Goal: Use online tool/utility: Utilize a website feature to perform a specific function

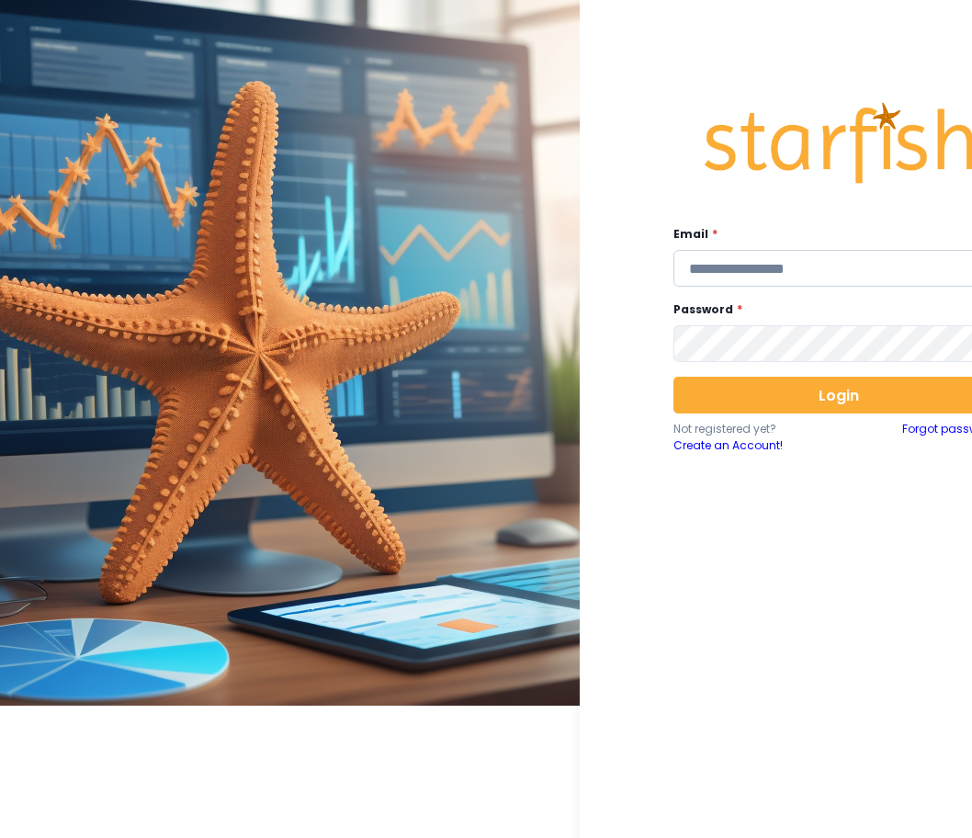
click at [747, 269] on input "email" at bounding box center [839, 268] width 331 height 37
type input "**********"
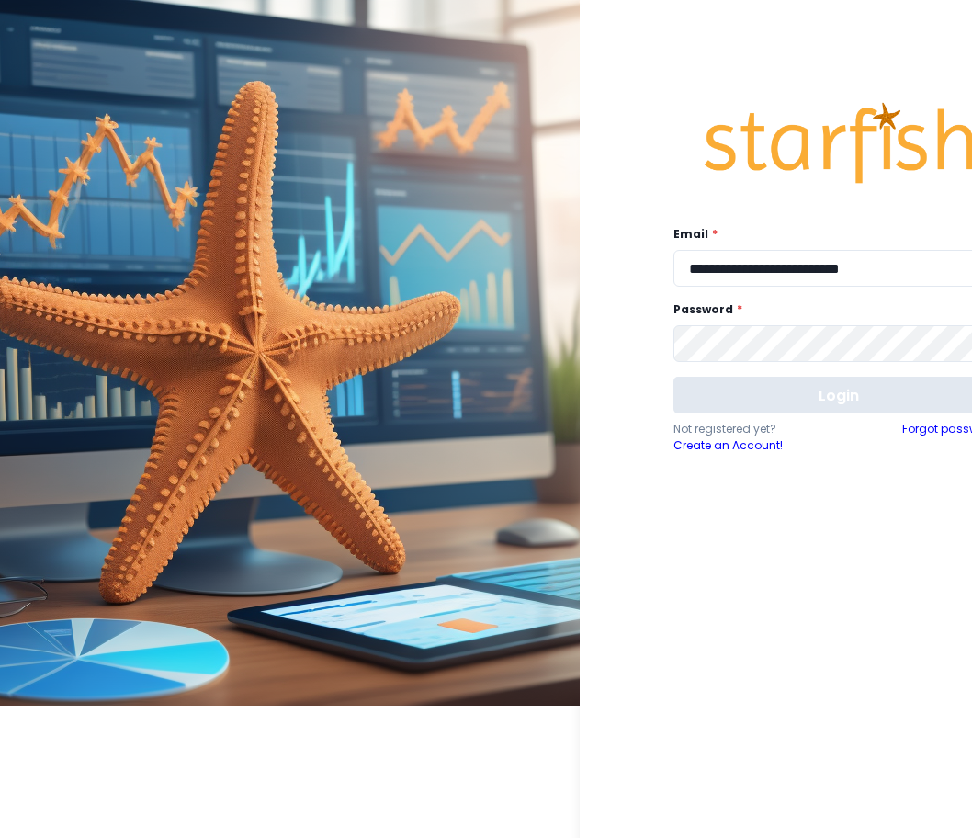
click at [819, 397] on button "Login" at bounding box center [839, 395] width 331 height 37
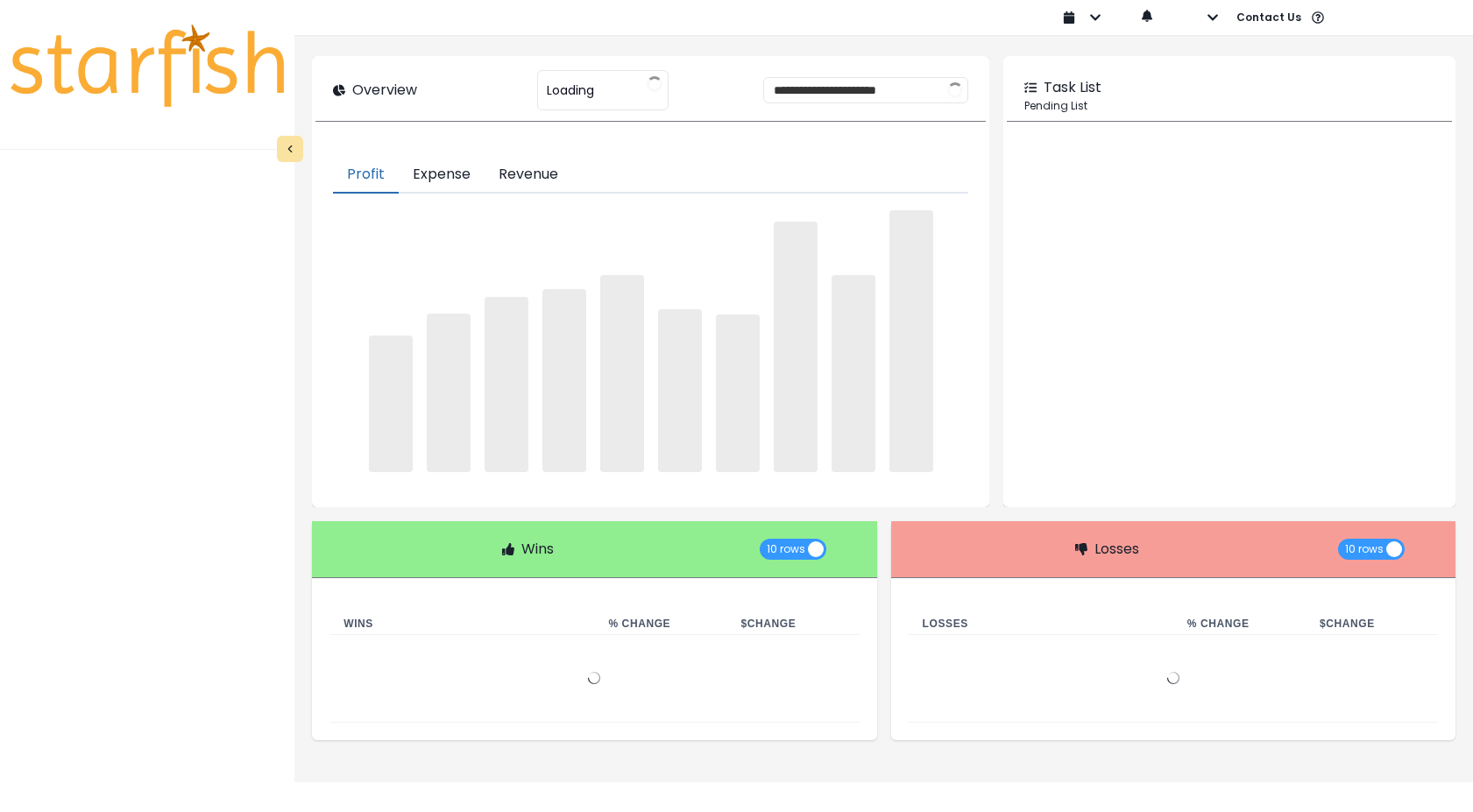
type input "********"
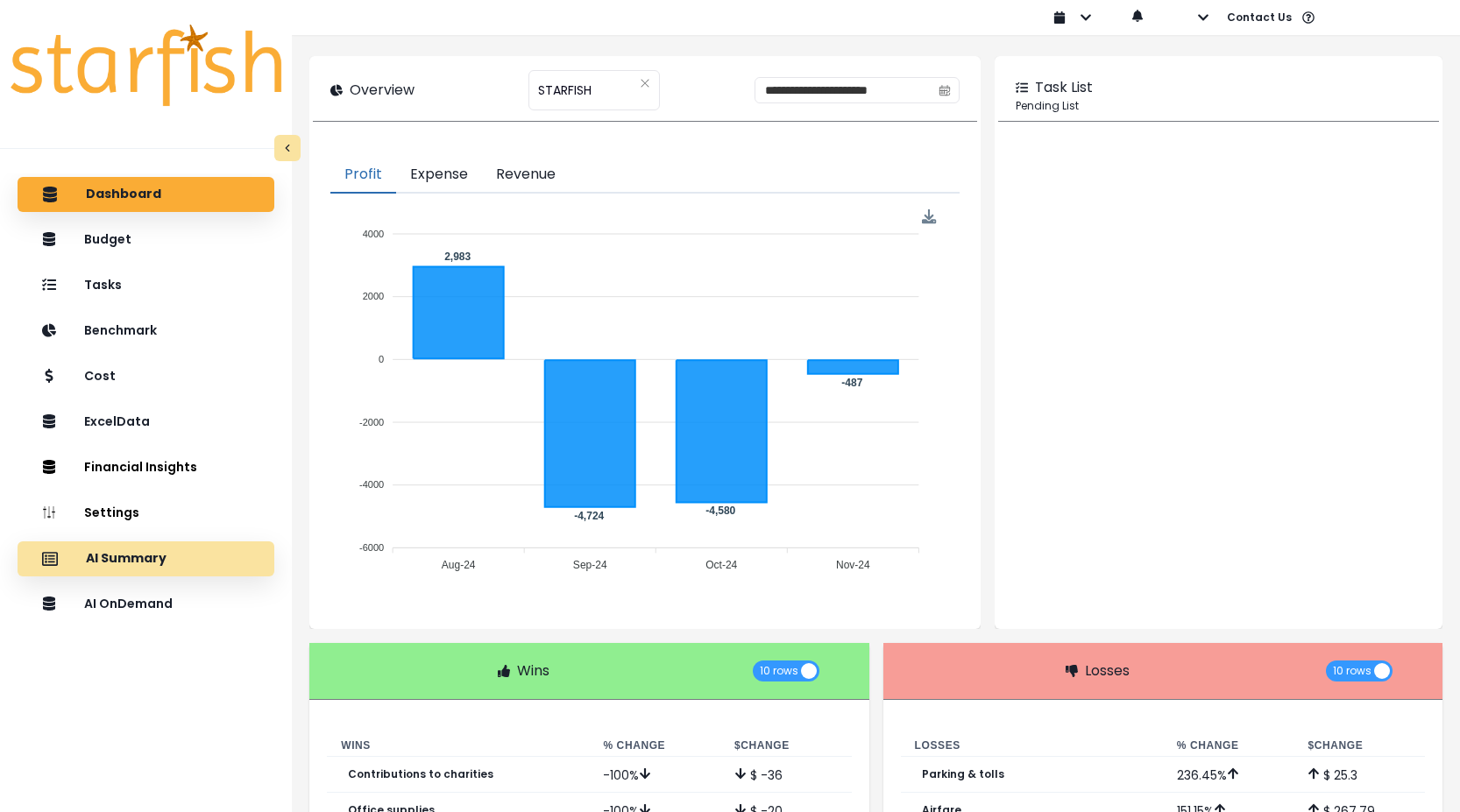
click at [144, 560] on p "AI Summary" at bounding box center [126, 558] width 81 height 16
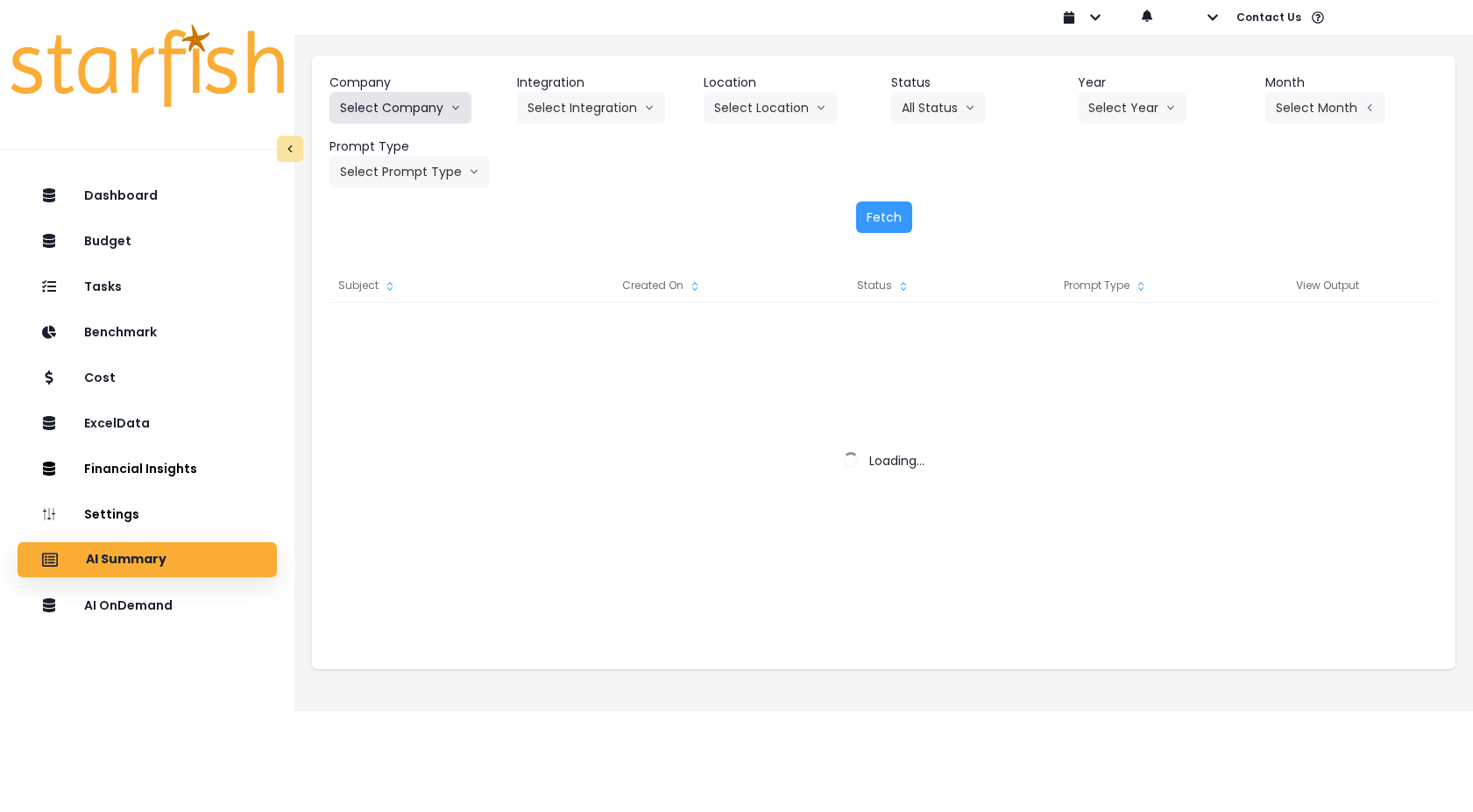
click at [408, 114] on button "Select Company" at bounding box center [400, 107] width 142 height 31
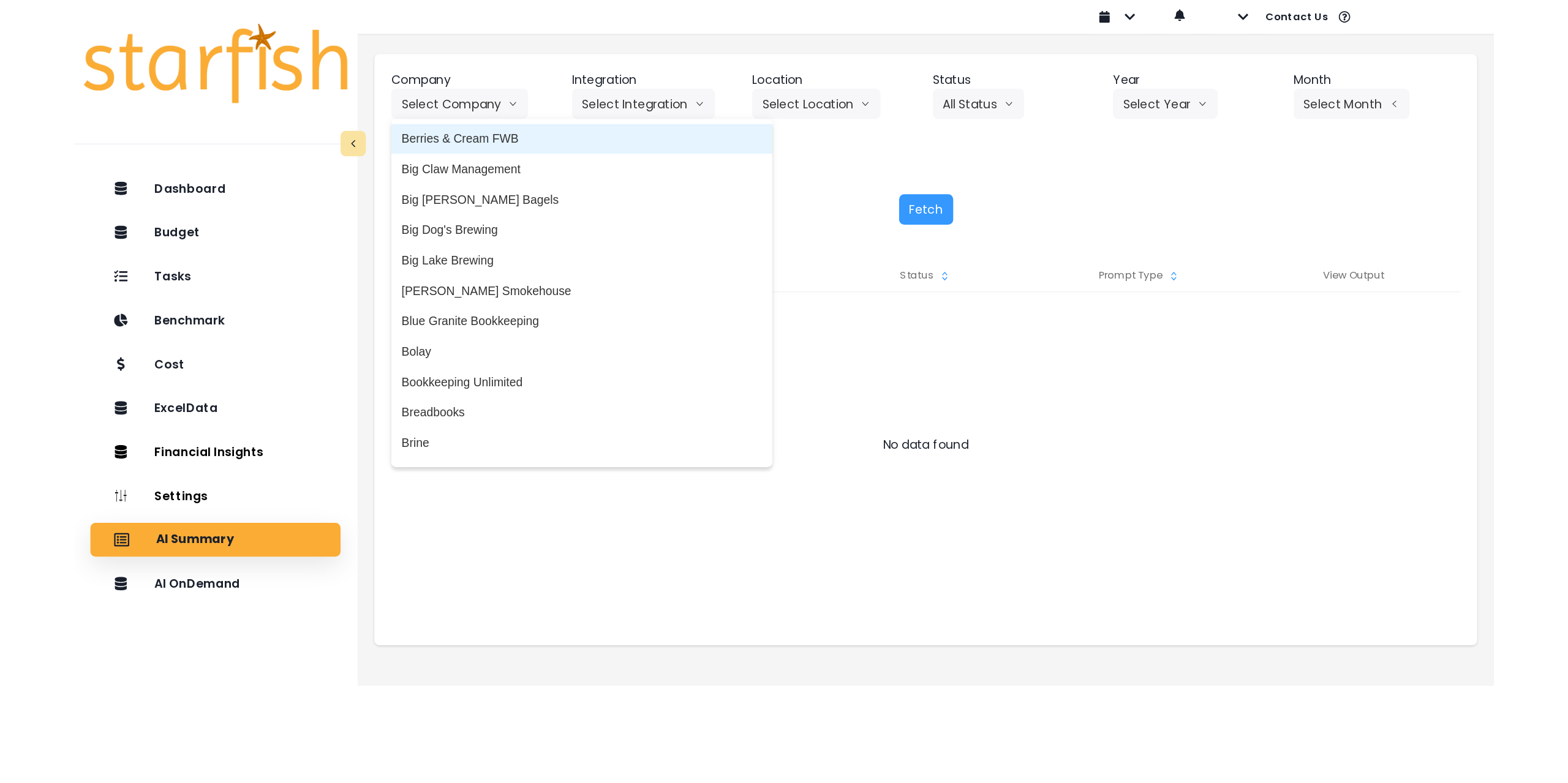
scroll to position [184, 0]
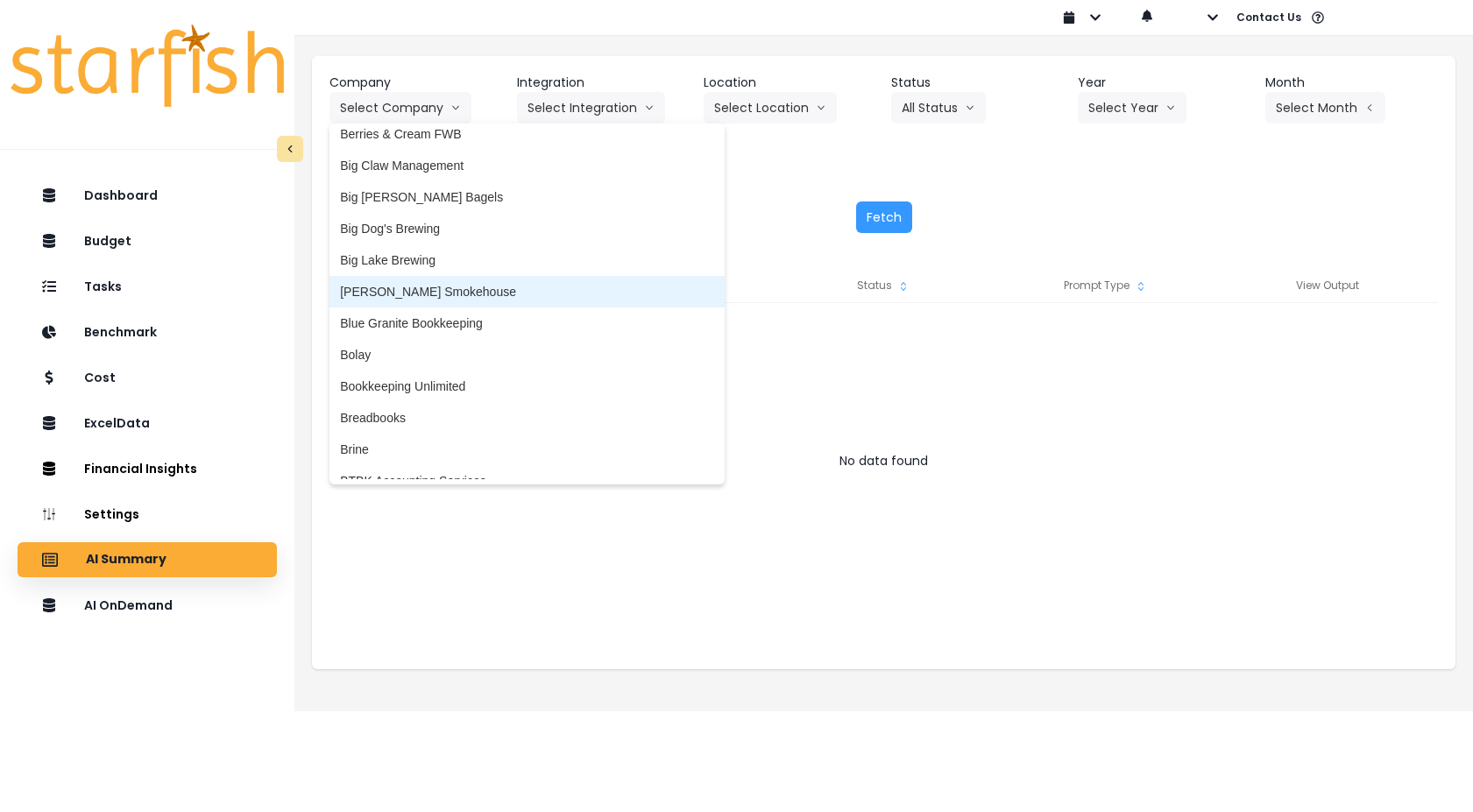
click at [452, 286] on span "[PERSON_NAME] Smokehouse" at bounding box center [526, 292] width 373 height 17
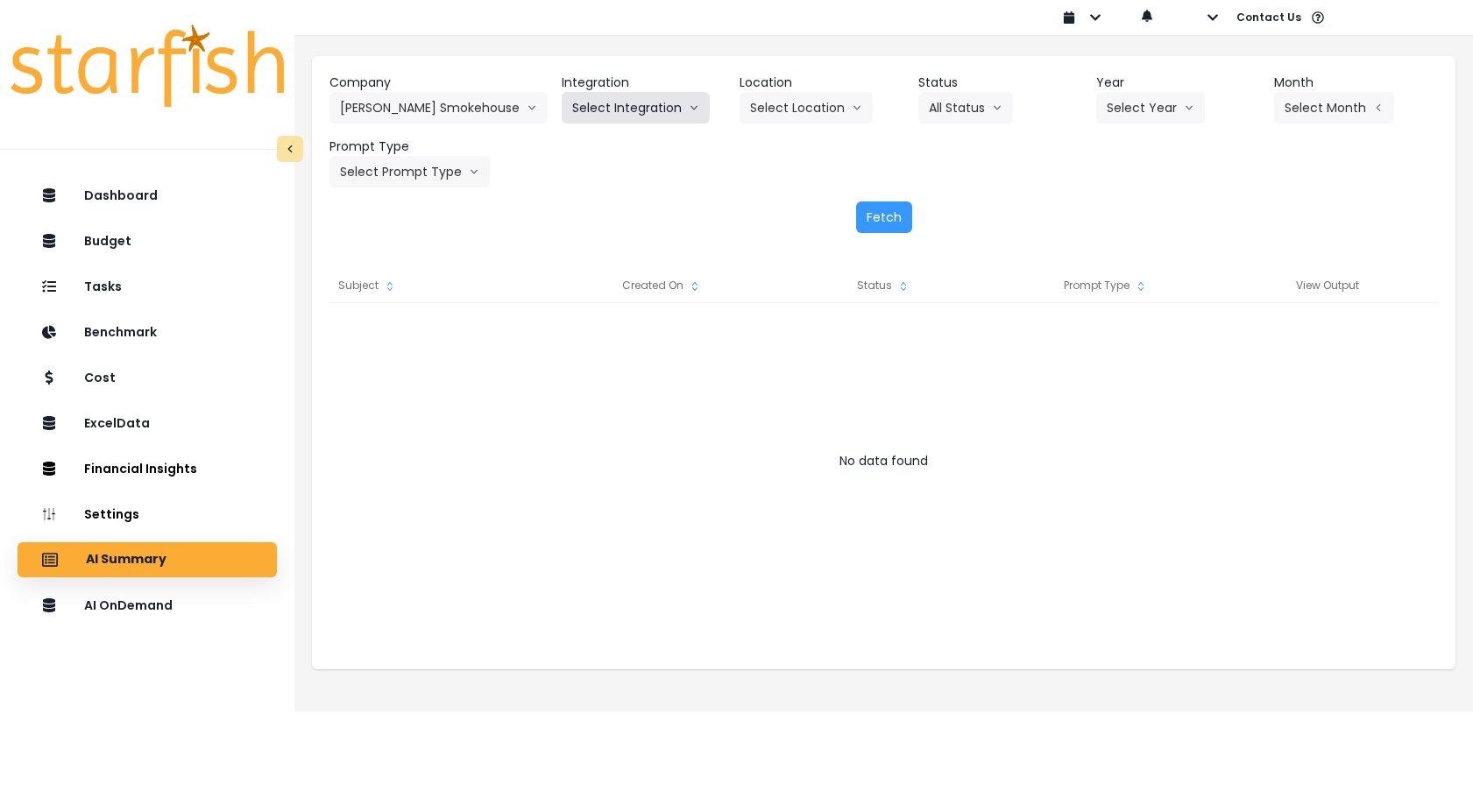
click at [619, 109] on button "Select Integration" at bounding box center [635, 107] width 148 height 31
click at [594, 146] on span "Quickbooks Online" at bounding box center [624, 144] width 103 height 17
click at [751, 112] on button "Select Location" at bounding box center [807, 107] width 133 height 31
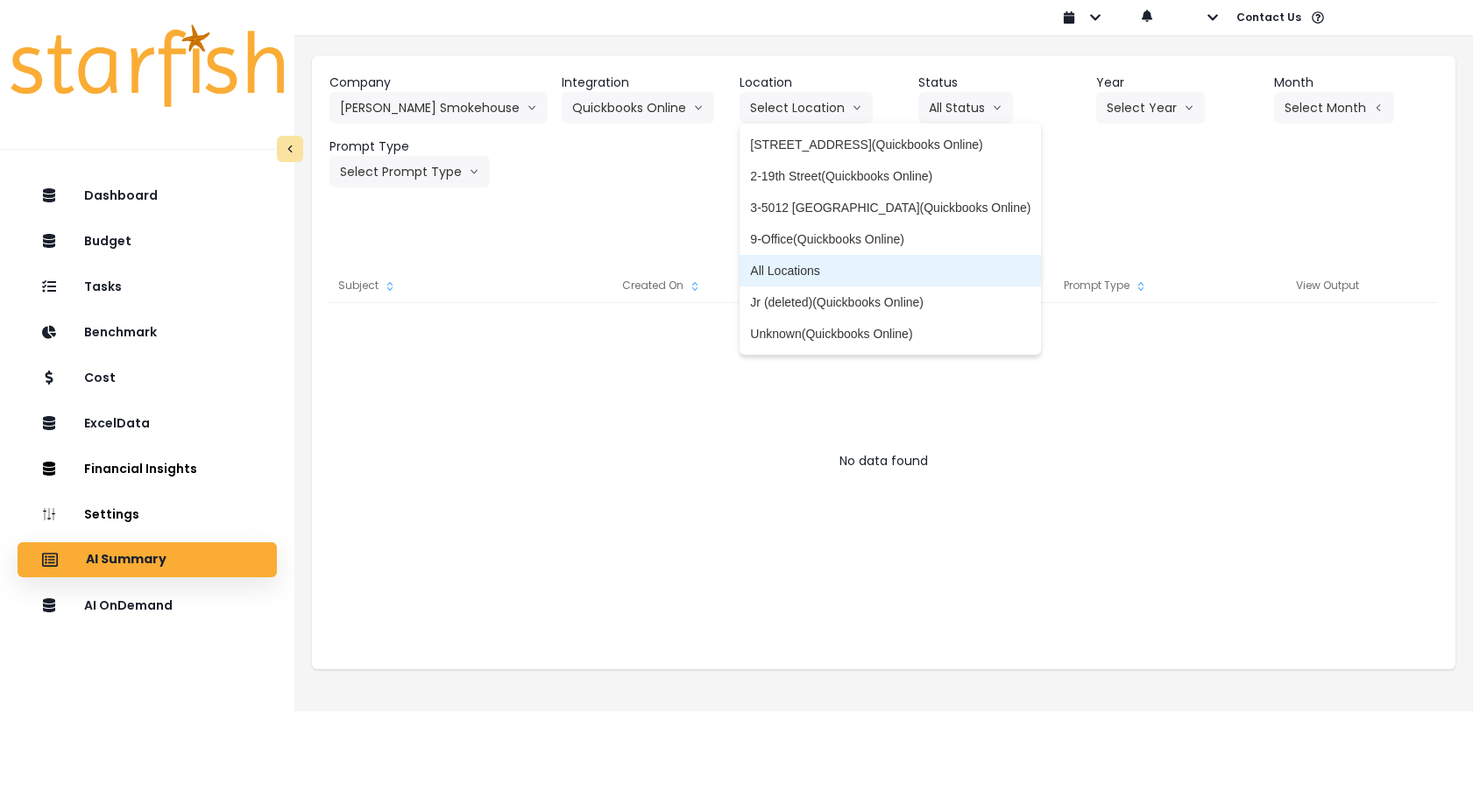
click at [770, 274] on span "All Locations" at bounding box center [890, 271] width 280 height 17
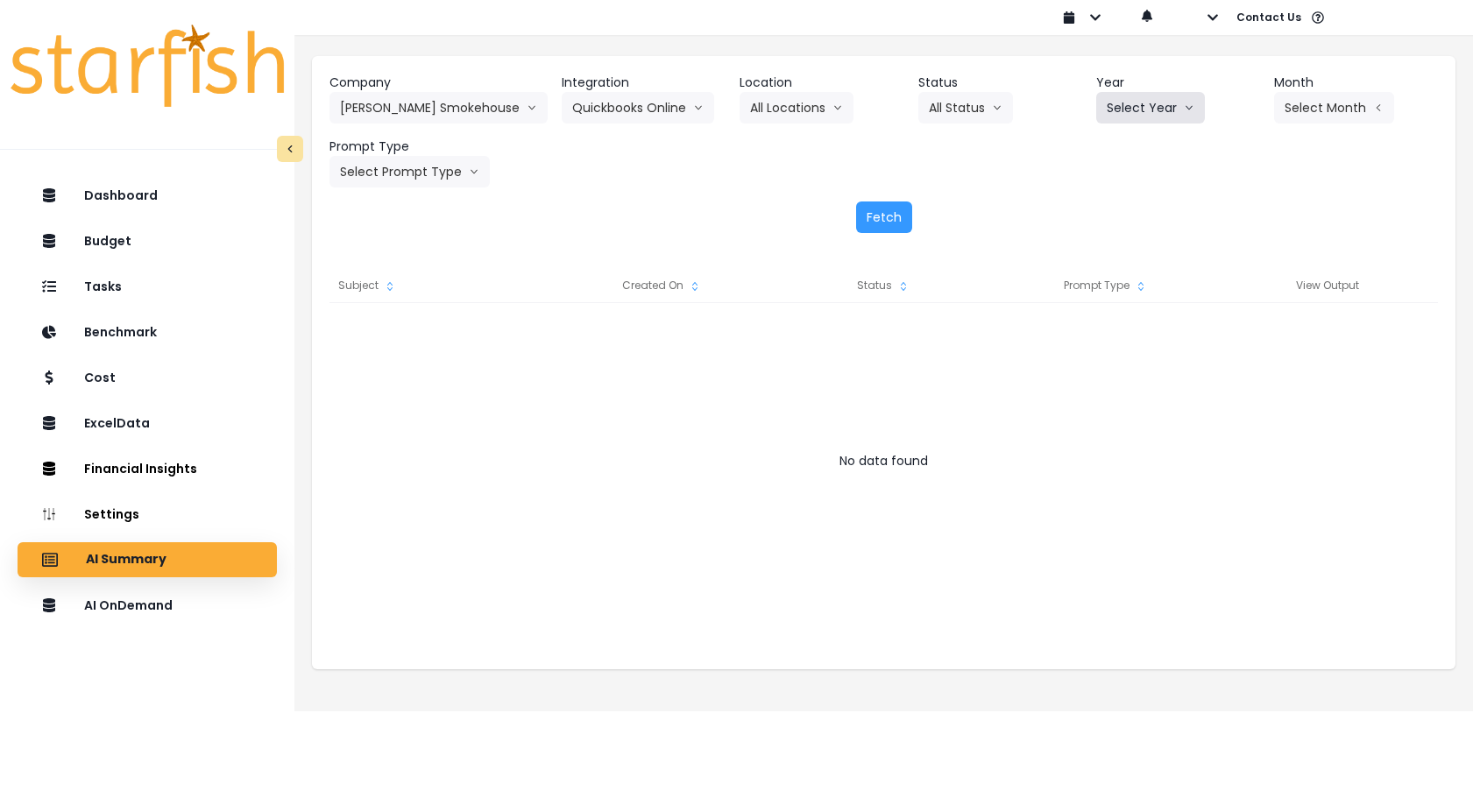
click at [939, 114] on button "Select Year" at bounding box center [1151, 107] width 109 height 31
click at [939, 212] on span "2025" at bounding box center [1120, 208] width 27 height 17
click at [939, 102] on button "Select Month" at bounding box center [1334, 107] width 120 height 31
click at [939, 304] on span "July" at bounding box center [1246, 302] width 34 height 17
click at [419, 170] on button "Select Prompt Type" at bounding box center [410, 172] width 160 height 31
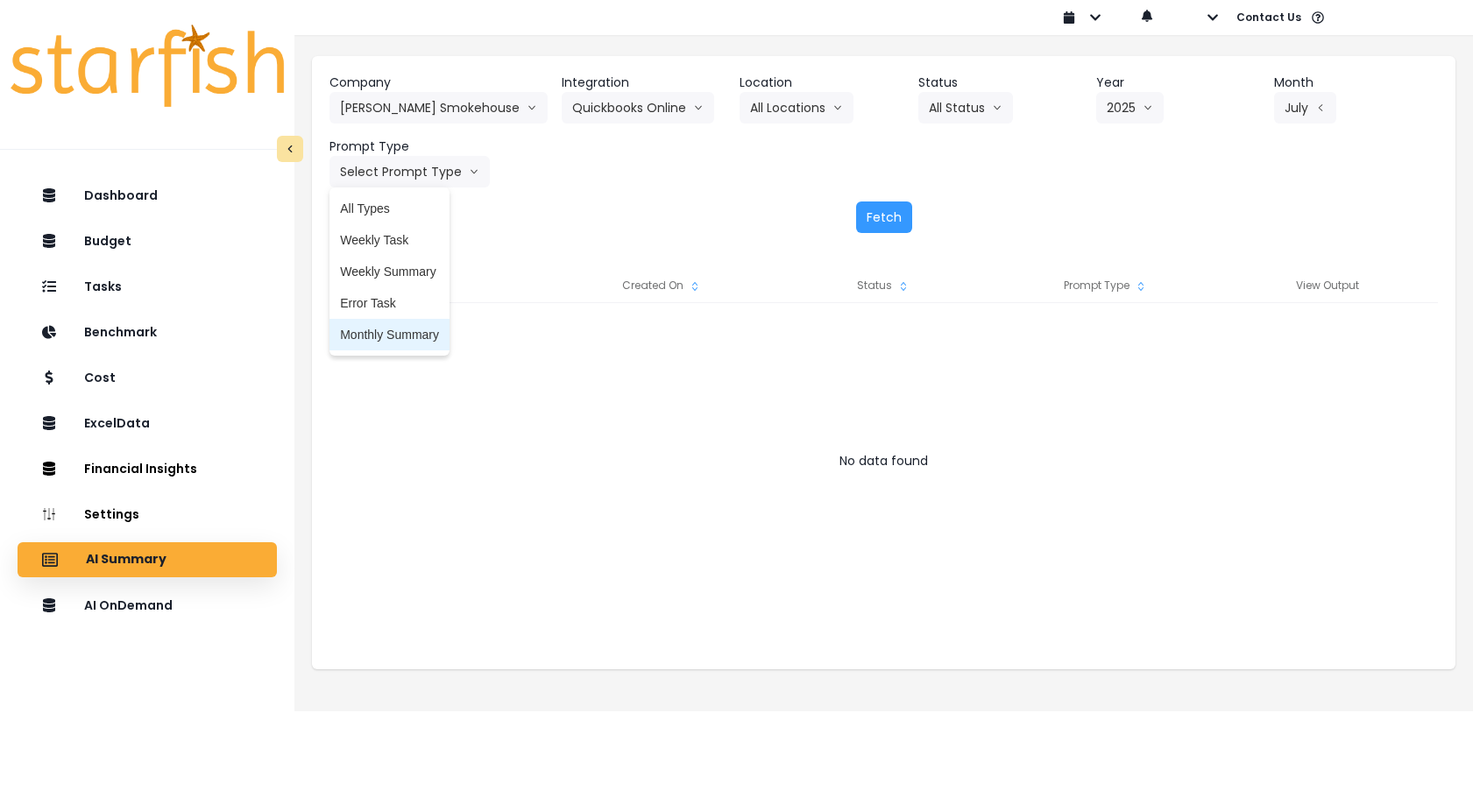
click at [391, 335] on span "Monthly Summary" at bounding box center [390, 335] width 99 height 17
click at [886, 211] on button "Fetch" at bounding box center [884, 216] width 56 height 31
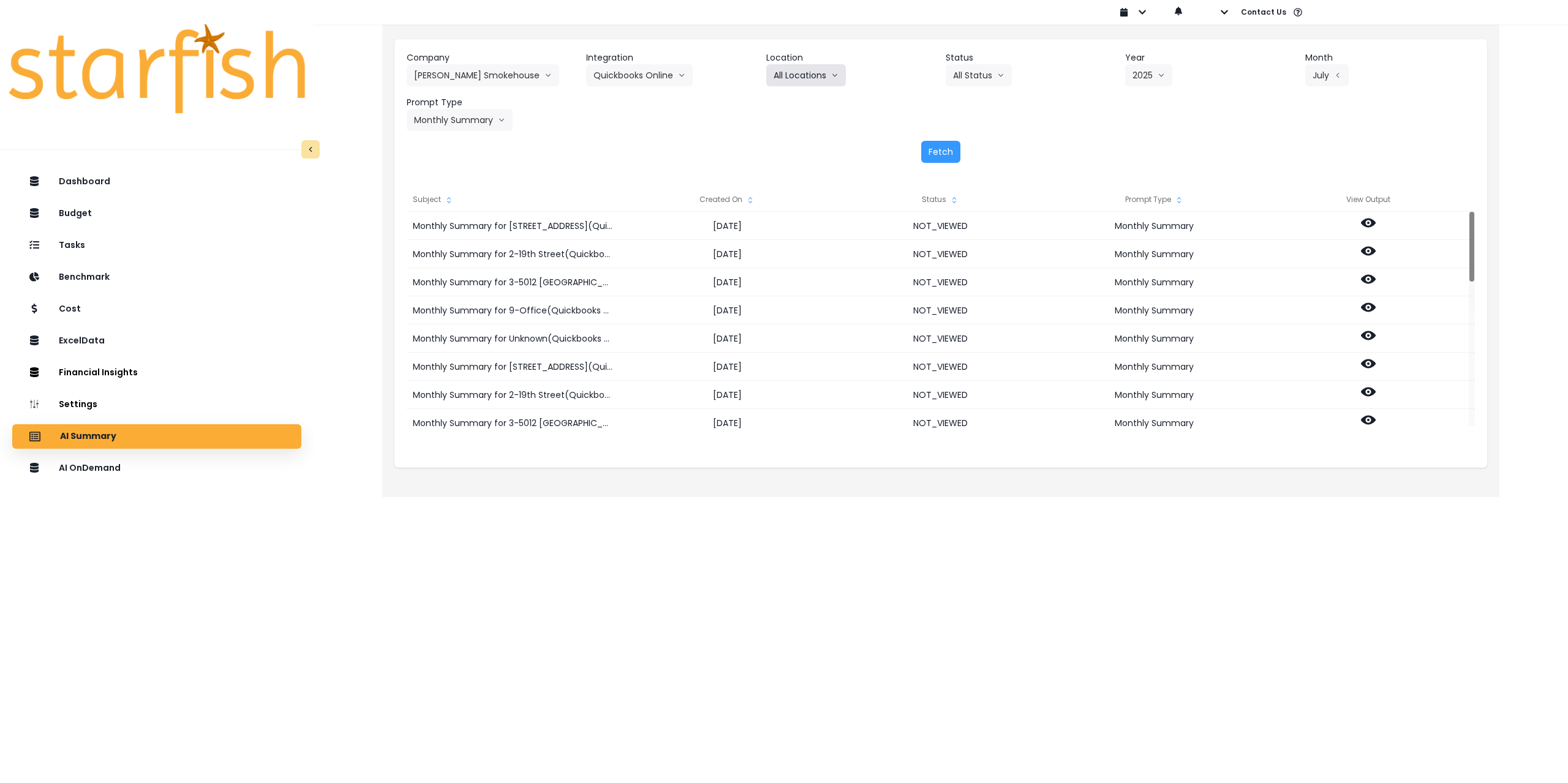
click at [656, 72] on button "All Locations" at bounding box center [806, 75] width 79 height 22
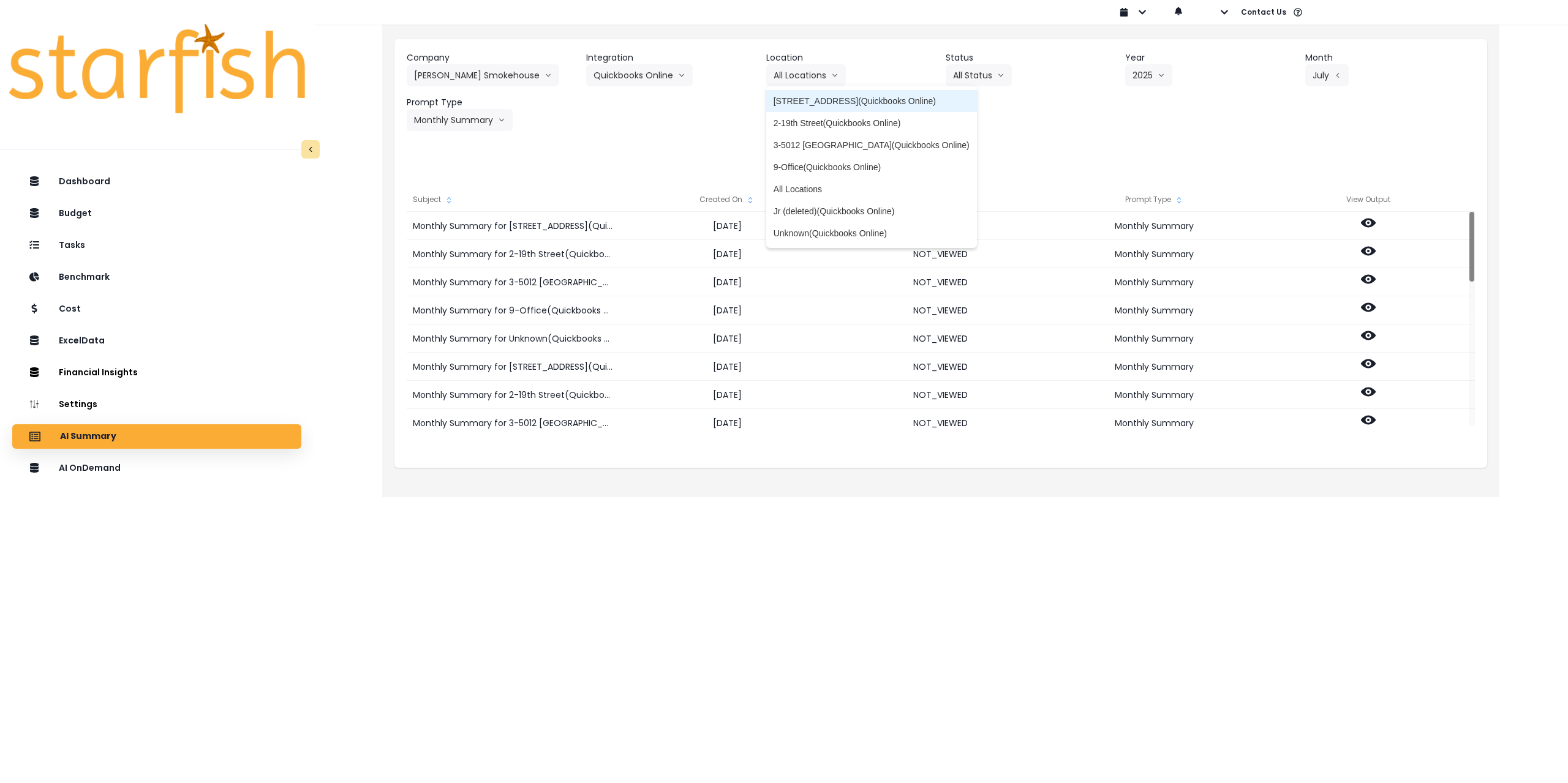
click at [656, 101] on span "1-82nd Street(Quickbooks Online)" at bounding box center [872, 101] width 196 height 12
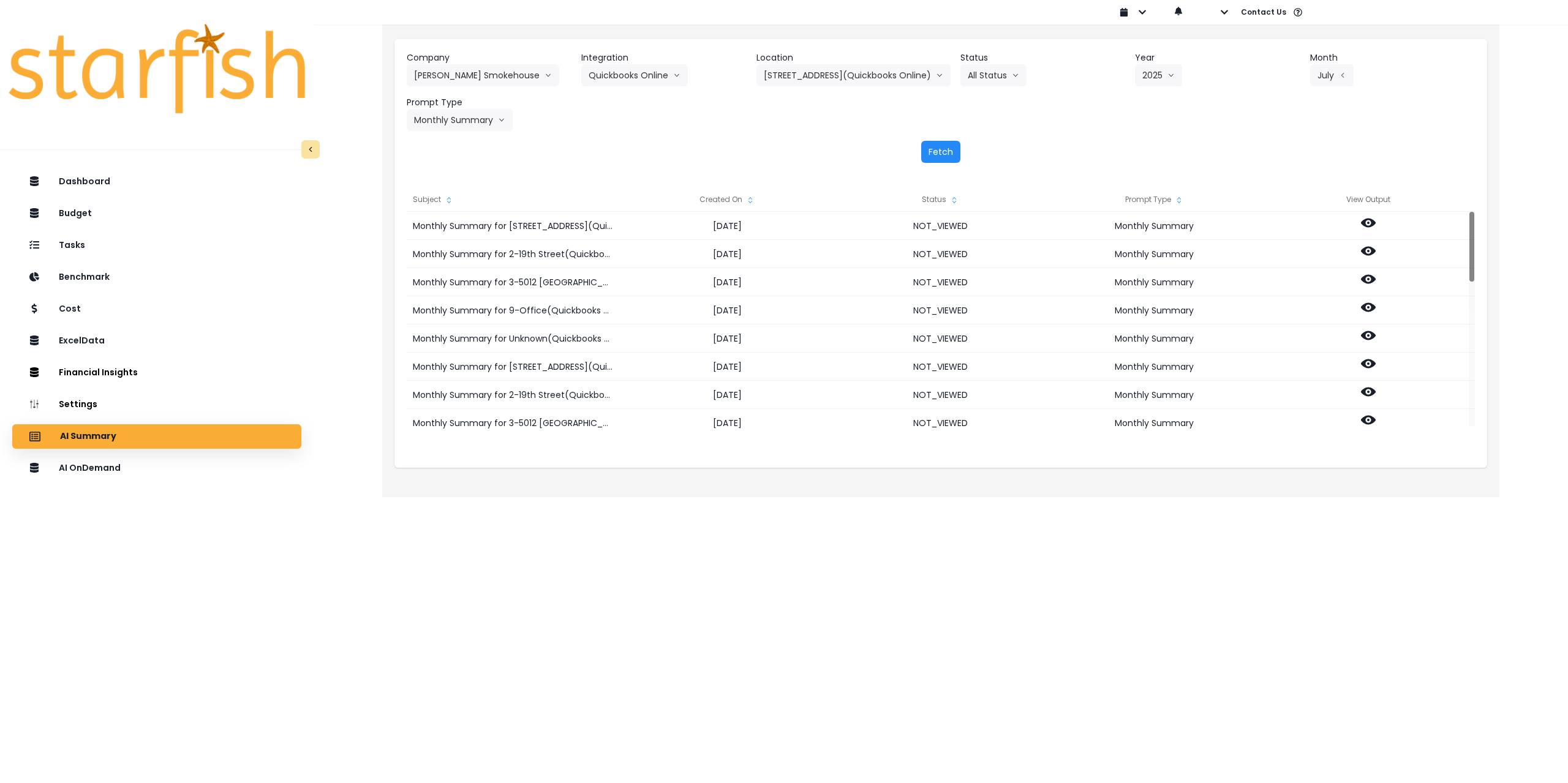
click at [656, 150] on button "Fetch" at bounding box center [940, 151] width 39 height 22
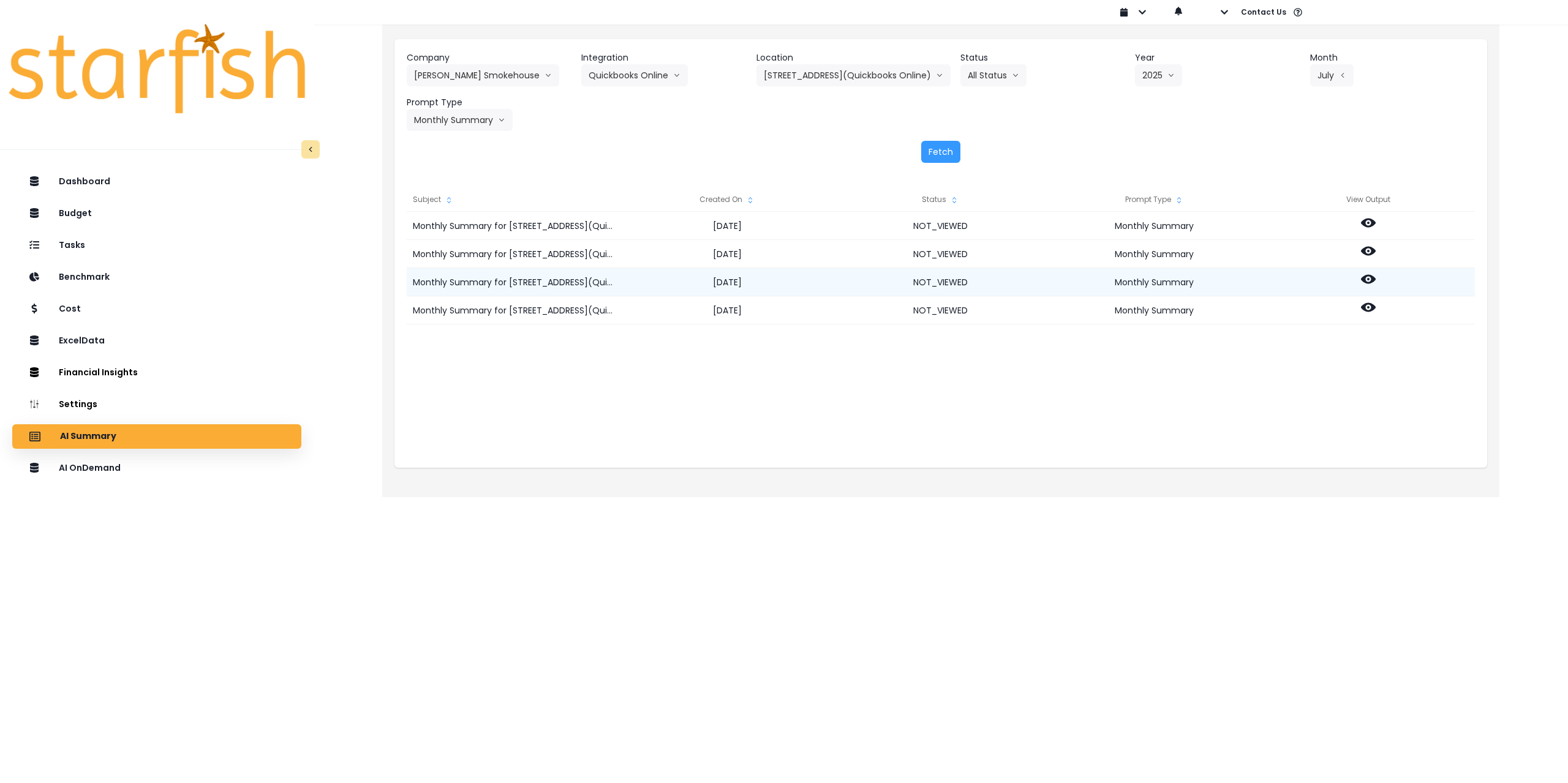
click at [656, 283] on icon at bounding box center [1368, 280] width 15 height 9
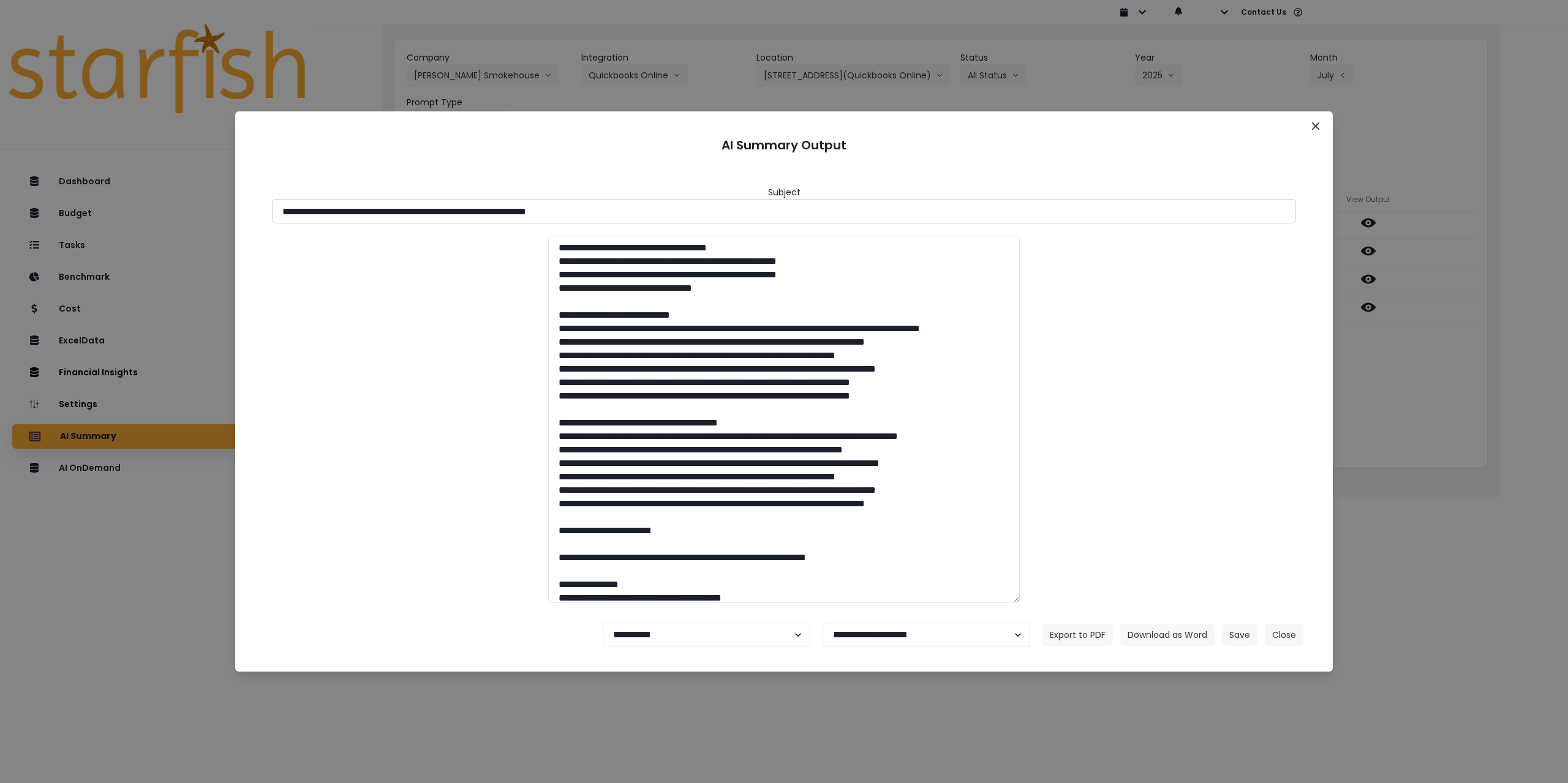
drag, startPoint x: 390, startPoint y: 212, endPoint x: 740, endPoint y: 217, distance: 350.0
click at [656, 217] on input "**********" at bounding box center [784, 211] width 1024 height 25
click at [656, 567] on button "Download as Word" at bounding box center [1168, 634] width 95 height 22
click at [656, 310] on div "**********" at bounding box center [784, 391] width 1568 height 783
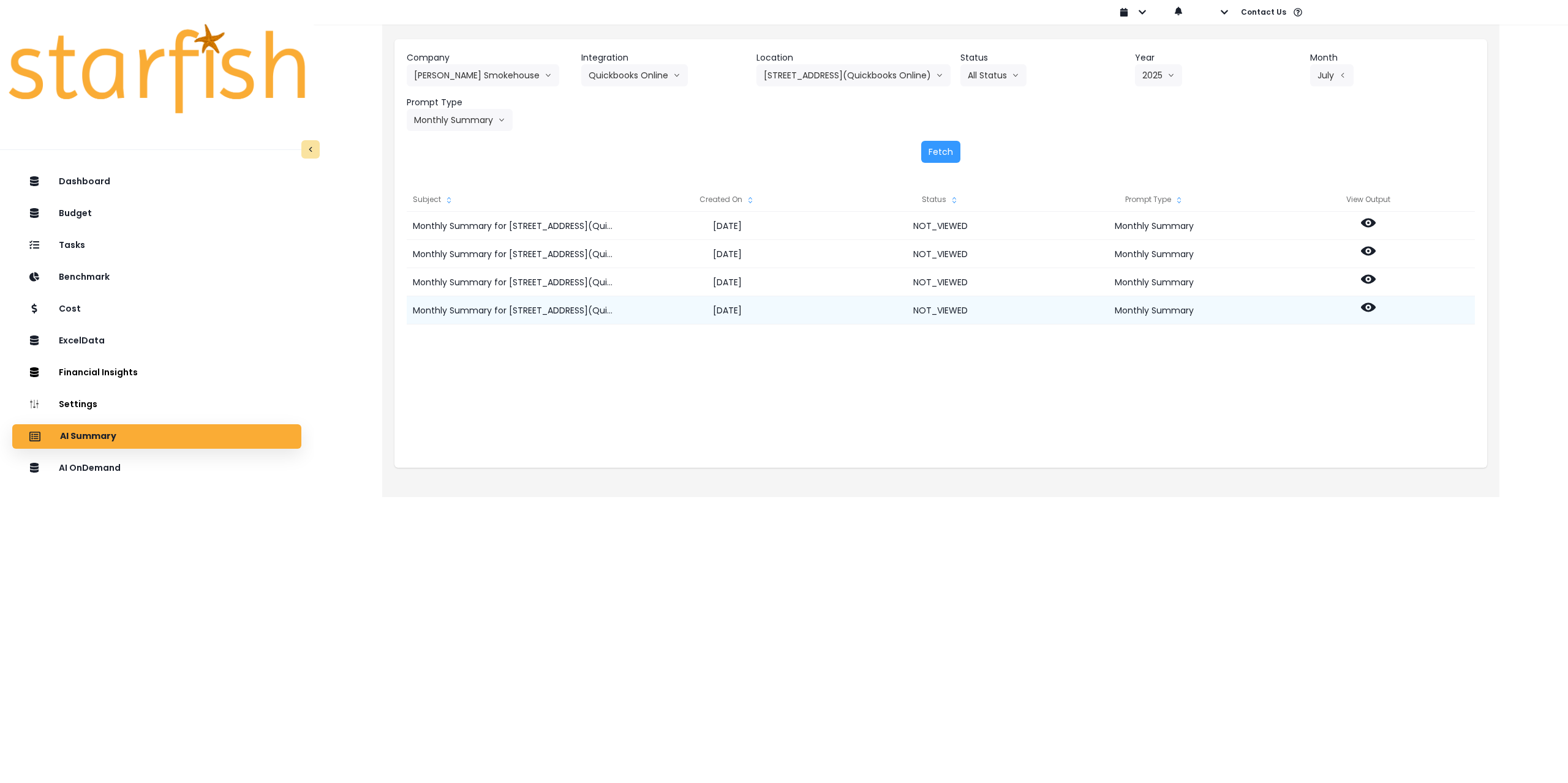
click at [656, 308] on icon at bounding box center [1368, 308] width 15 height 9
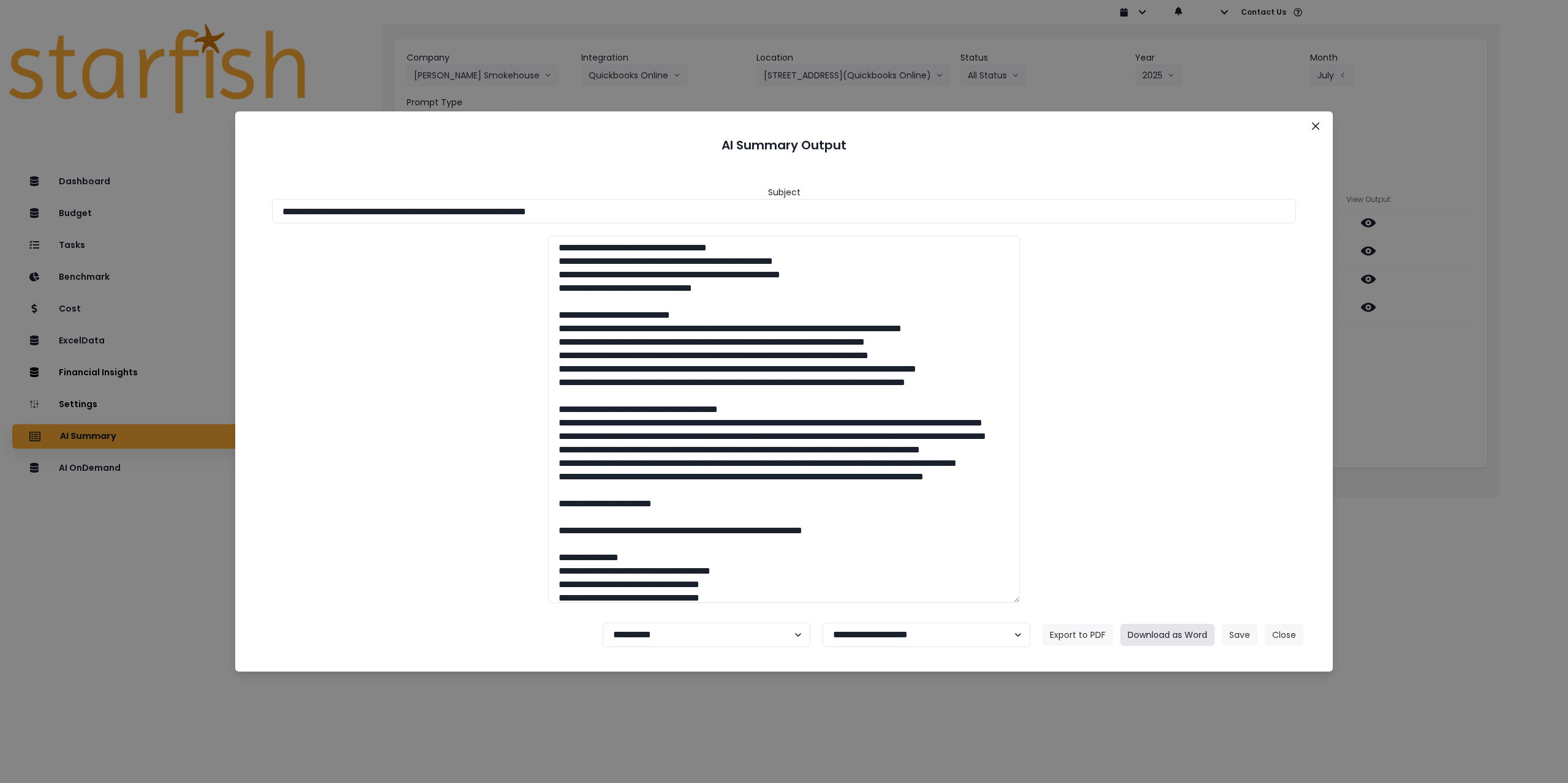
click at [656, 567] on button "Download as Word" at bounding box center [1168, 634] width 95 height 22
drag, startPoint x: 1316, startPoint y: 123, endPoint x: 1335, endPoint y: 135, distance: 22.5
click at [656, 122] on button "Close" at bounding box center [1315, 126] width 19 height 19
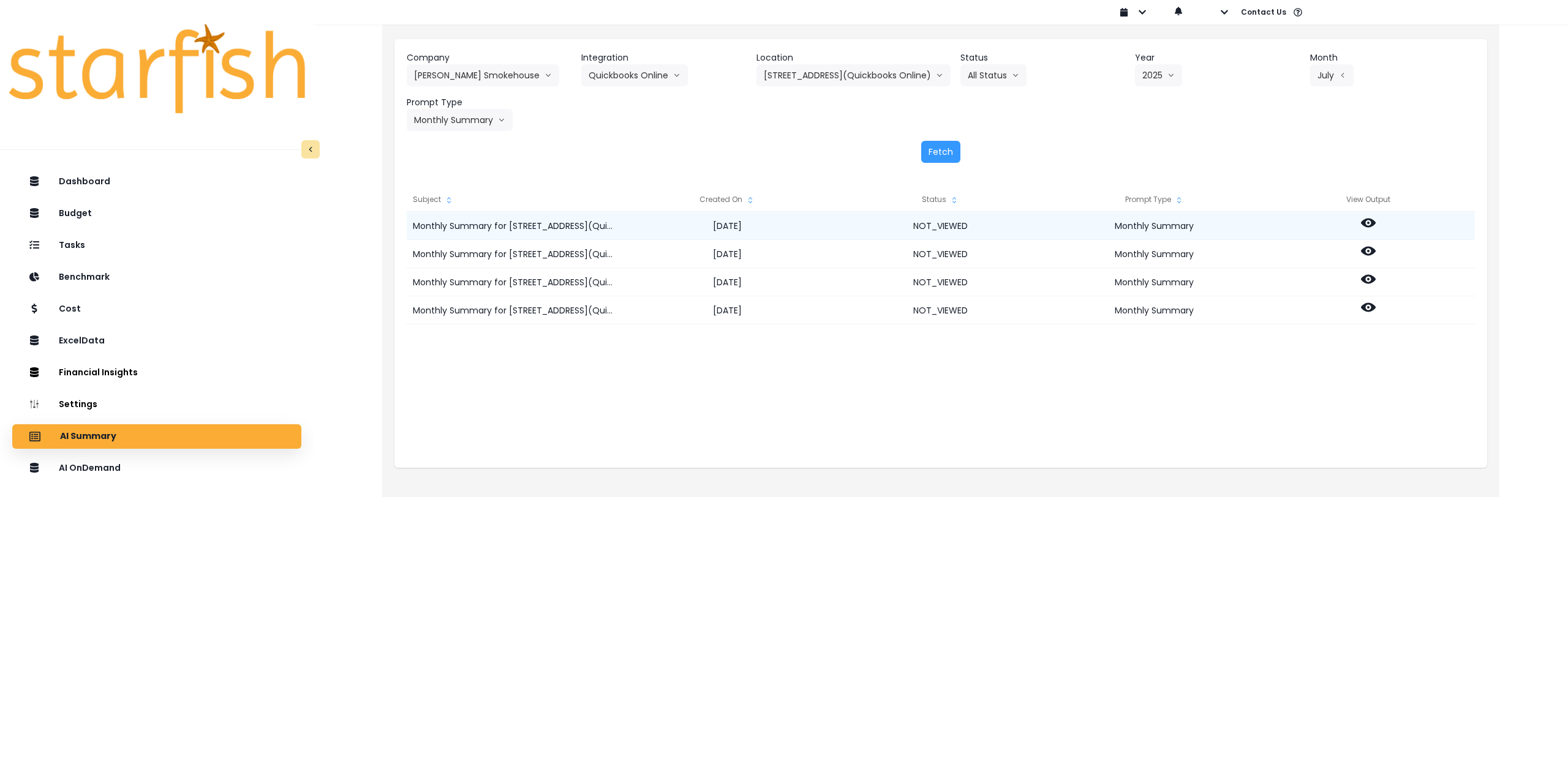
click at [656, 225] on icon at bounding box center [1368, 223] width 15 height 9
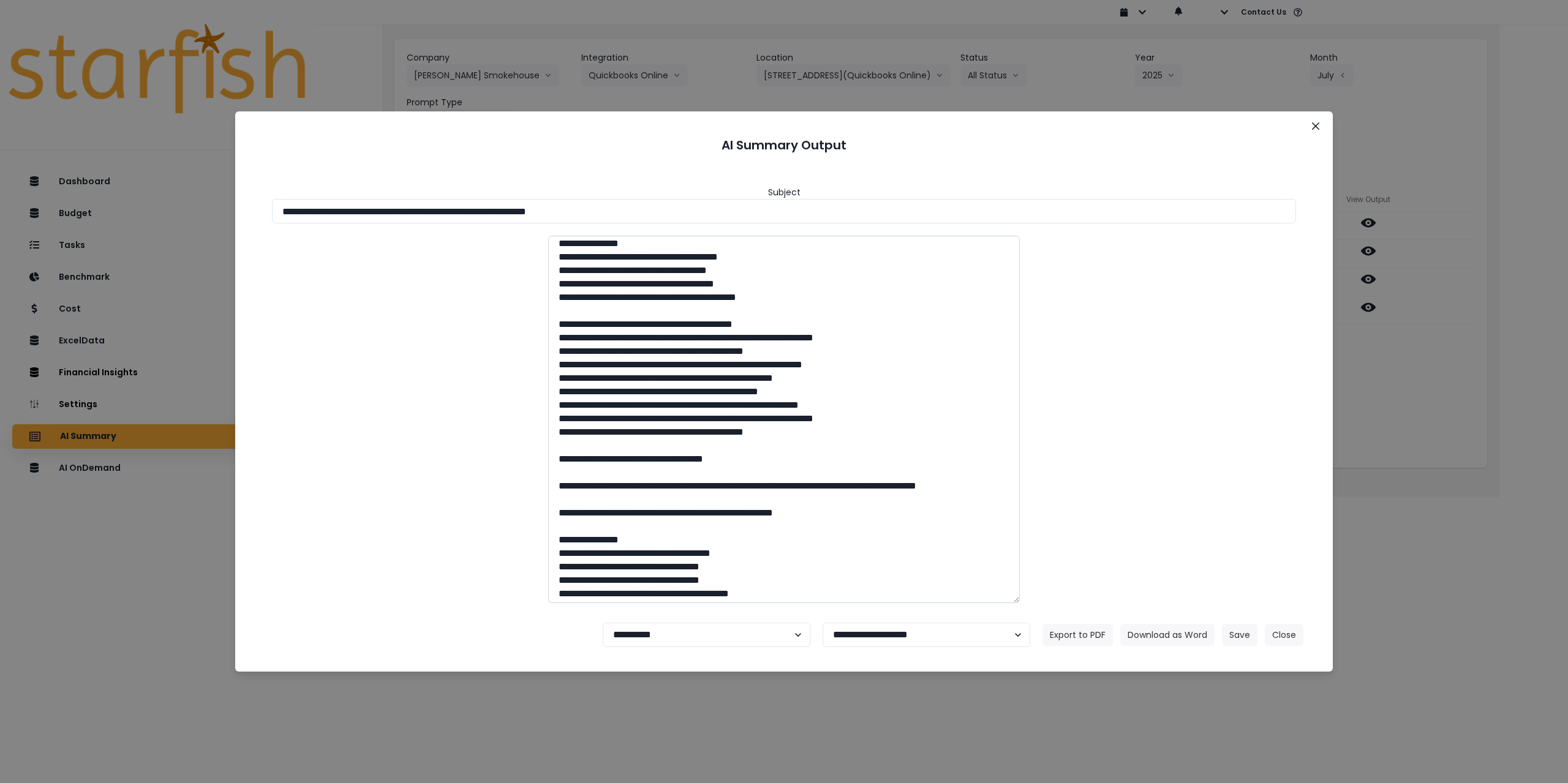
scroll to position [306, 0]
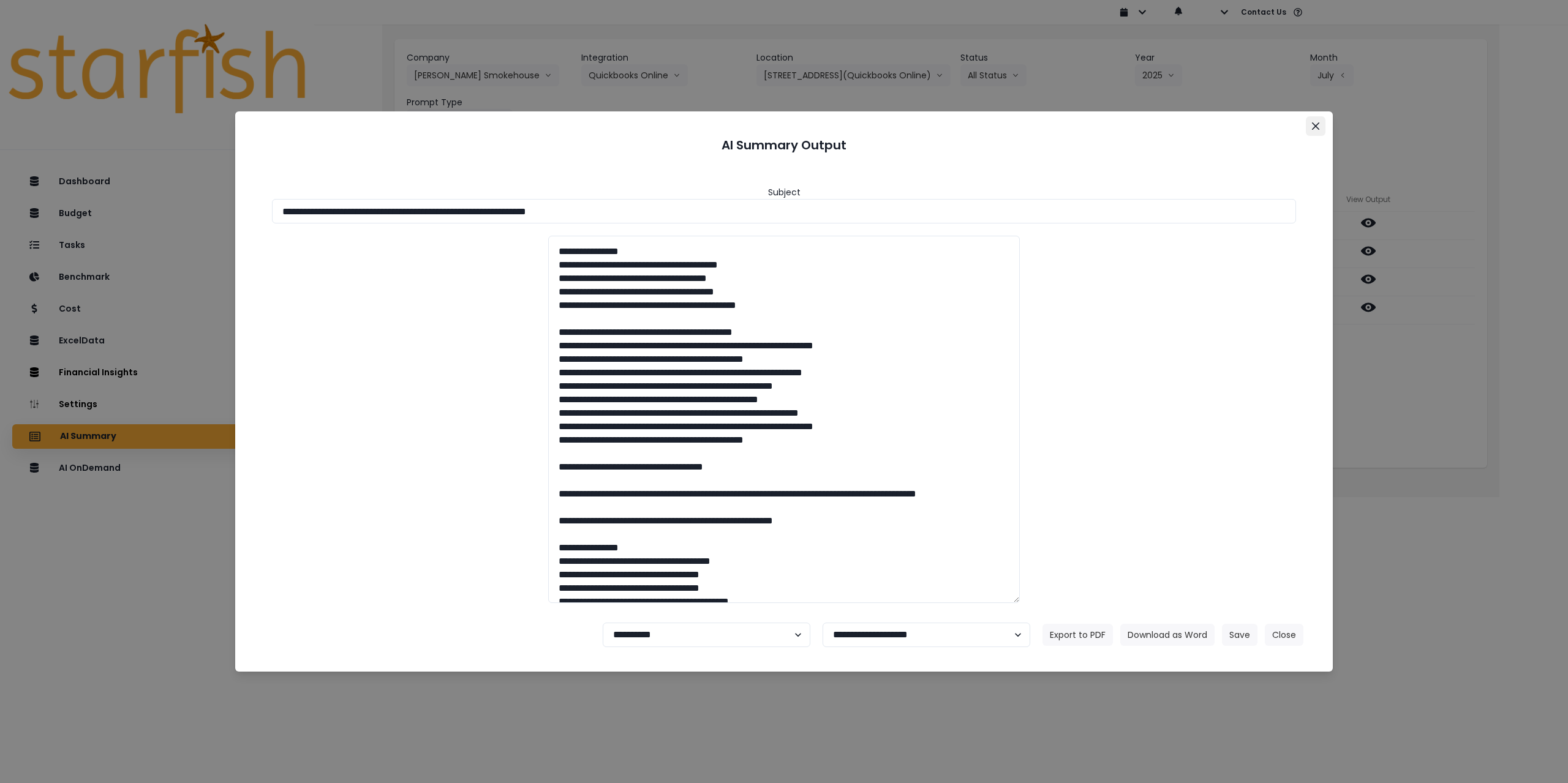
click at [656, 125] on button "Close" at bounding box center [1315, 126] width 19 height 19
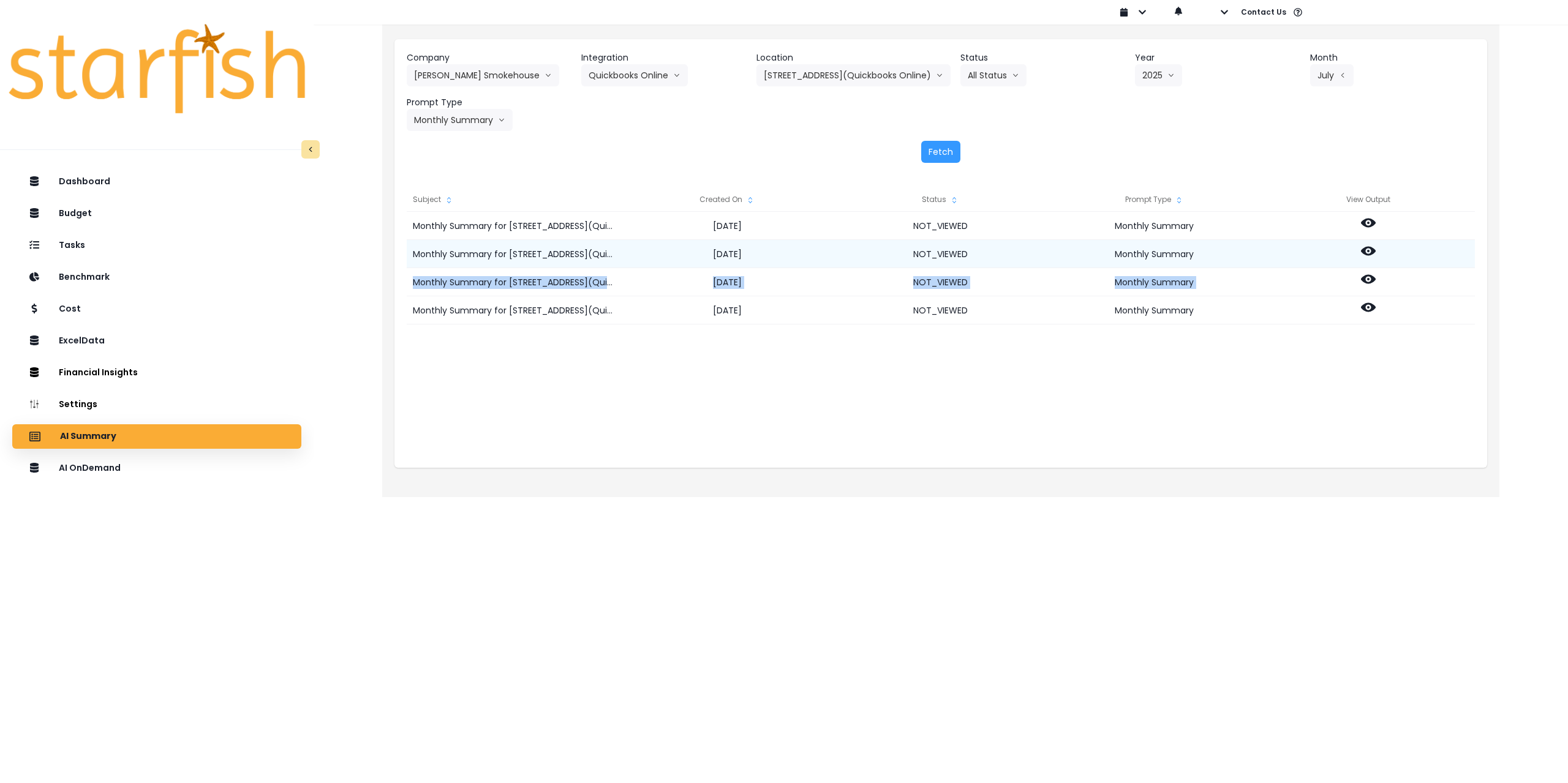
drag, startPoint x: 1368, startPoint y: 274, endPoint x: 1368, endPoint y: 252, distance: 22.0
click at [656, 252] on div "Monthly Summary for 1-82nd Street(Quickbooks Online) for July 2025 2025-08-18 N…" at bounding box center [940, 335] width 1068 height 245
click at [656, 249] on icon at bounding box center [1368, 251] width 15 height 15
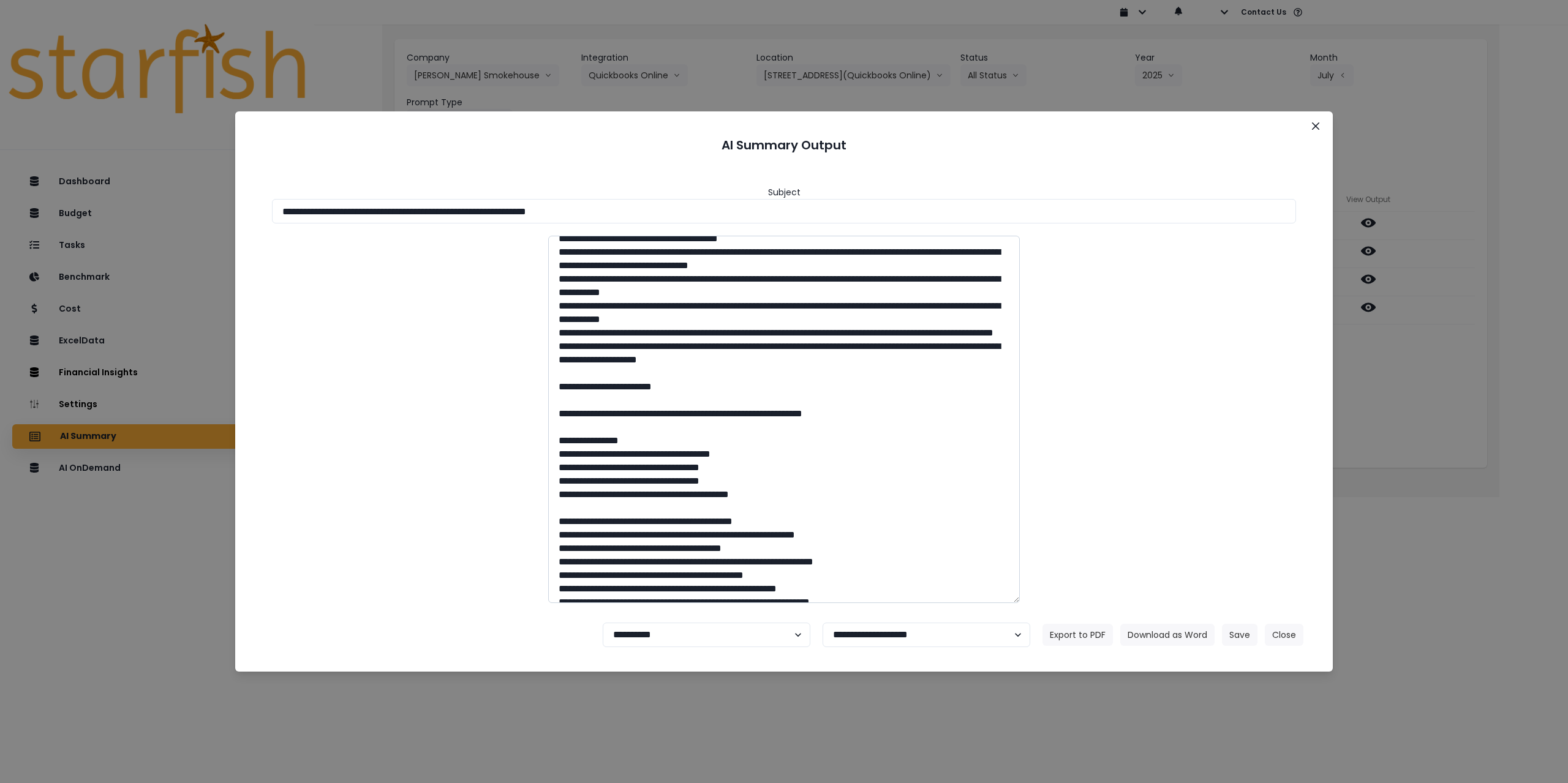
scroll to position [123, 0]
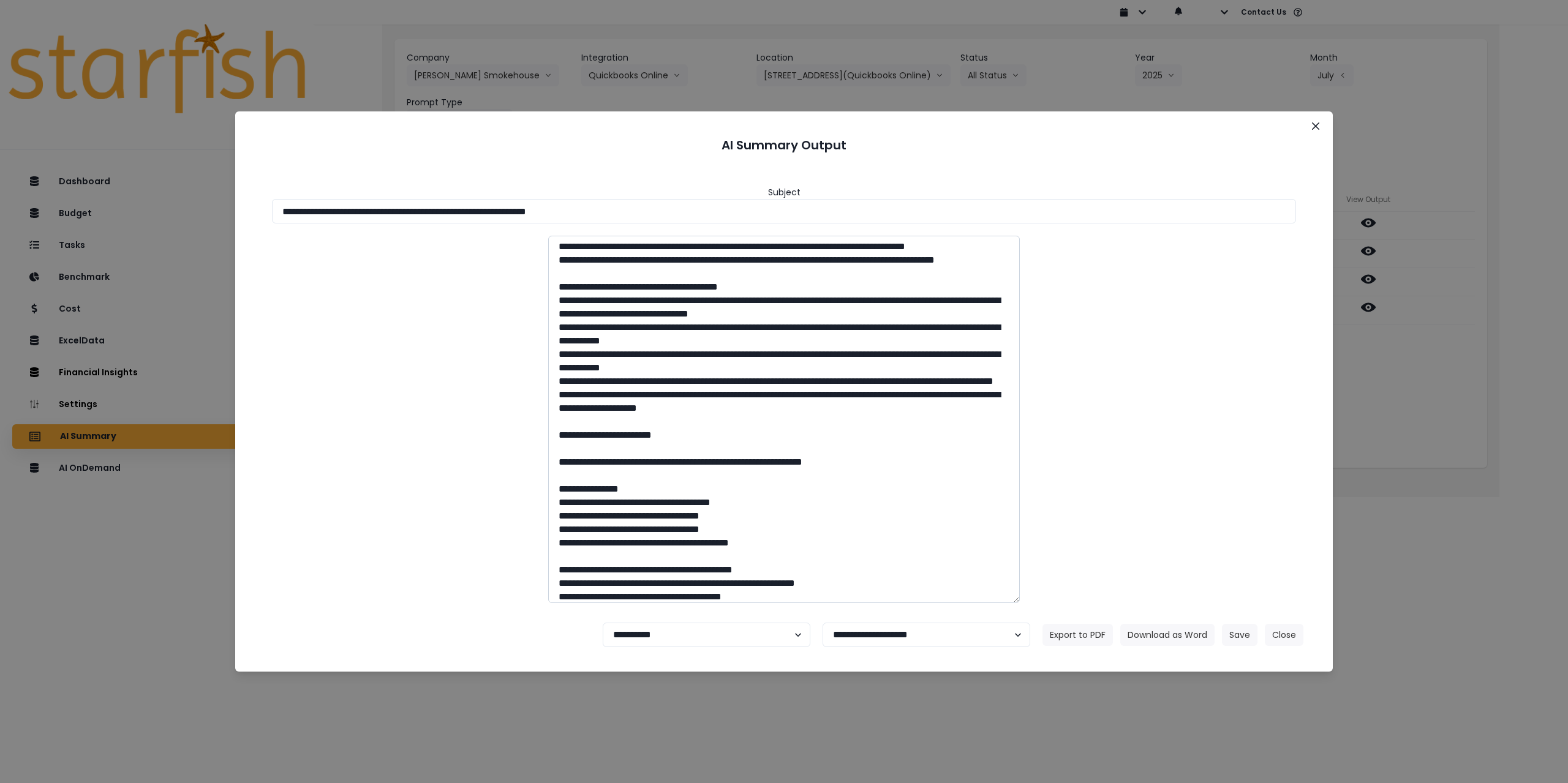
click at [590, 366] on textarea at bounding box center [784, 419] width 472 height 367
click at [634, 345] on textarea at bounding box center [784, 419] width 472 height 367
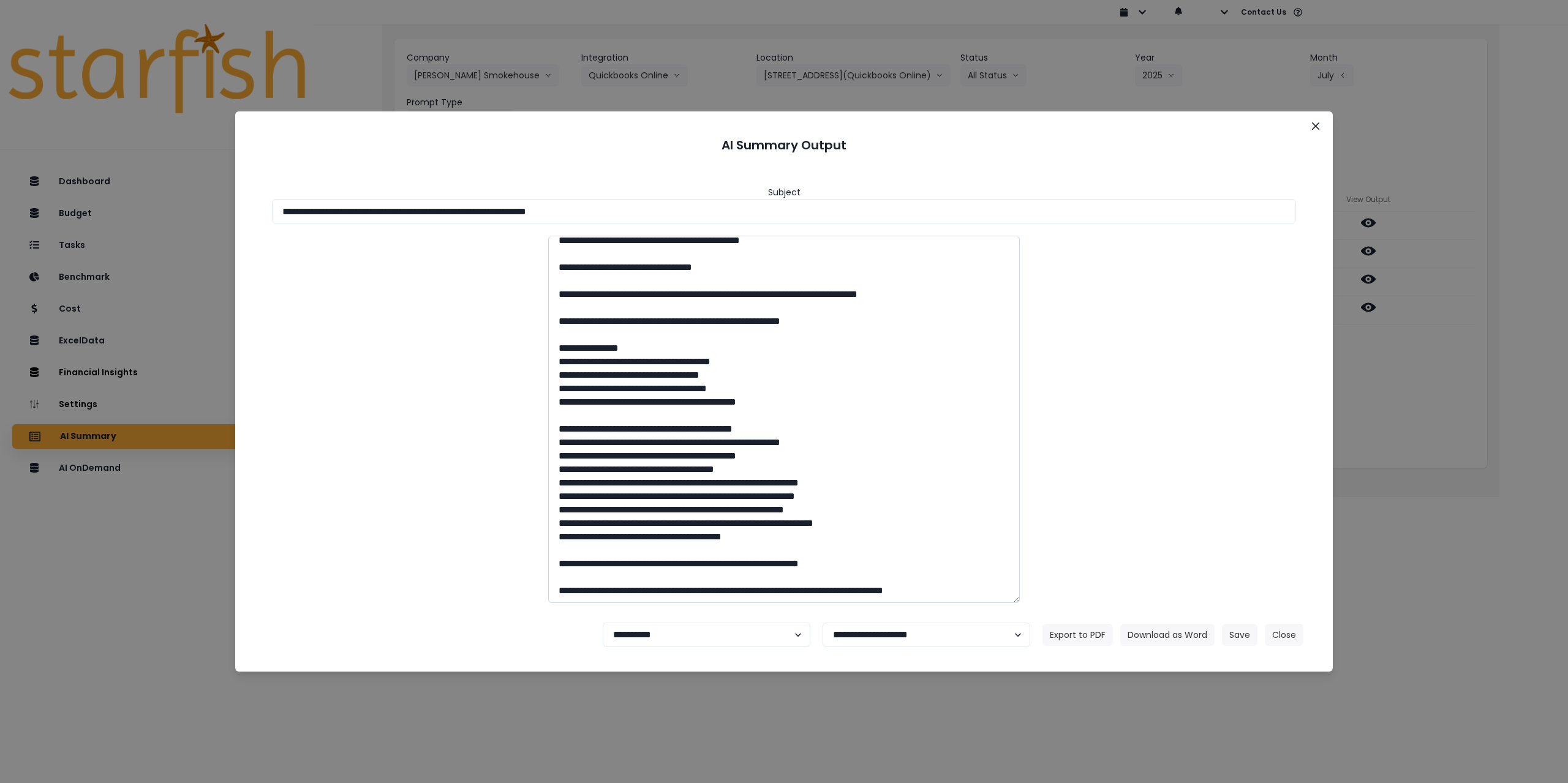
scroll to position [1813, 0]
click at [656, 123] on icon "Close" at bounding box center [1315, 126] width 7 height 7
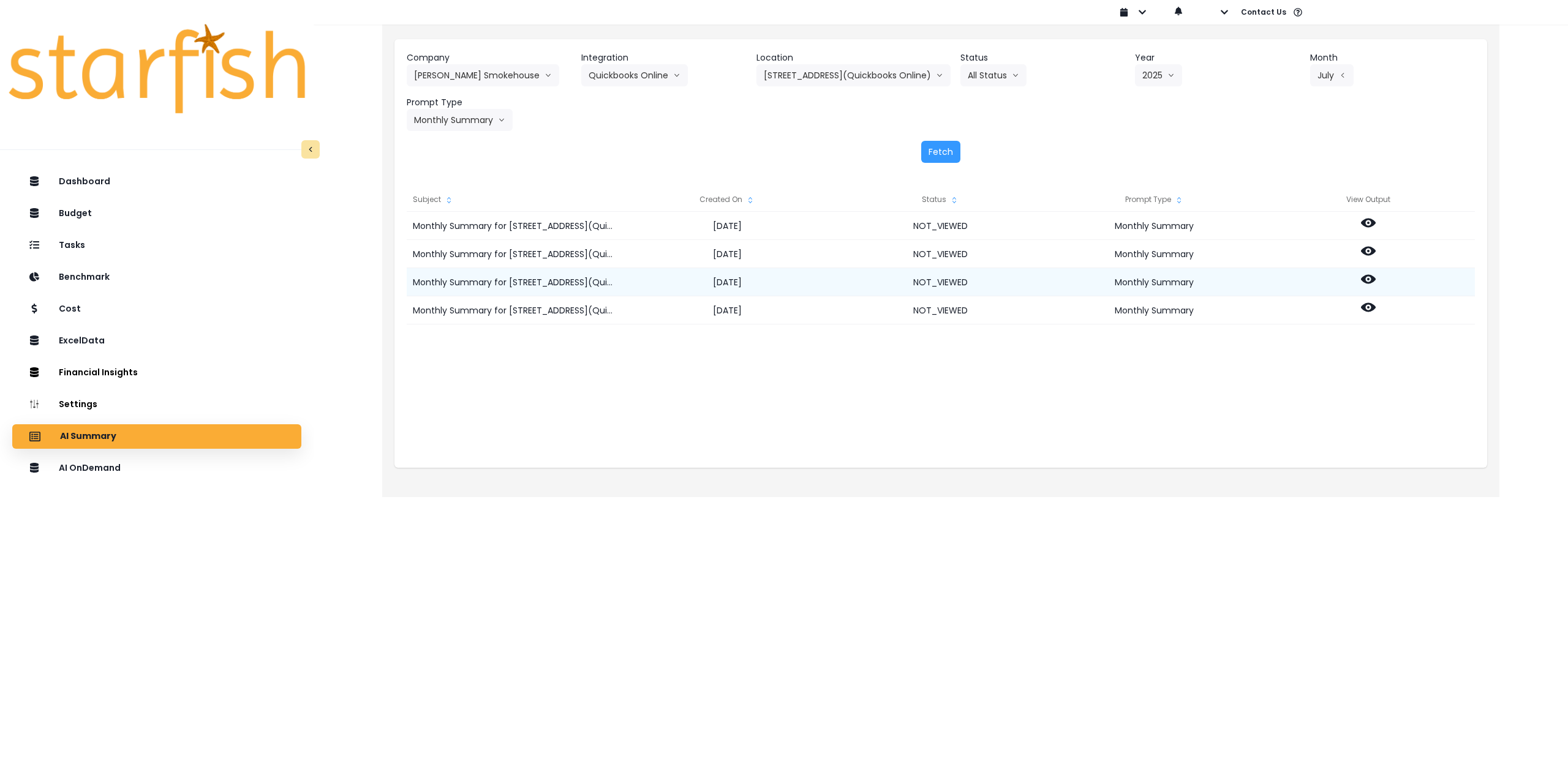
click at [656, 281] on icon at bounding box center [1368, 280] width 15 height 9
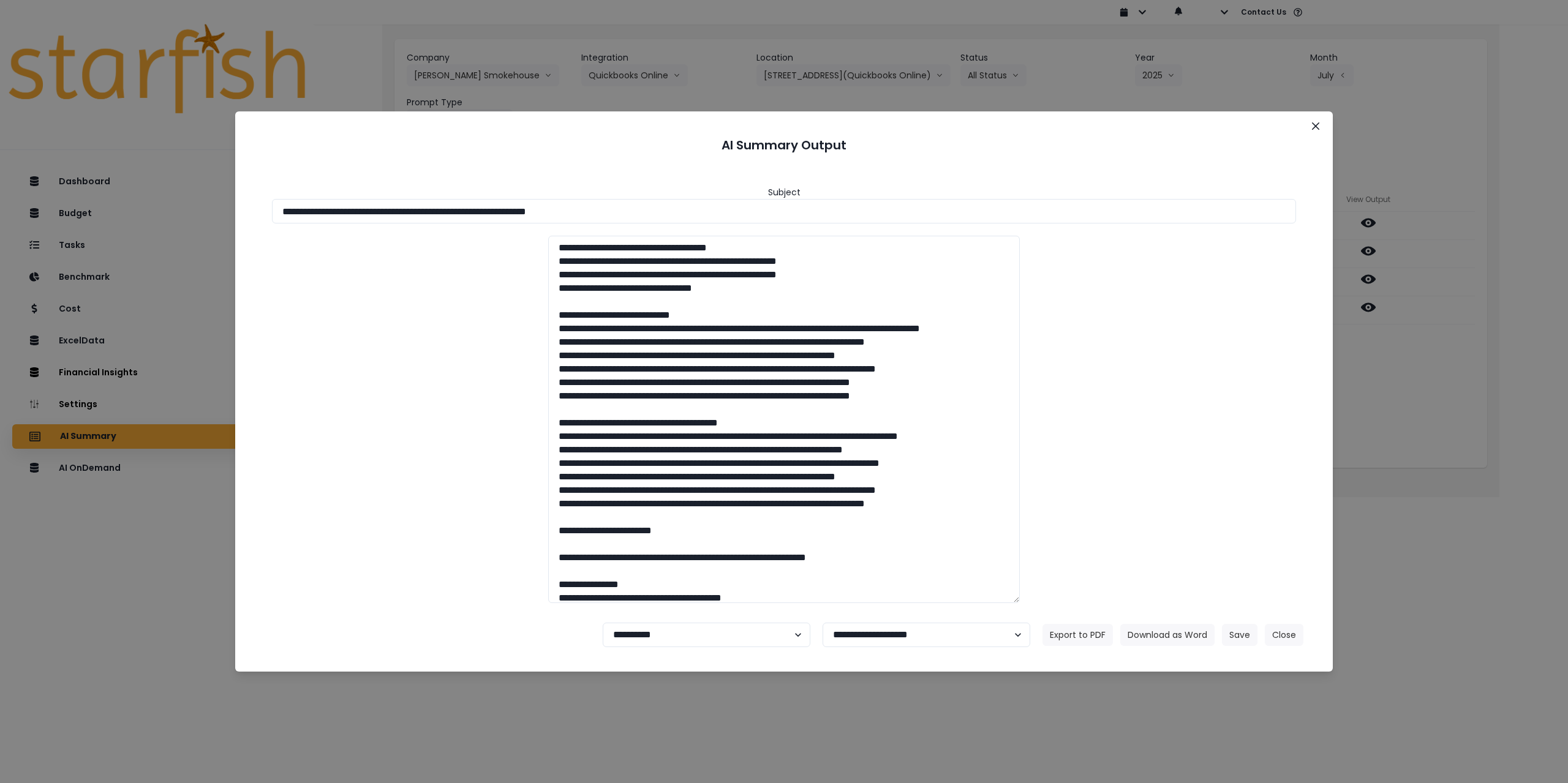
drag, startPoint x: 1313, startPoint y: 129, endPoint x: 1331, endPoint y: 139, distance: 20.6
click at [656, 129] on icon "Close" at bounding box center [1315, 126] width 7 height 7
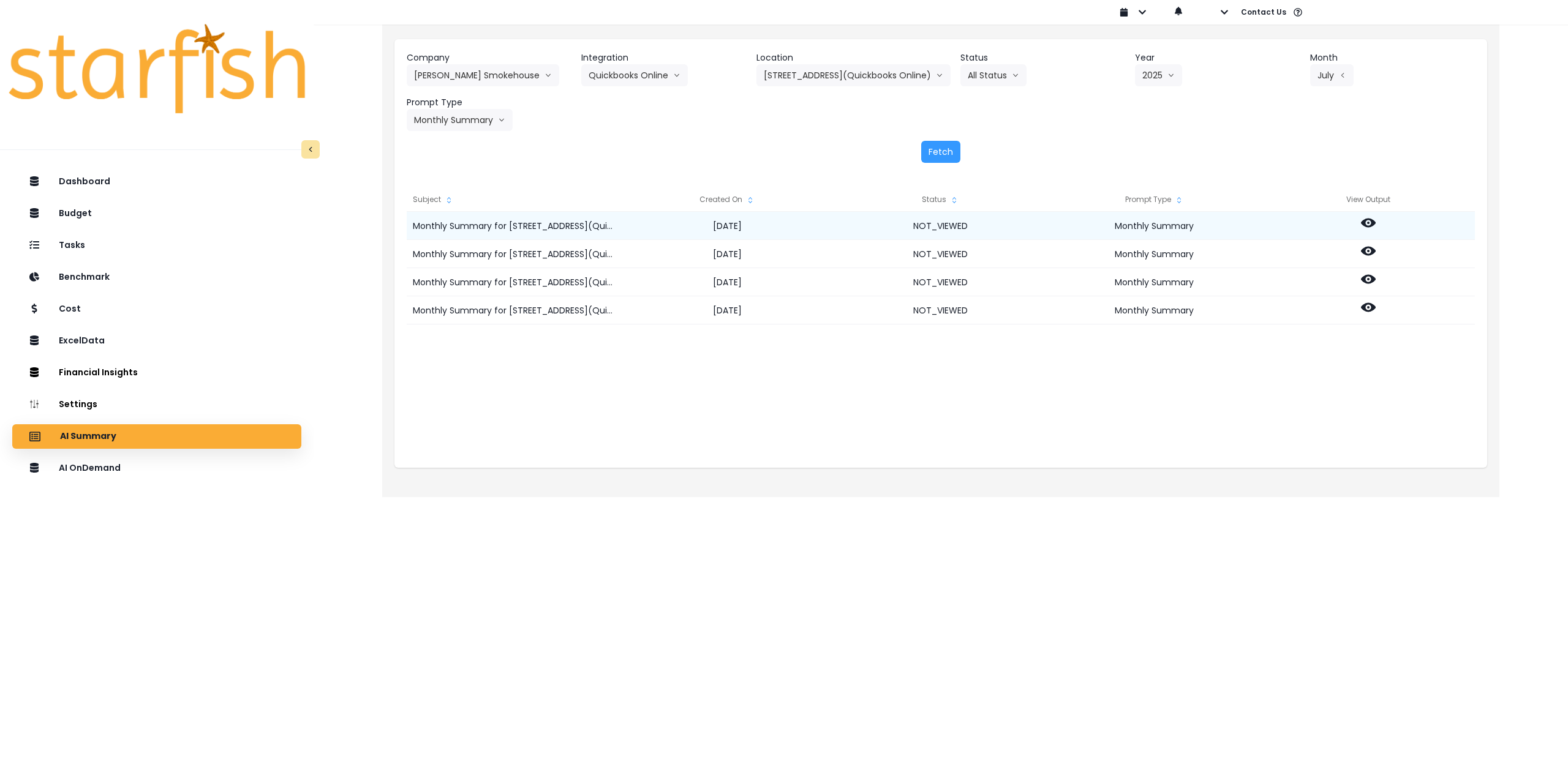
click at [656, 227] on icon at bounding box center [1368, 223] width 15 height 9
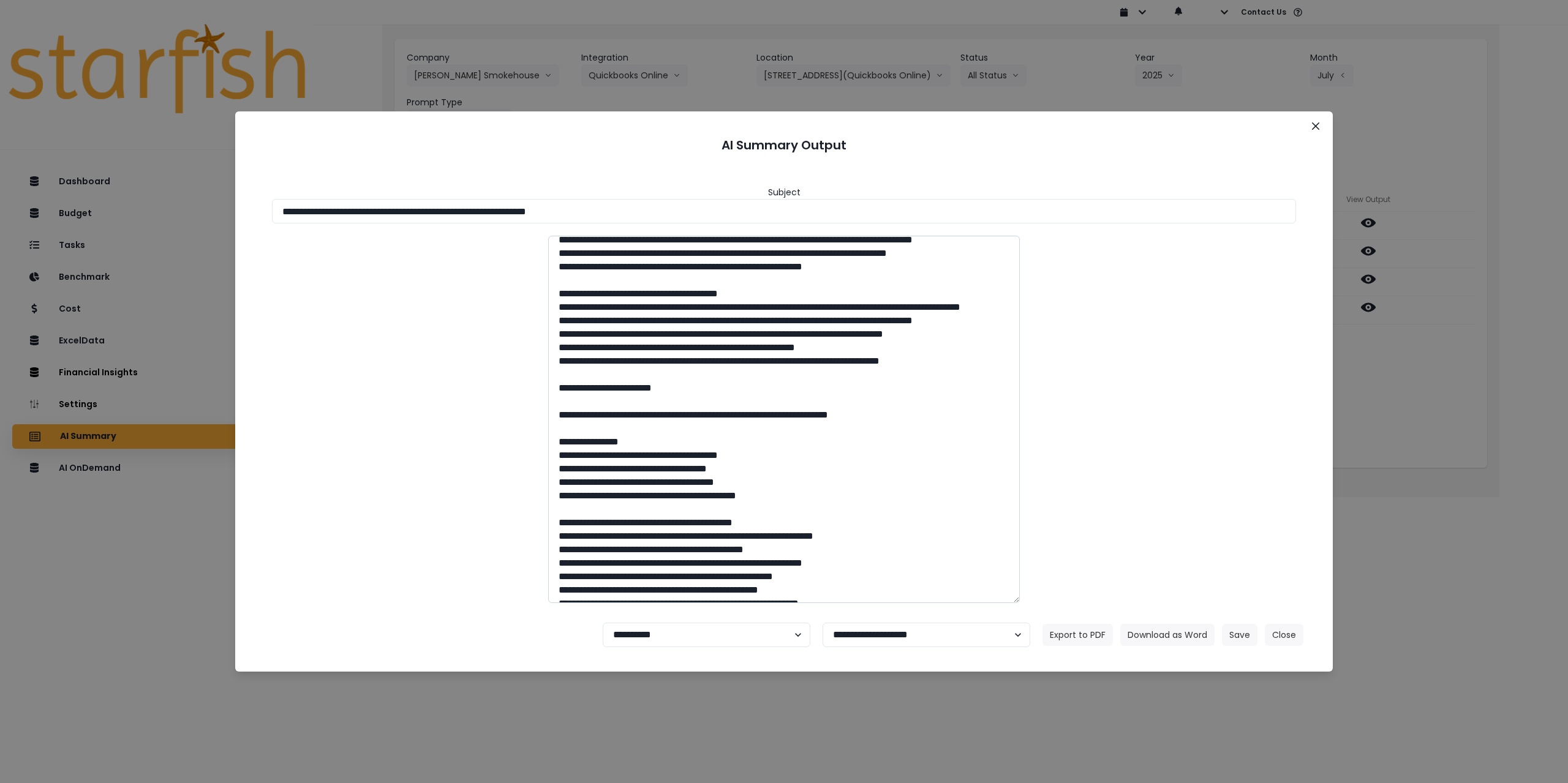
scroll to position [123, 0]
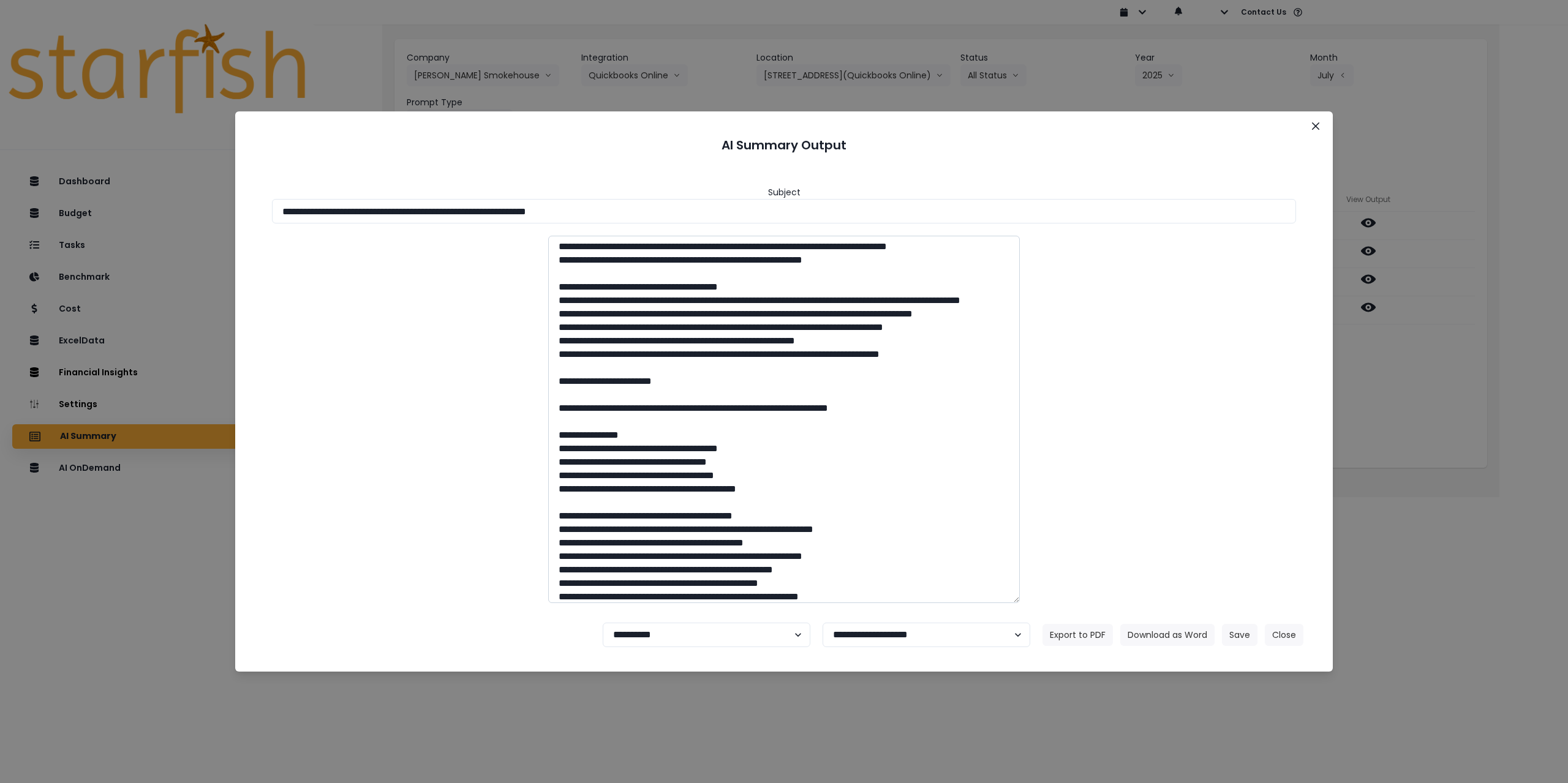
click at [576, 450] on textarea at bounding box center [784, 419] width 472 height 367
click at [618, 337] on textarea at bounding box center [784, 419] width 472 height 367
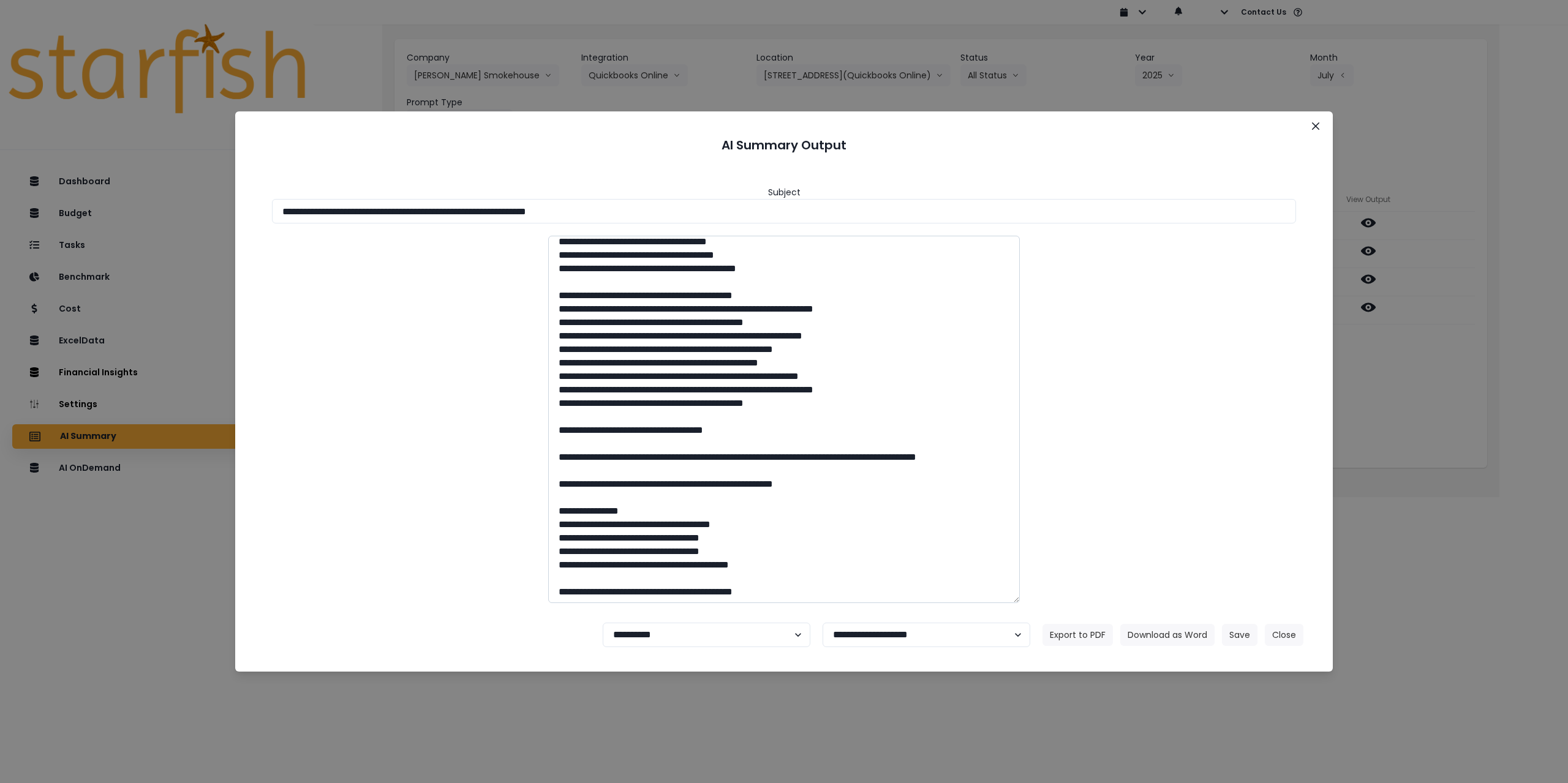
scroll to position [367, 0]
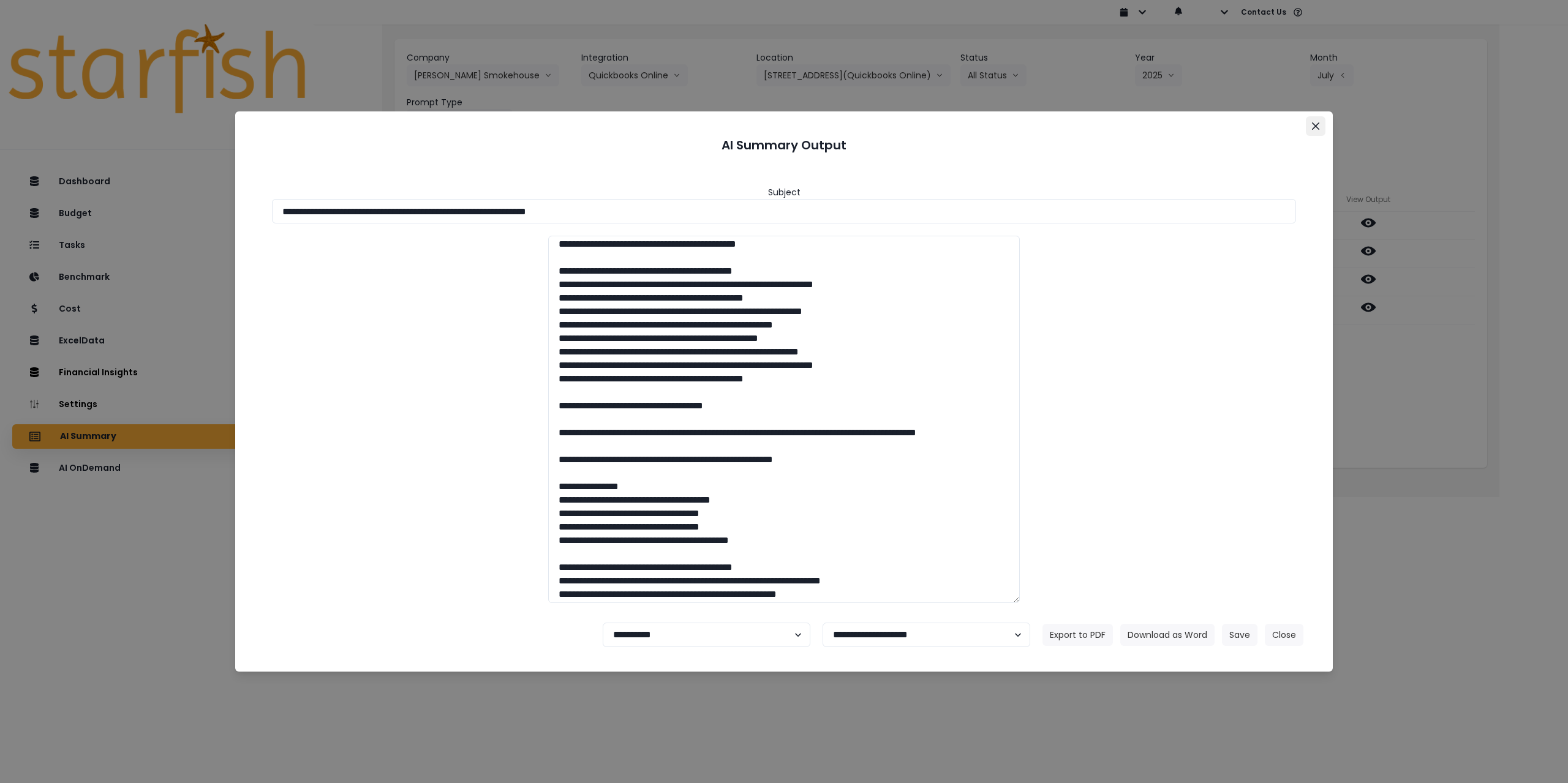
click at [656, 132] on button "Close" at bounding box center [1315, 126] width 19 height 19
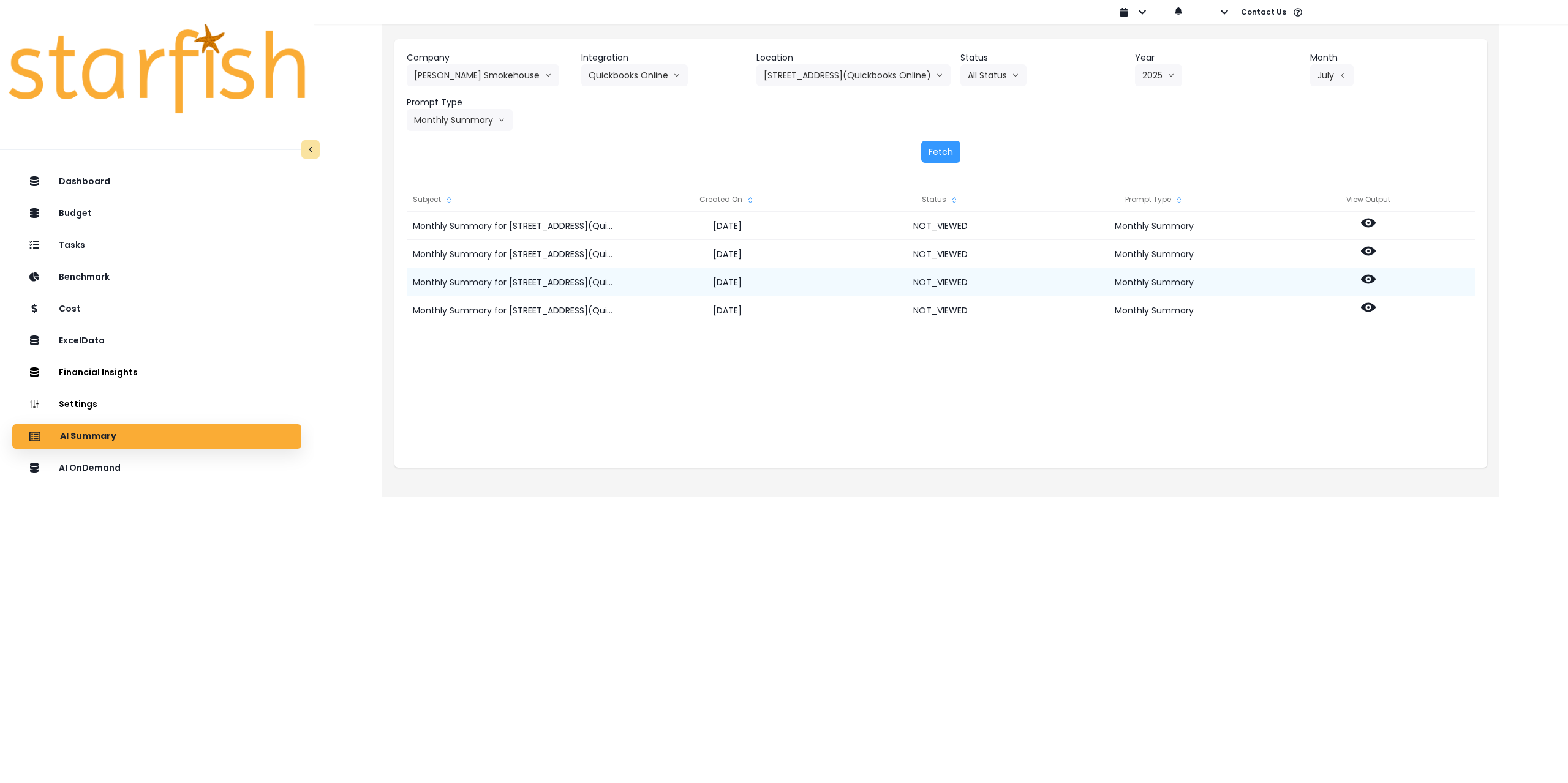
click at [656, 283] on icon at bounding box center [1368, 279] width 15 height 15
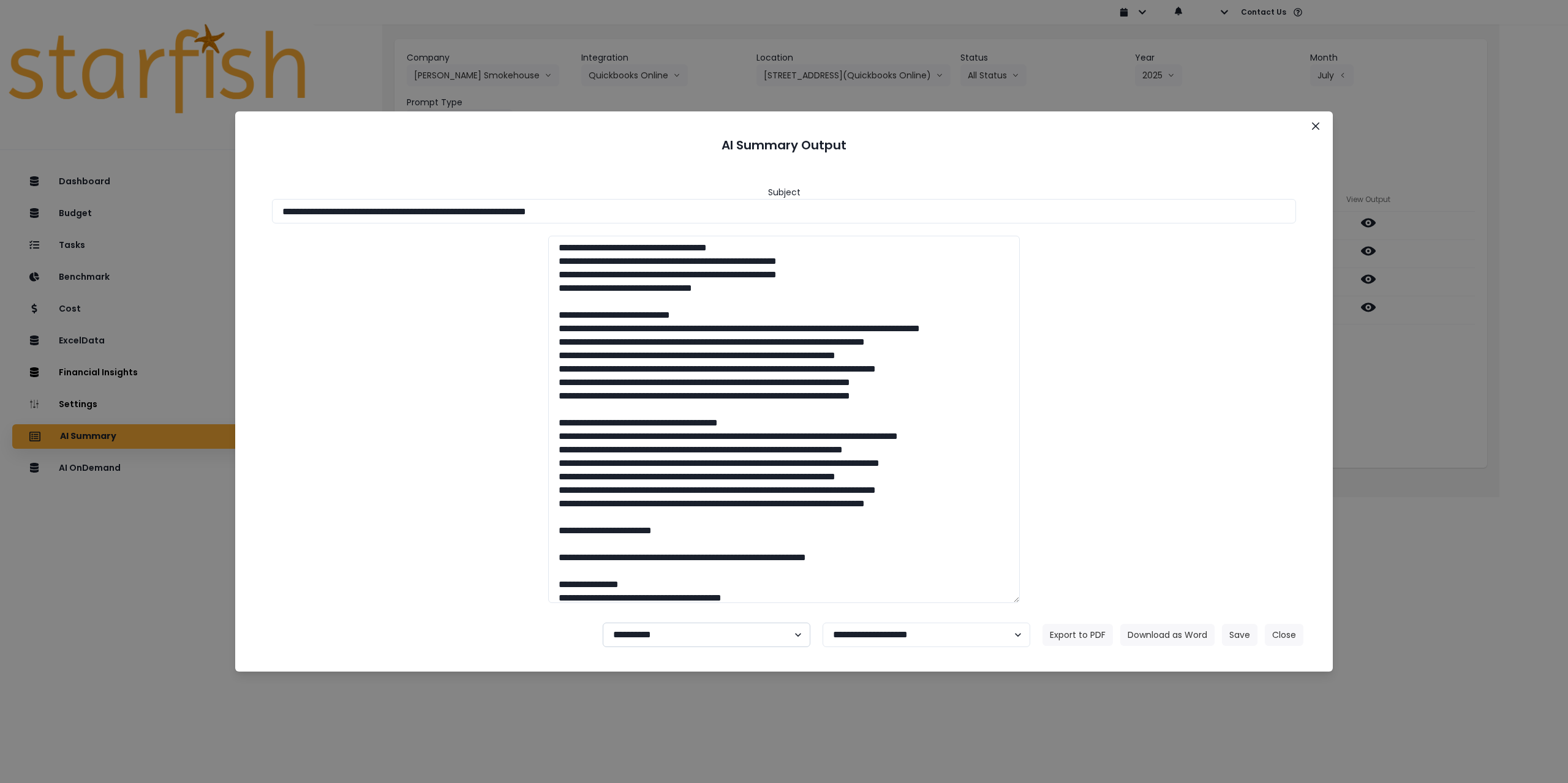
click at [656, 567] on select "**********" at bounding box center [706, 635] width 208 height 25
select select "********"
click at [602, 567] on select "**********" at bounding box center [706, 635] width 208 height 25
click at [656, 567] on button "Save" at bounding box center [1239, 634] width 35 height 22
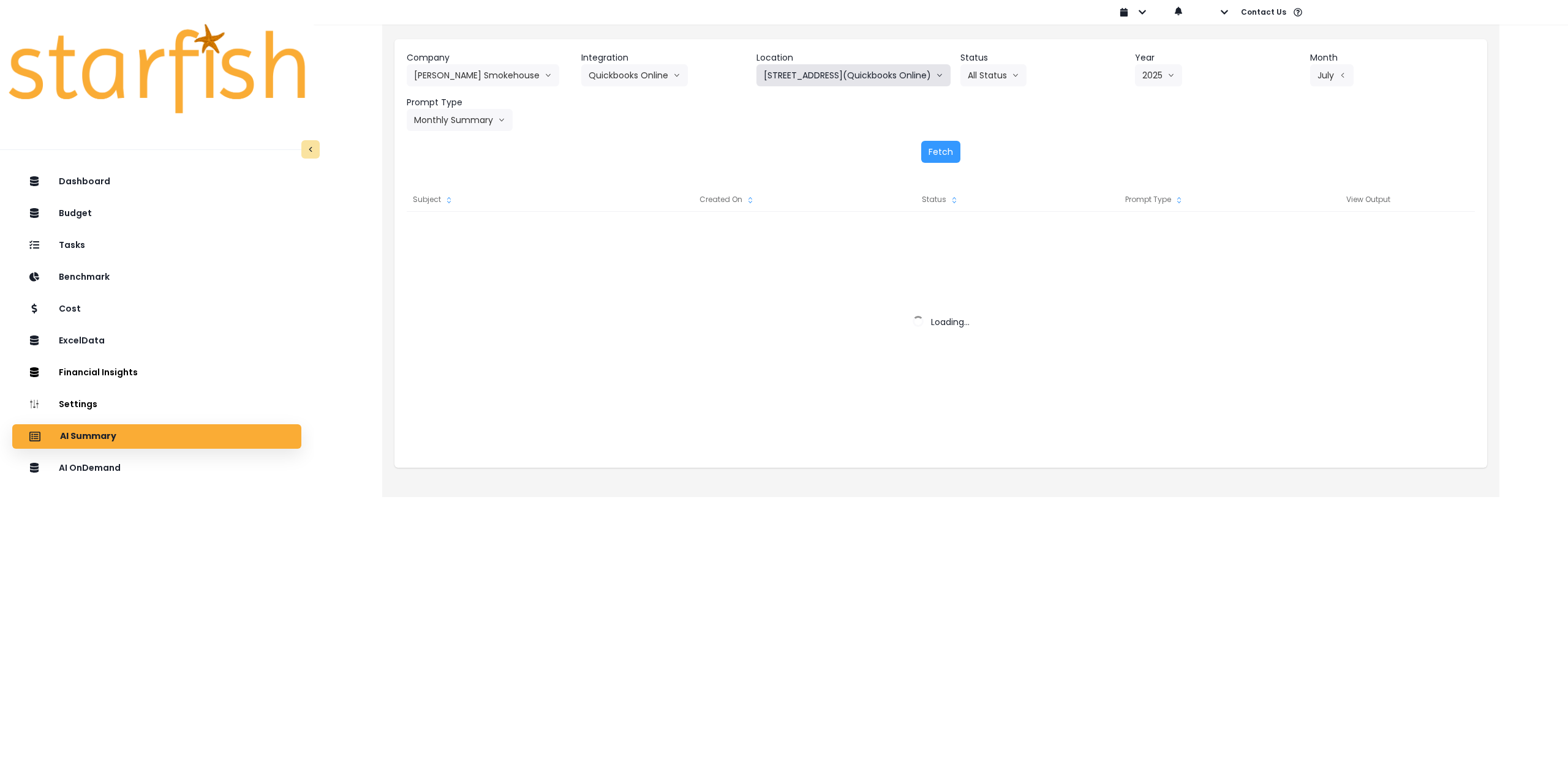
click at [656, 78] on button "1-82nd Street(Quickbooks Online)" at bounding box center [853, 75] width 194 height 22
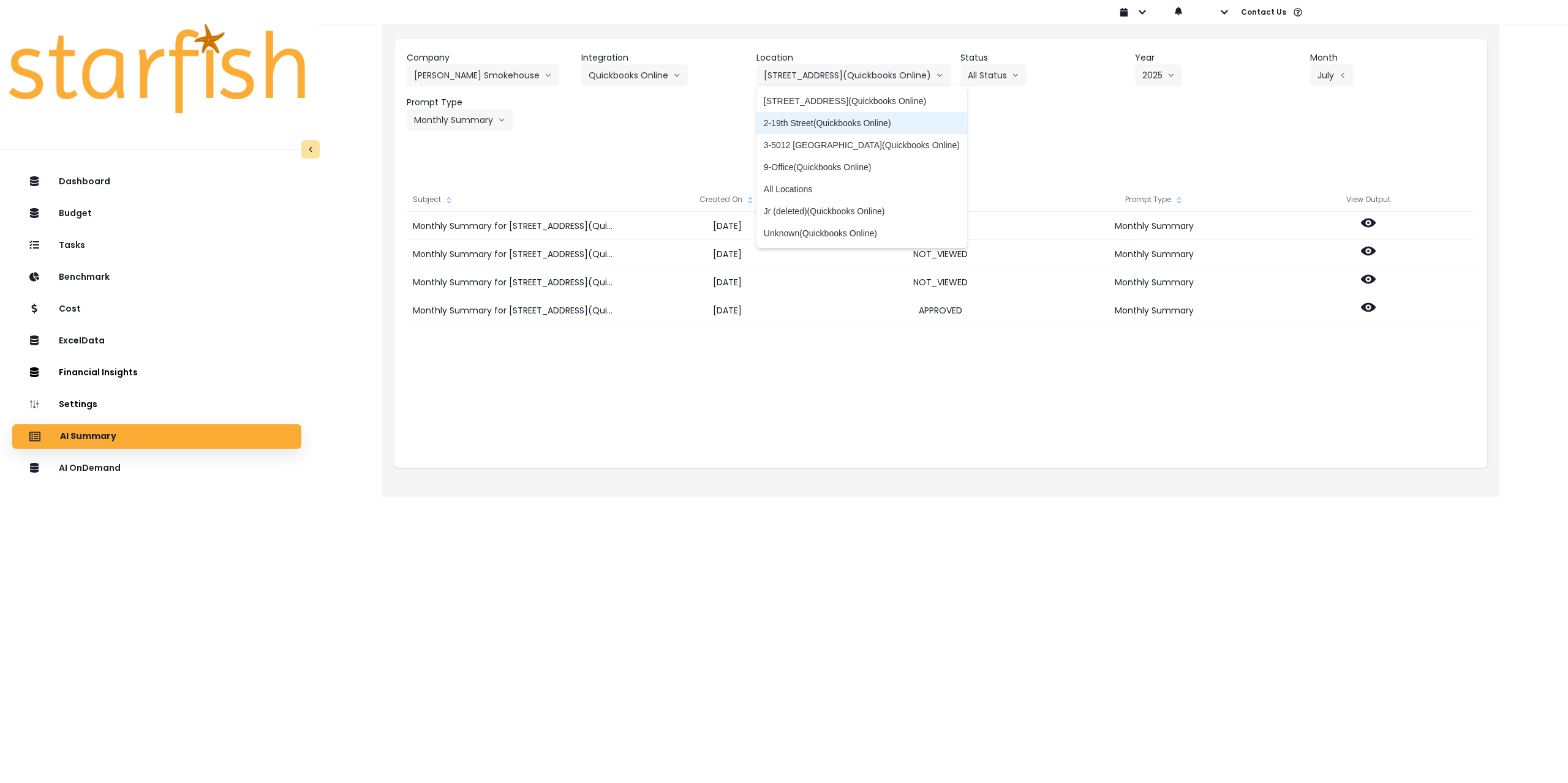
click at [656, 125] on span "2-19th Street(Quickbooks Online)" at bounding box center [862, 123] width 196 height 12
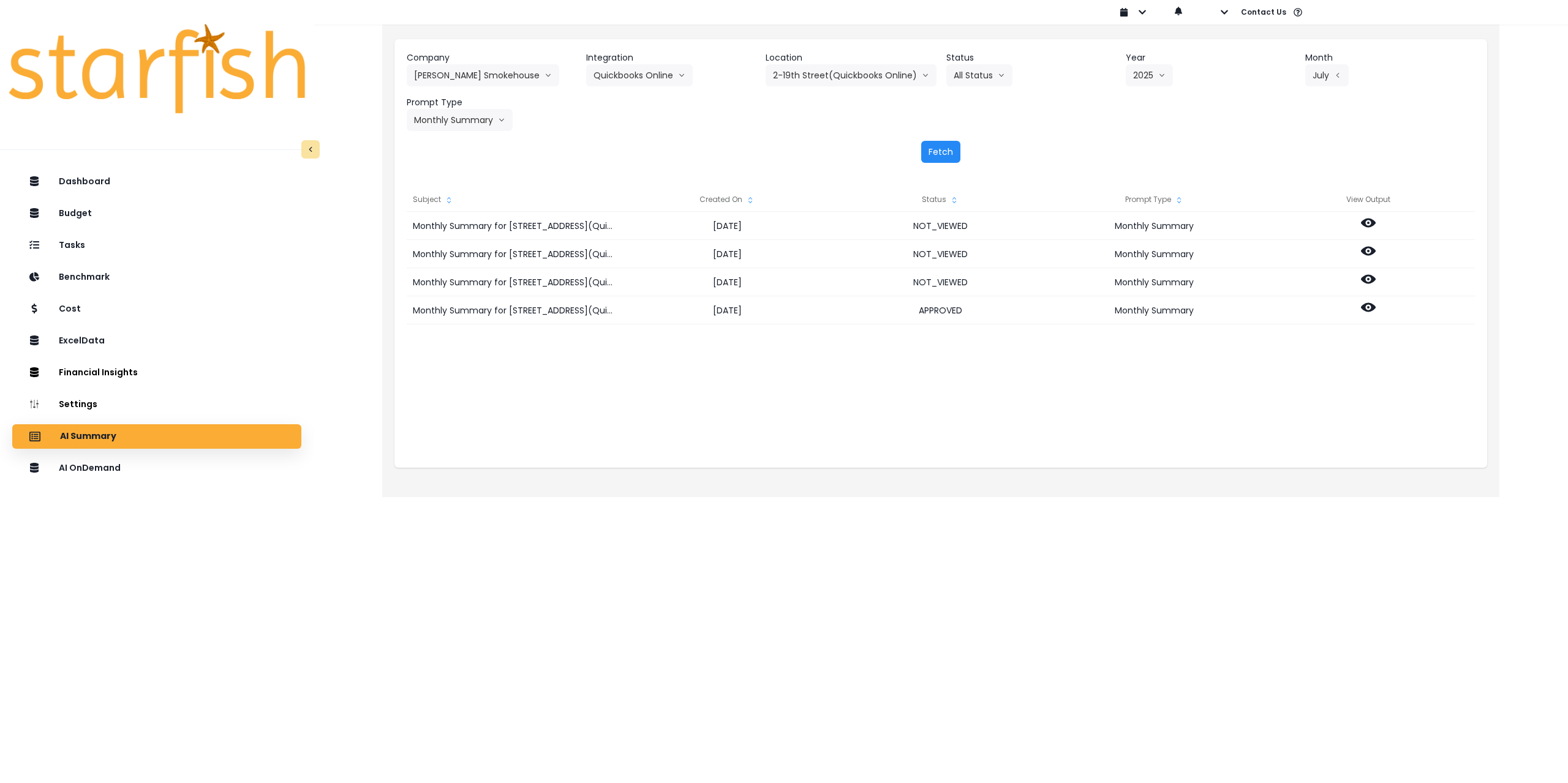
click at [656, 141] on button "Fetch" at bounding box center [940, 151] width 39 height 22
click at [656, 276] on icon at bounding box center [1368, 280] width 15 height 9
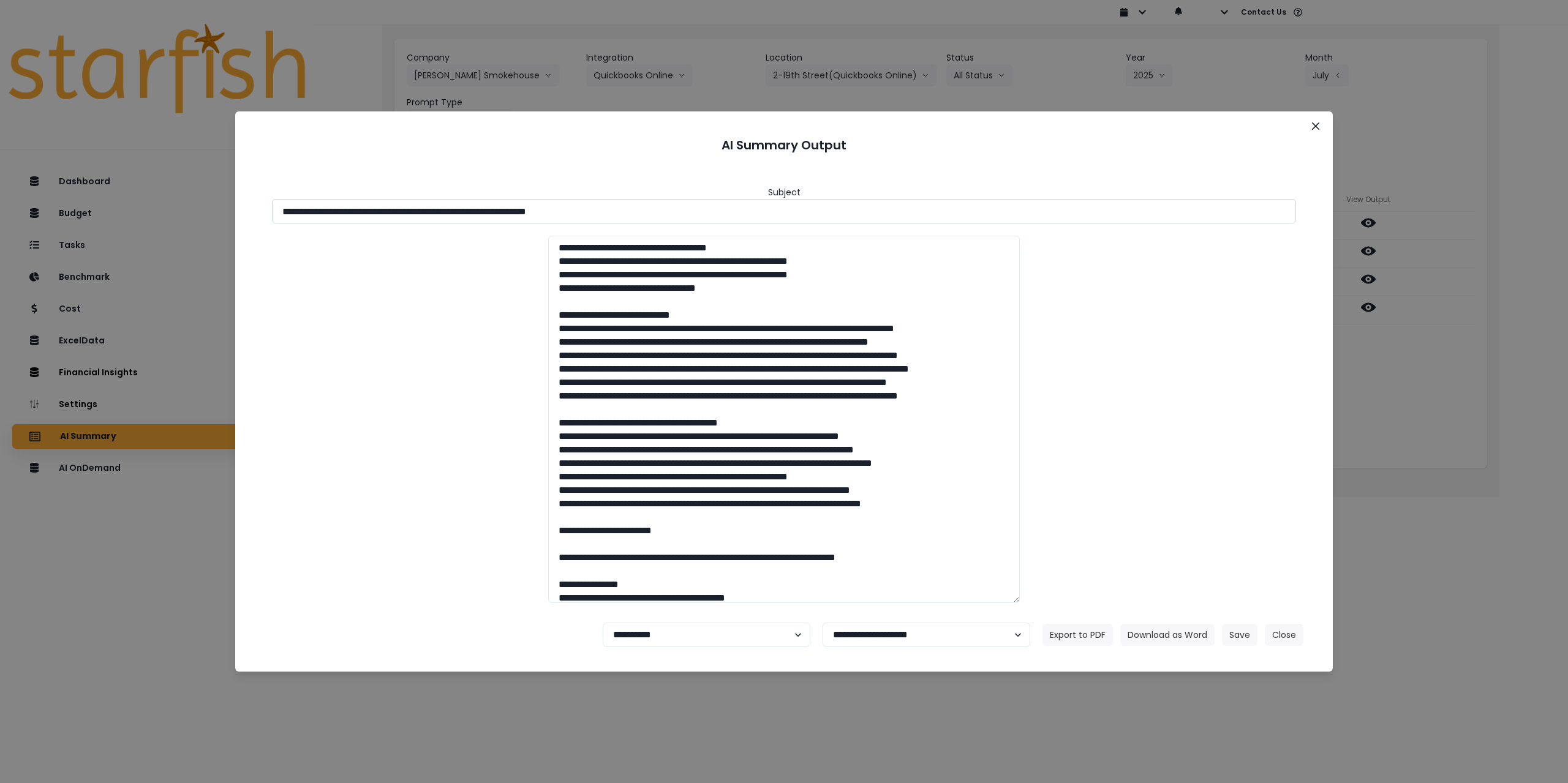
drag, startPoint x: 390, startPoint y: 211, endPoint x: 714, endPoint y: 208, distance: 324.0
click at [656, 208] on input "**********" at bounding box center [784, 211] width 1024 height 25
click at [656, 567] on button "Download as Word" at bounding box center [1168, 634] width 95 height 22
click at [656, 400] on div "**********" at bounding box center [784, 391] width 1568 height 783
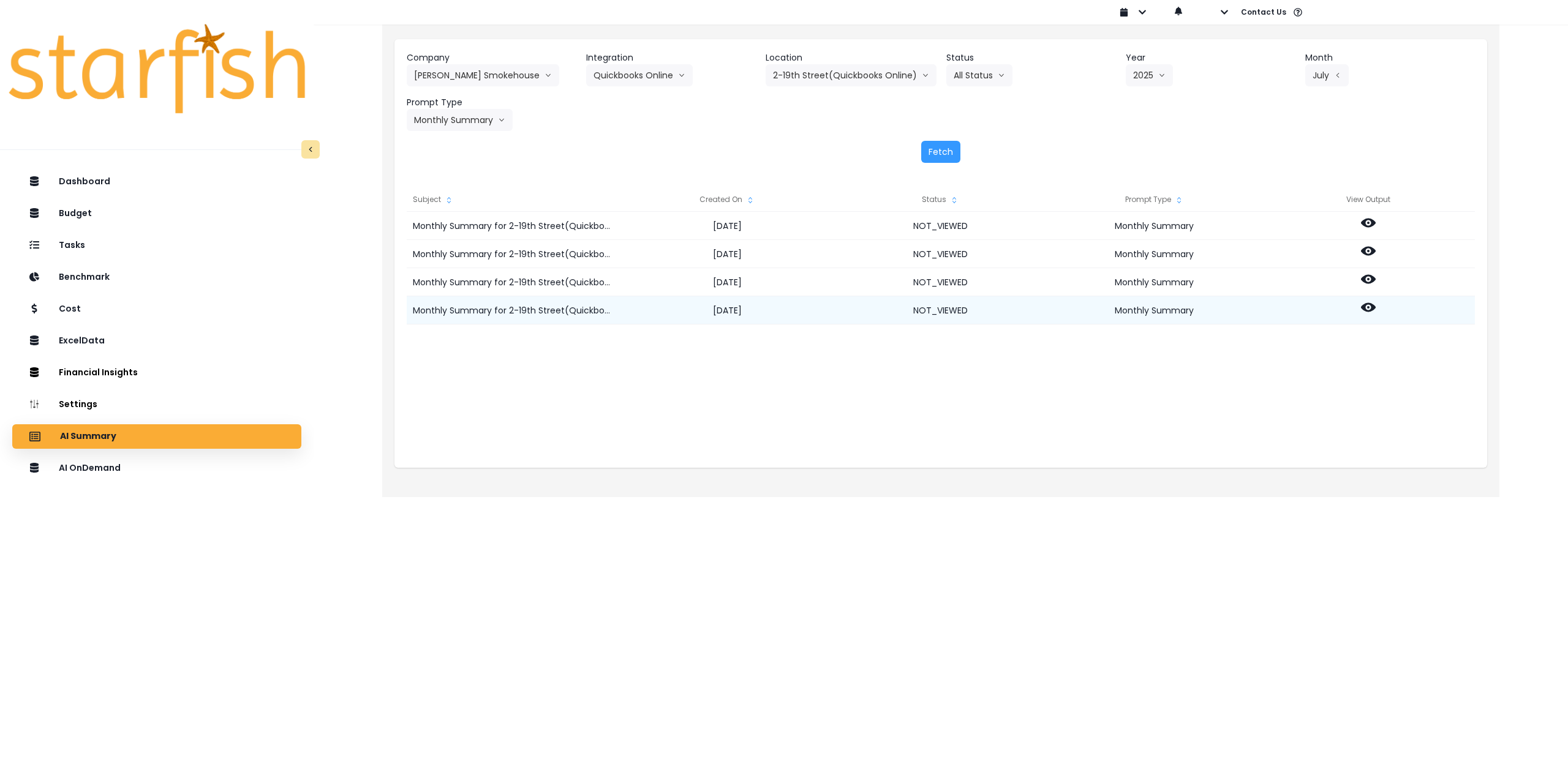
click at [656, 303] on icon at bounding box center [1368, 308] width 15 height 9
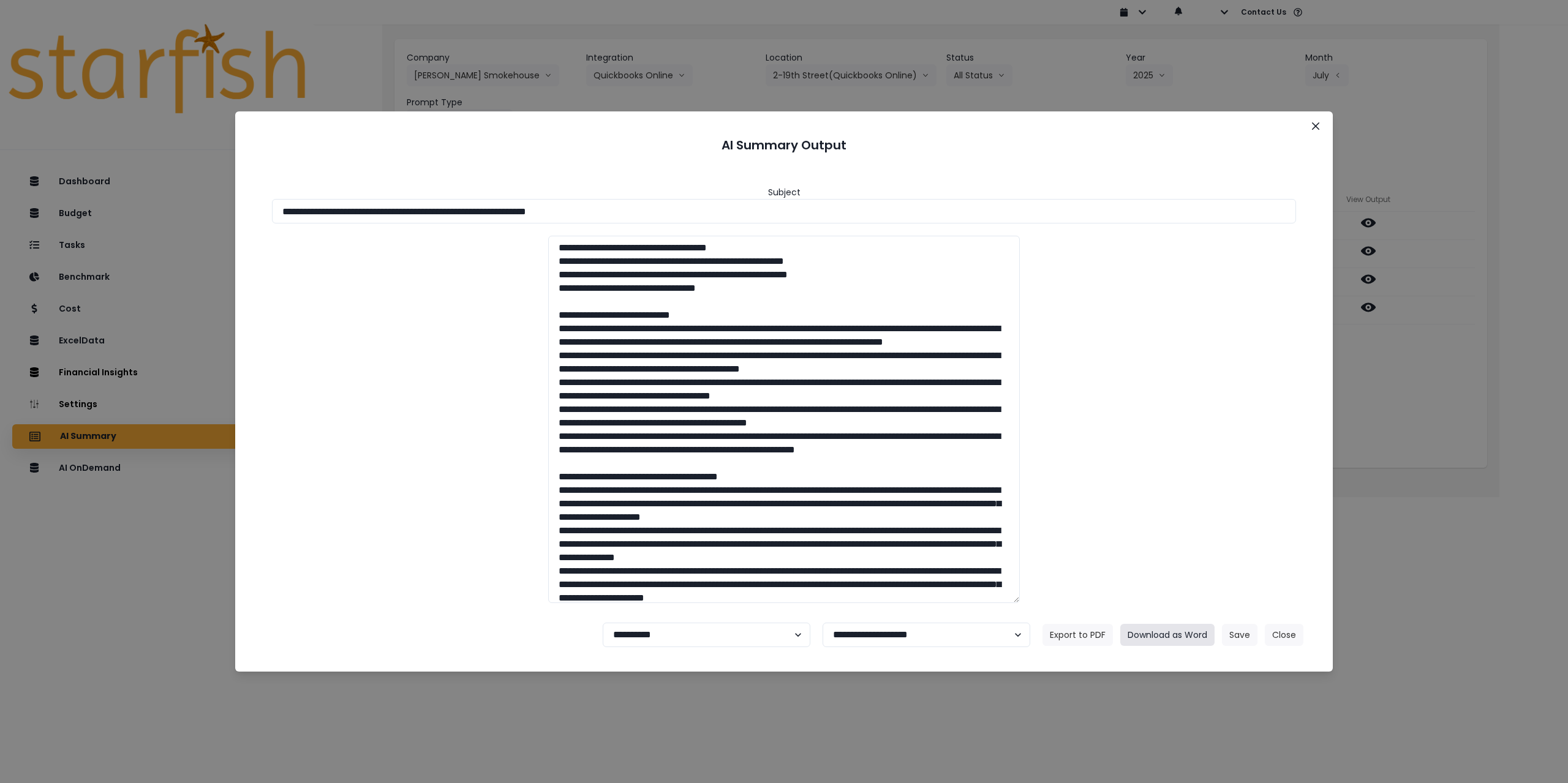
click at [656, 567] on button "Download as Word" at bounding box center [1168, 634] width 95 height 22
click at [656, 125] on button "Close" at bounding box center [1315, 126] width 19 height 19
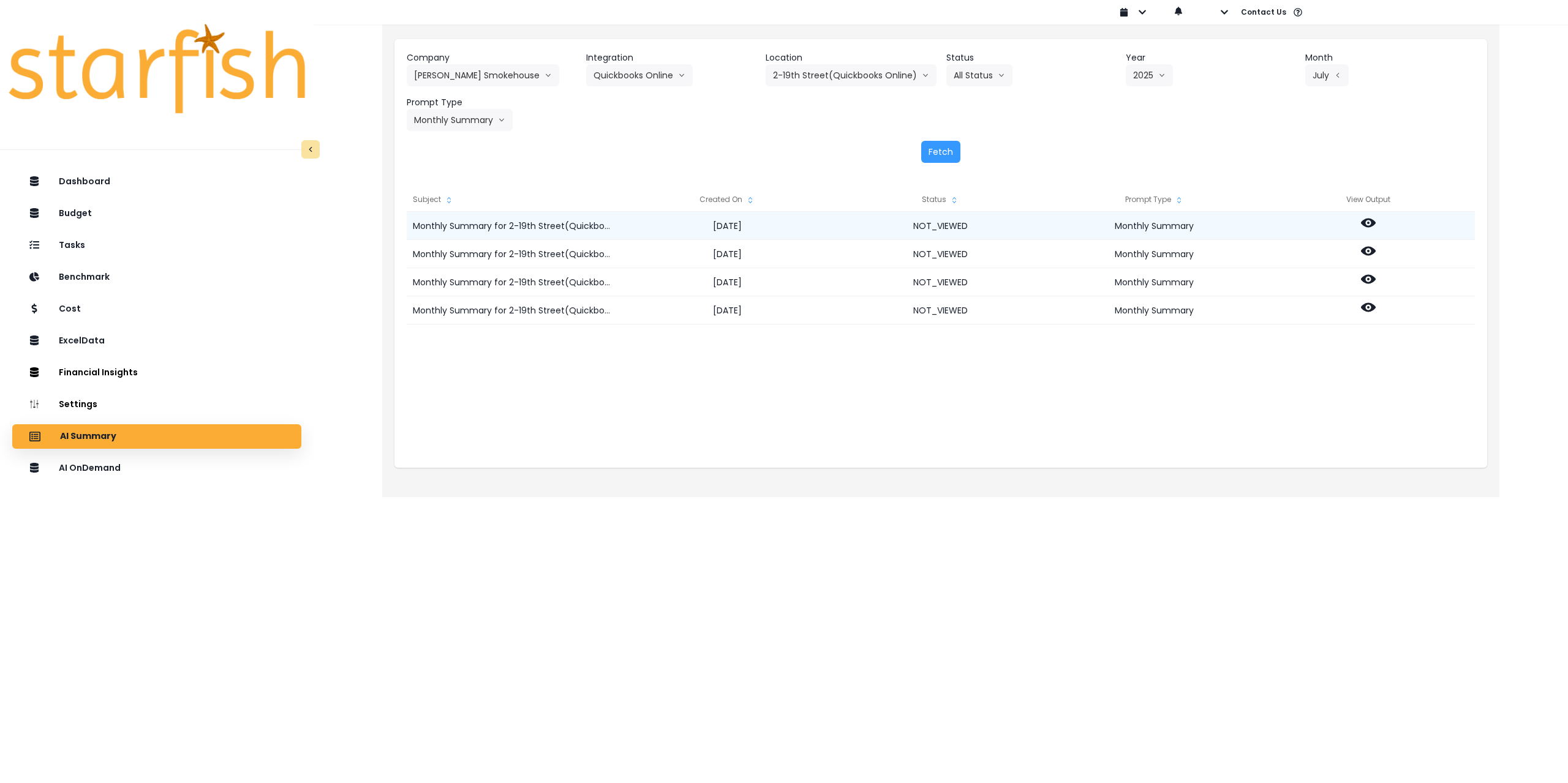
click at [656, 225] on icon at bounding box center [1368, 223] width 15 height 9
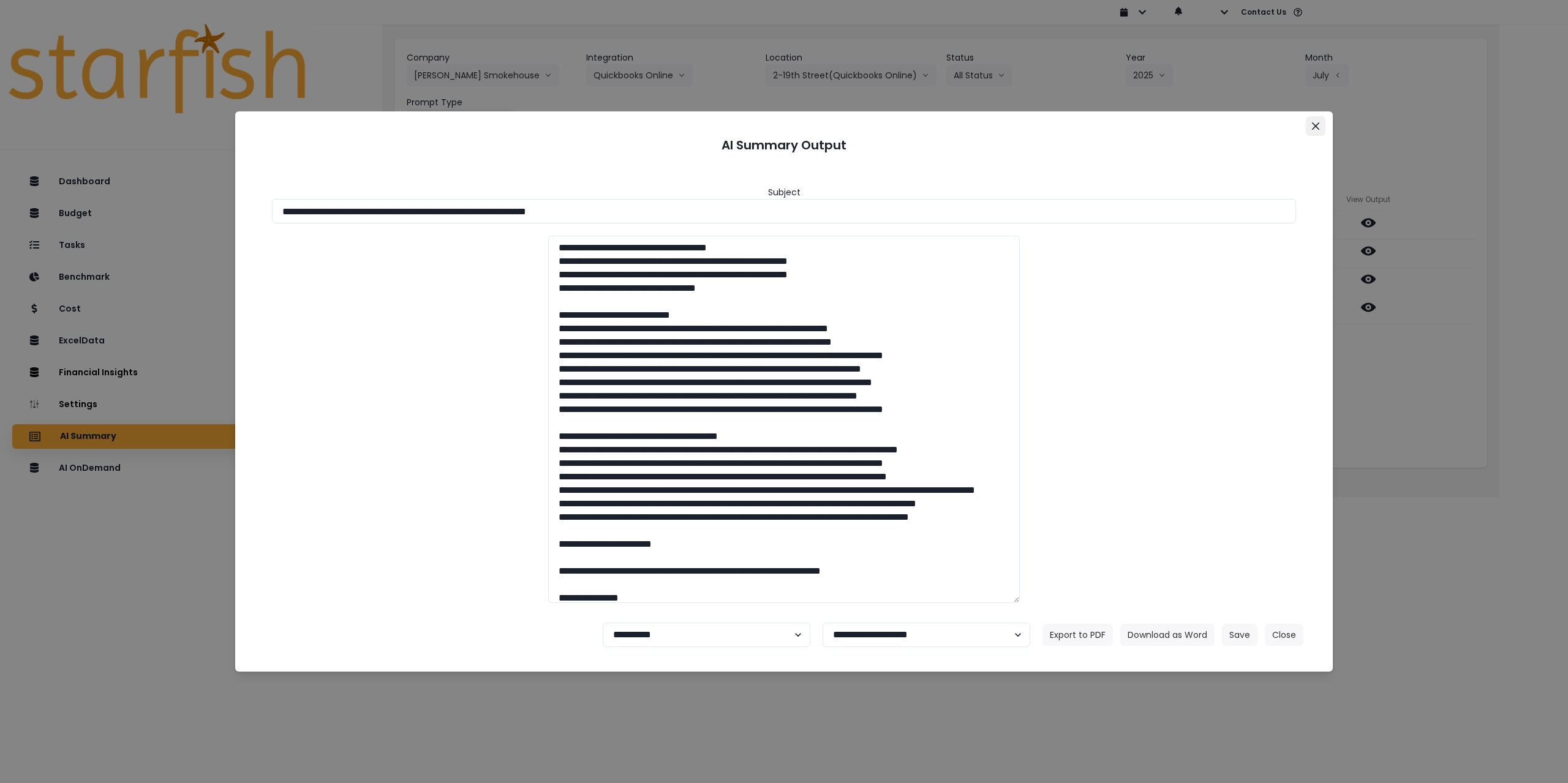
click at [656, 131] on button "Close" at bounding box center [1315, 126] width 19 height 19
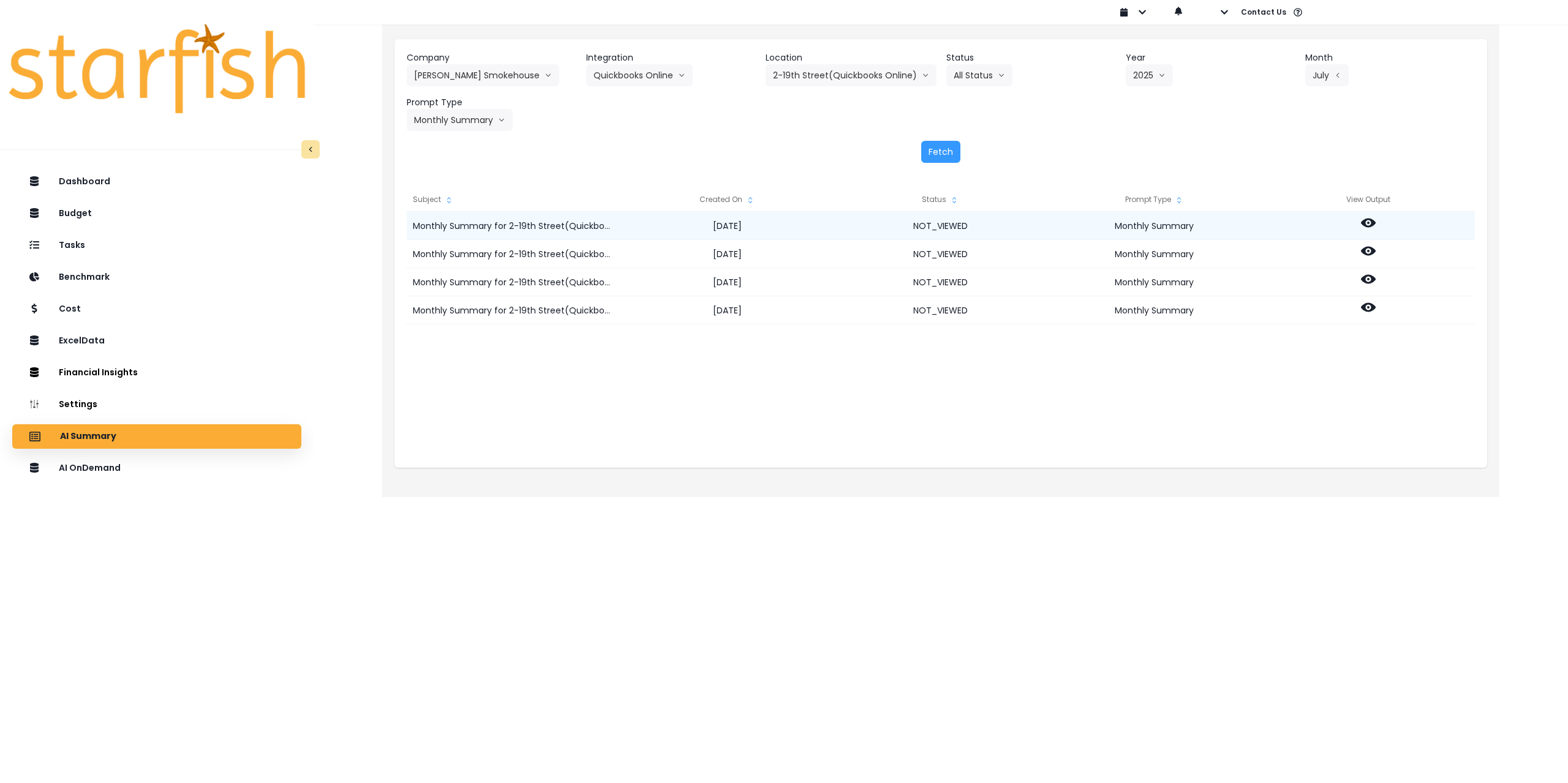
click at [656, 219] on icon at bounding box center [1368, 223] width 15 height 15
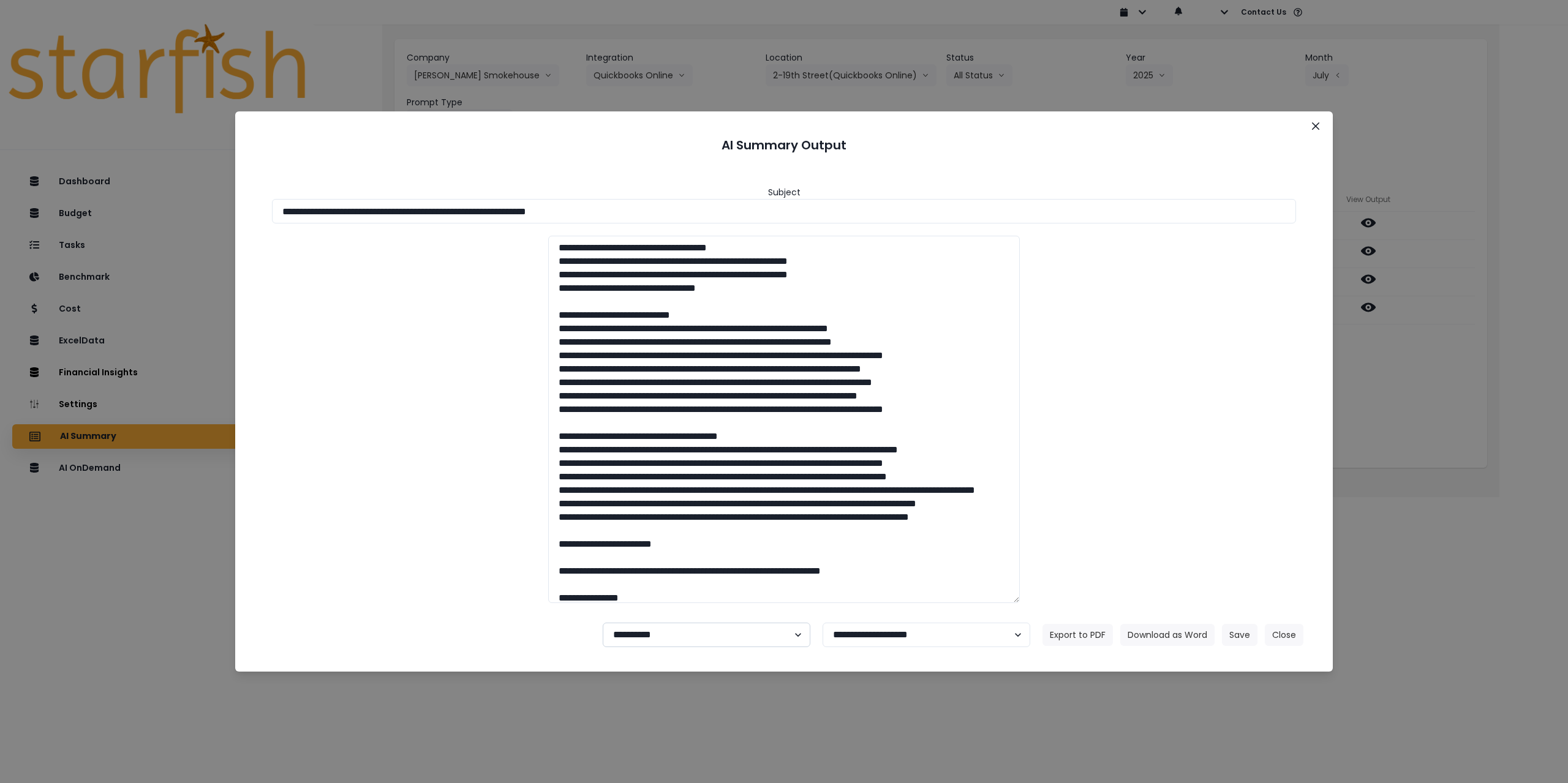
click at [656, 567] on select "**********" at bounding box center [706, 635] width 208 height 25
select select "********"
click at [602, 567] on select "**********" at bounding box center [706, 635] width 208 height 25
click at [656, 567] on button "Save" at bounding box center [1239, 634] width 35 height 22
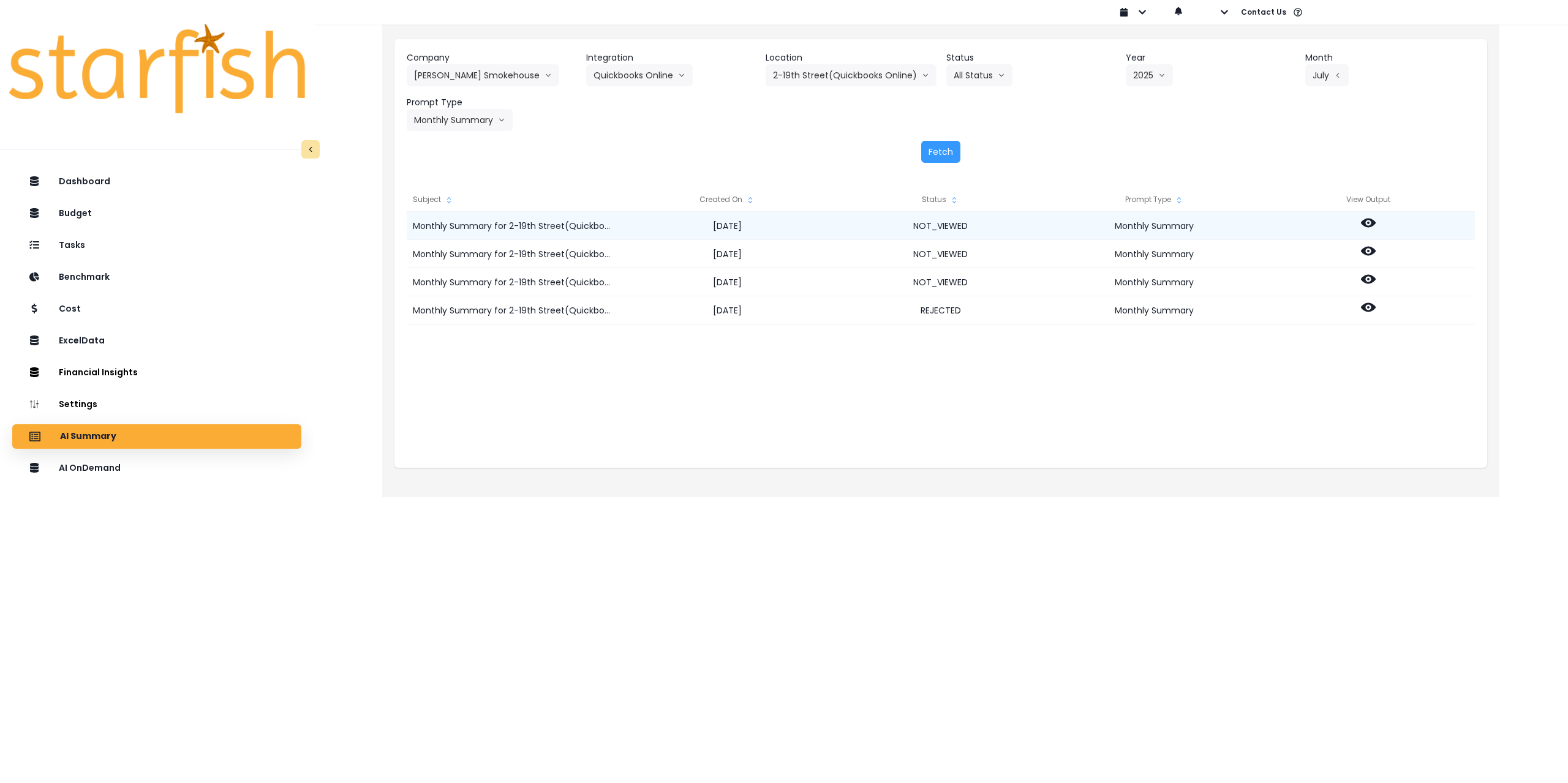
click at [656, 229] on icon at bounding box center [1368, 223] width 15 height 15
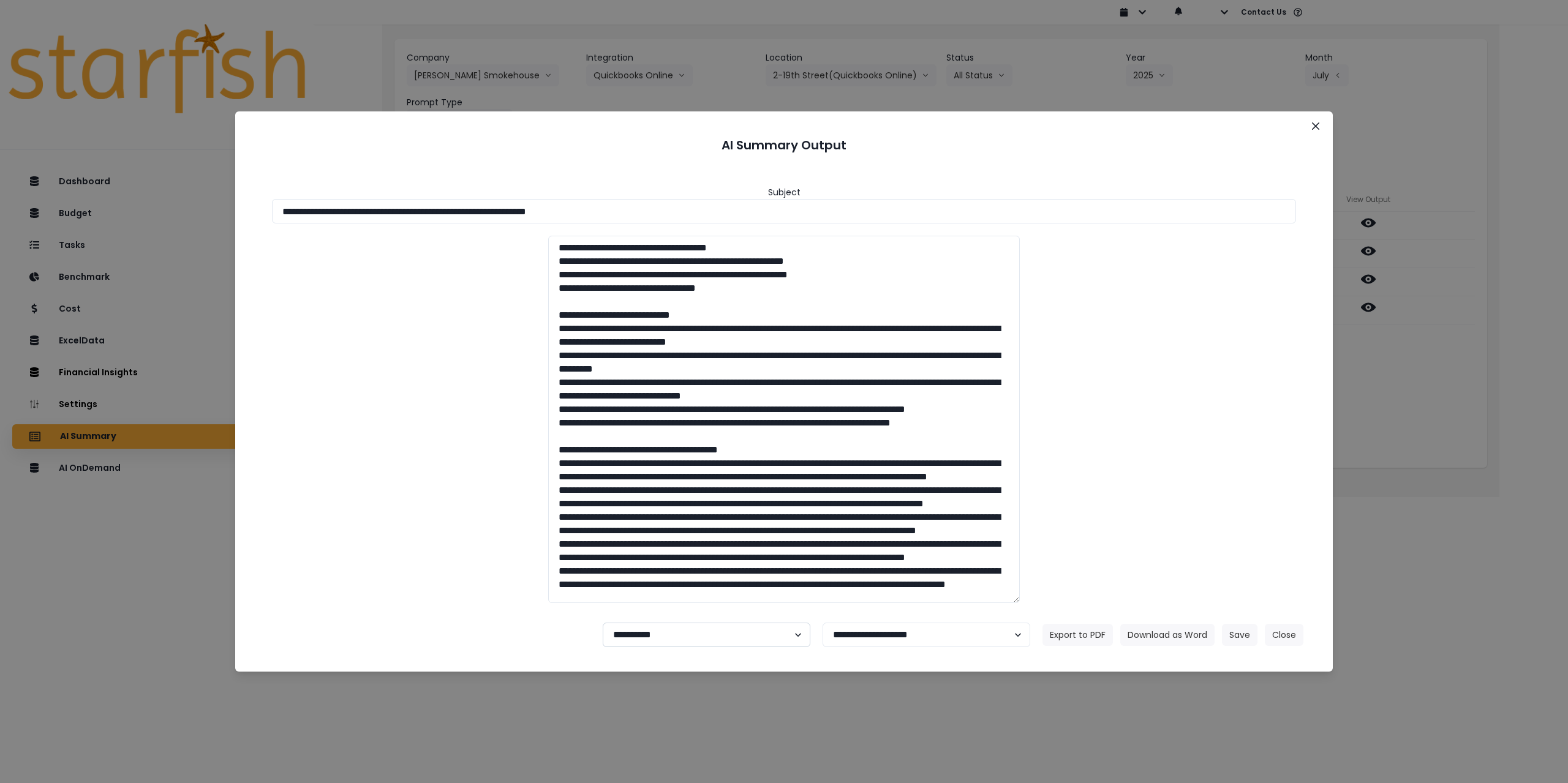
click at [656, 567] on select "**********" at bounding box center [706, 635] width 208 height 25
select select "********"
click at [602, 567] on select "**********" at bounding box center [706, 635] width 208 height 25
click at [656, 567] on button "Save" at bounding box center [1239, 634] width 35 height 22
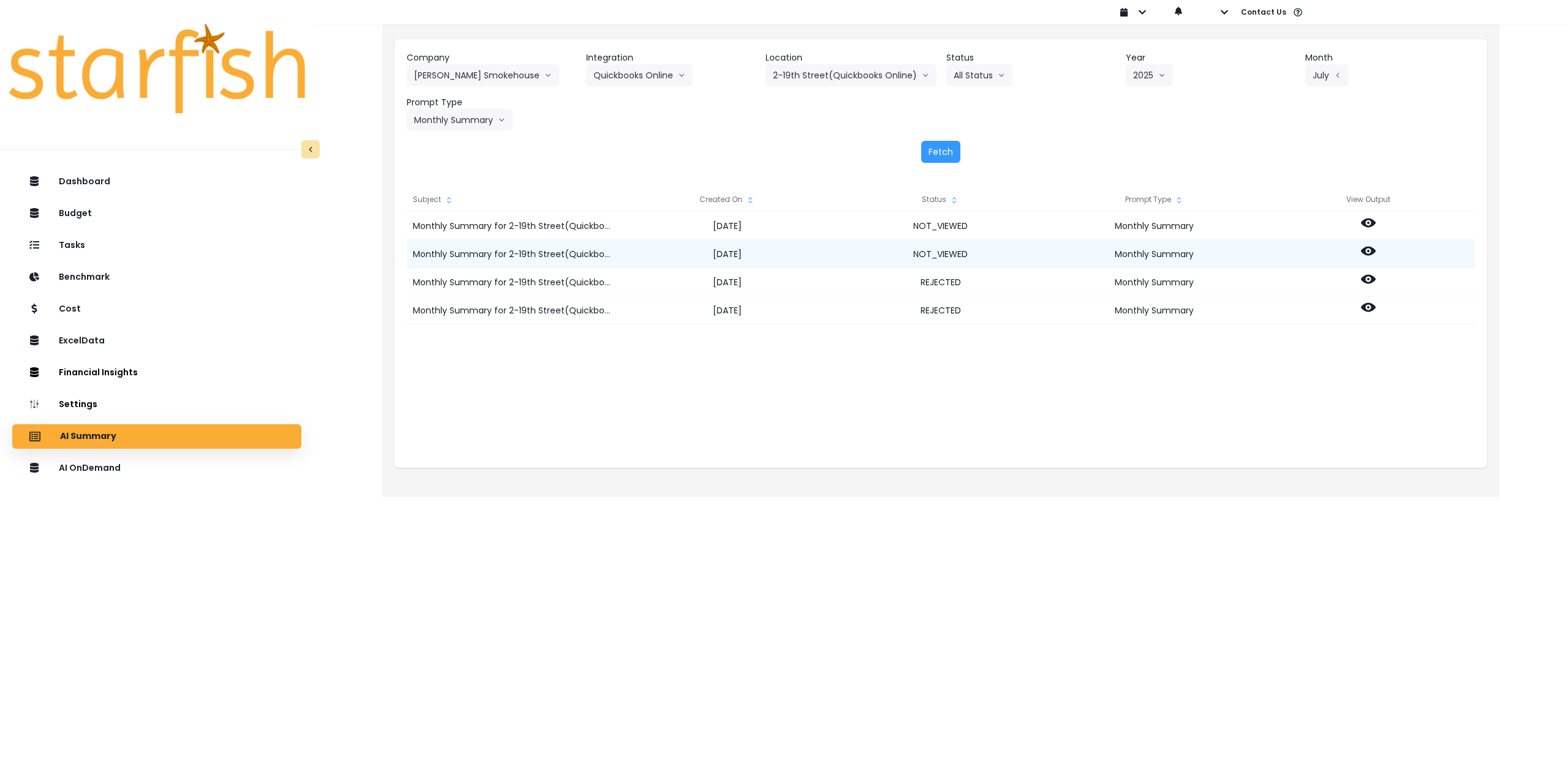
click at [656, 253] on icon at bounding box center [1368, 251] width 15 height 15
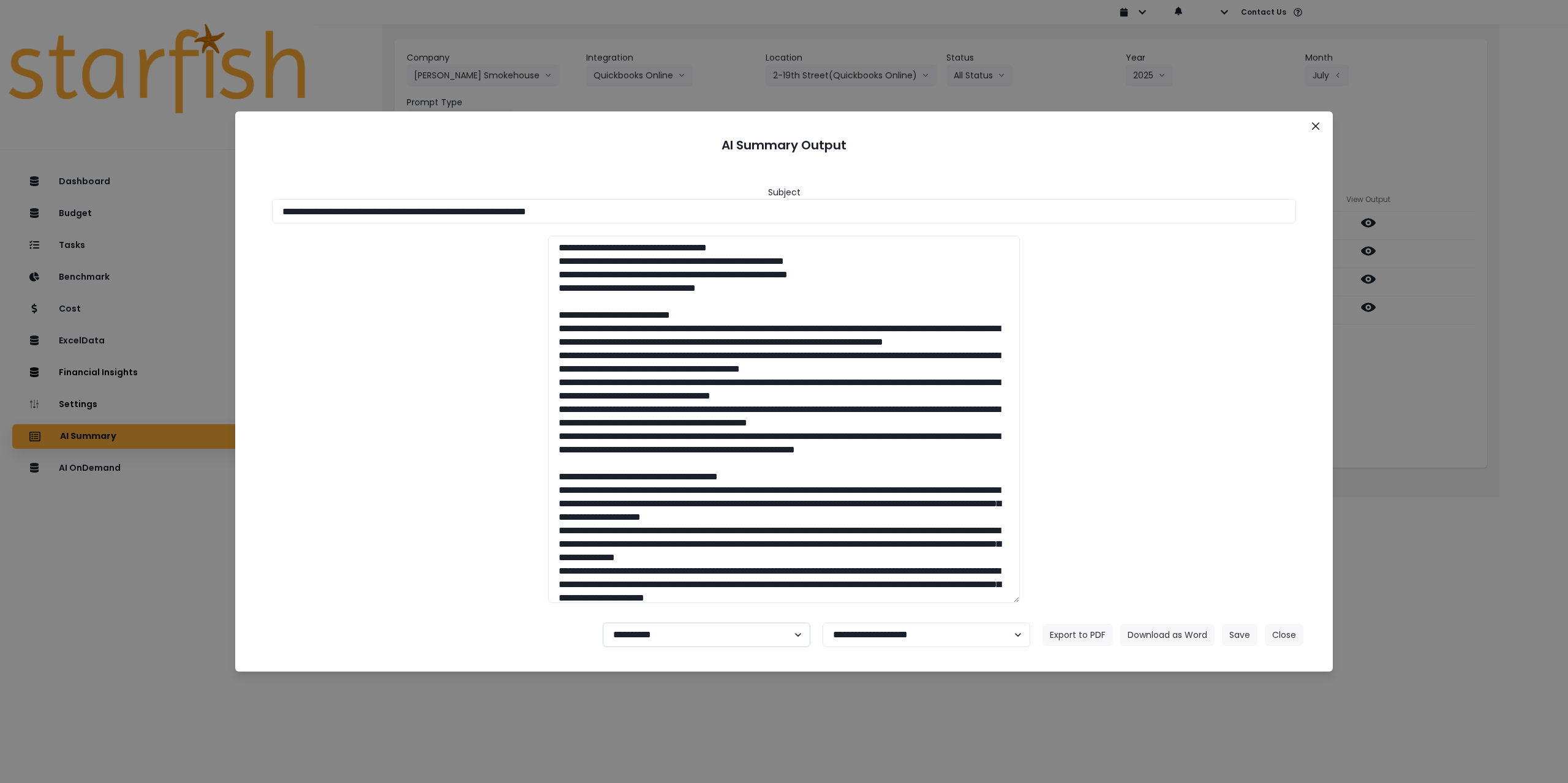
click at [656, 567] on select "**********" at bounding box center [706, 635] width 208 height 25
select select "********"
click at [602, 567] on select "**********" at bounding box center [706, 635] width 208 height 25
click at [656, 567] on button "Save" at bounding box center [1239, 634] width 35 height 22
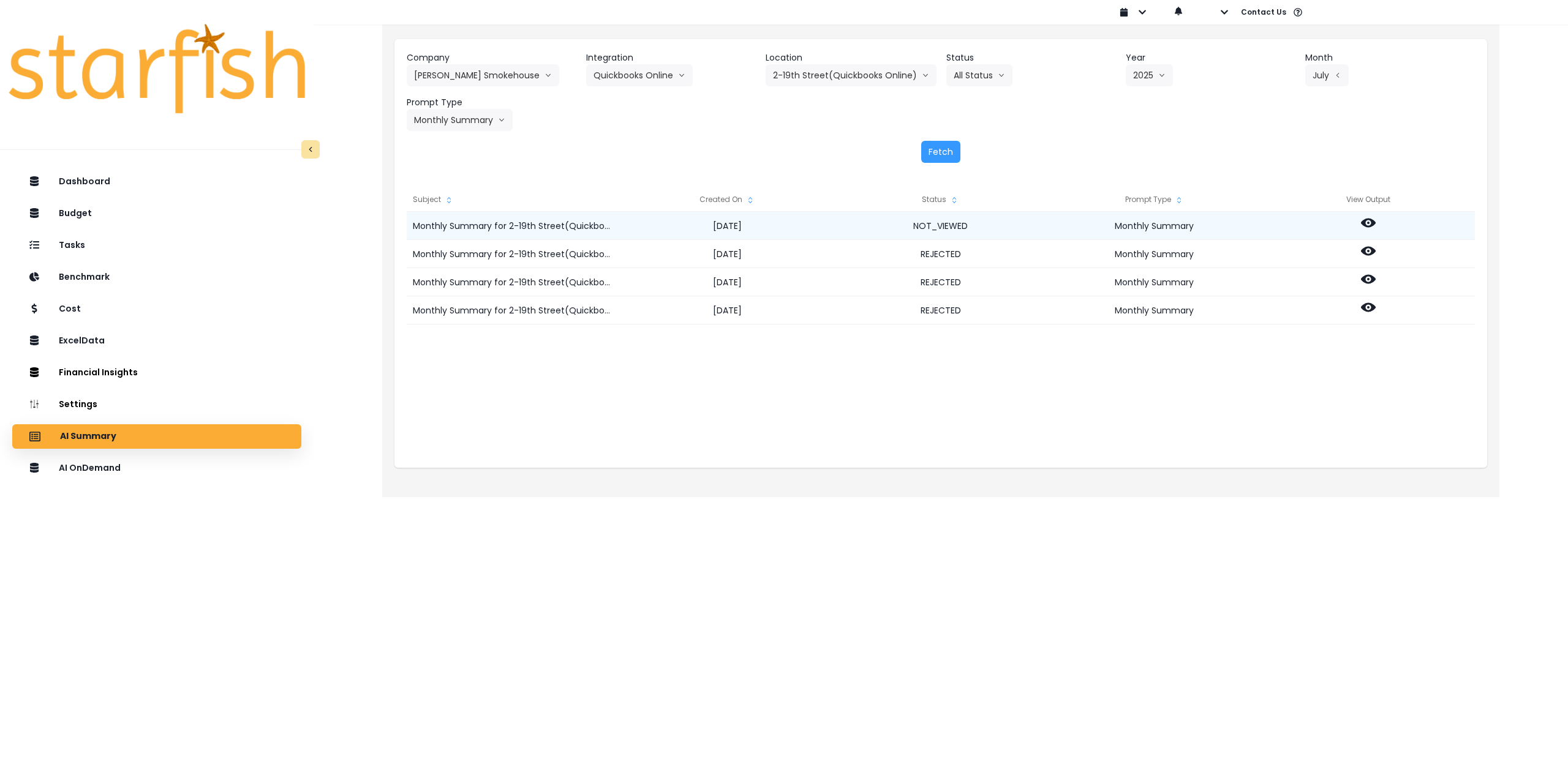
click at [656, 223] on icon at bounding box center [1368, 223] width 15 height 15
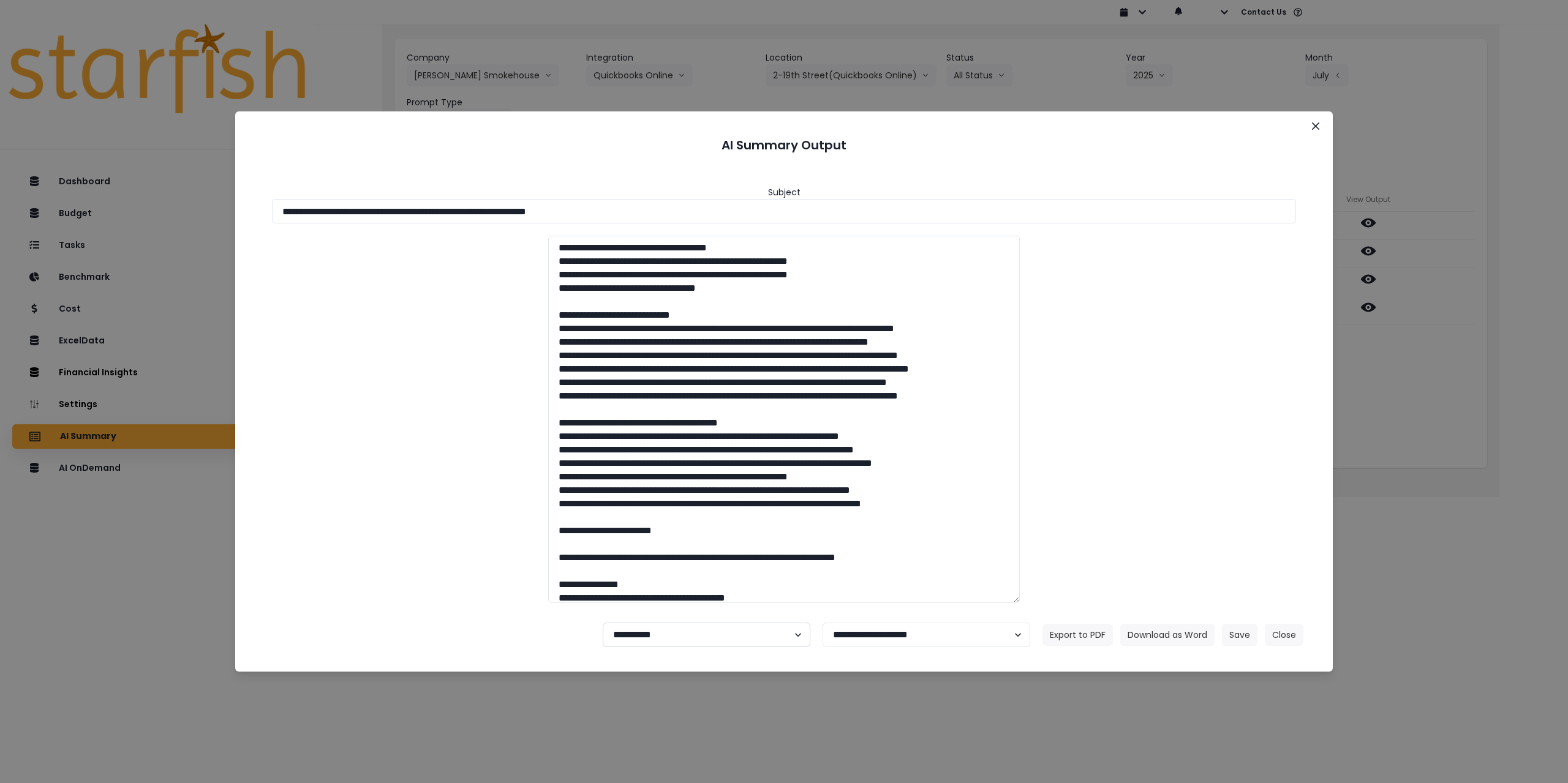
click at [656, 567] on select "**********" at bounding box center [706, 635] width 208 height 25
select select "********"
click at [602, 567] on select "**********" at bounding box center [706, 635] width 208 height 25
click at [656, 567] on button "Save" at bounding box center [1239, 634] width 35 height 22
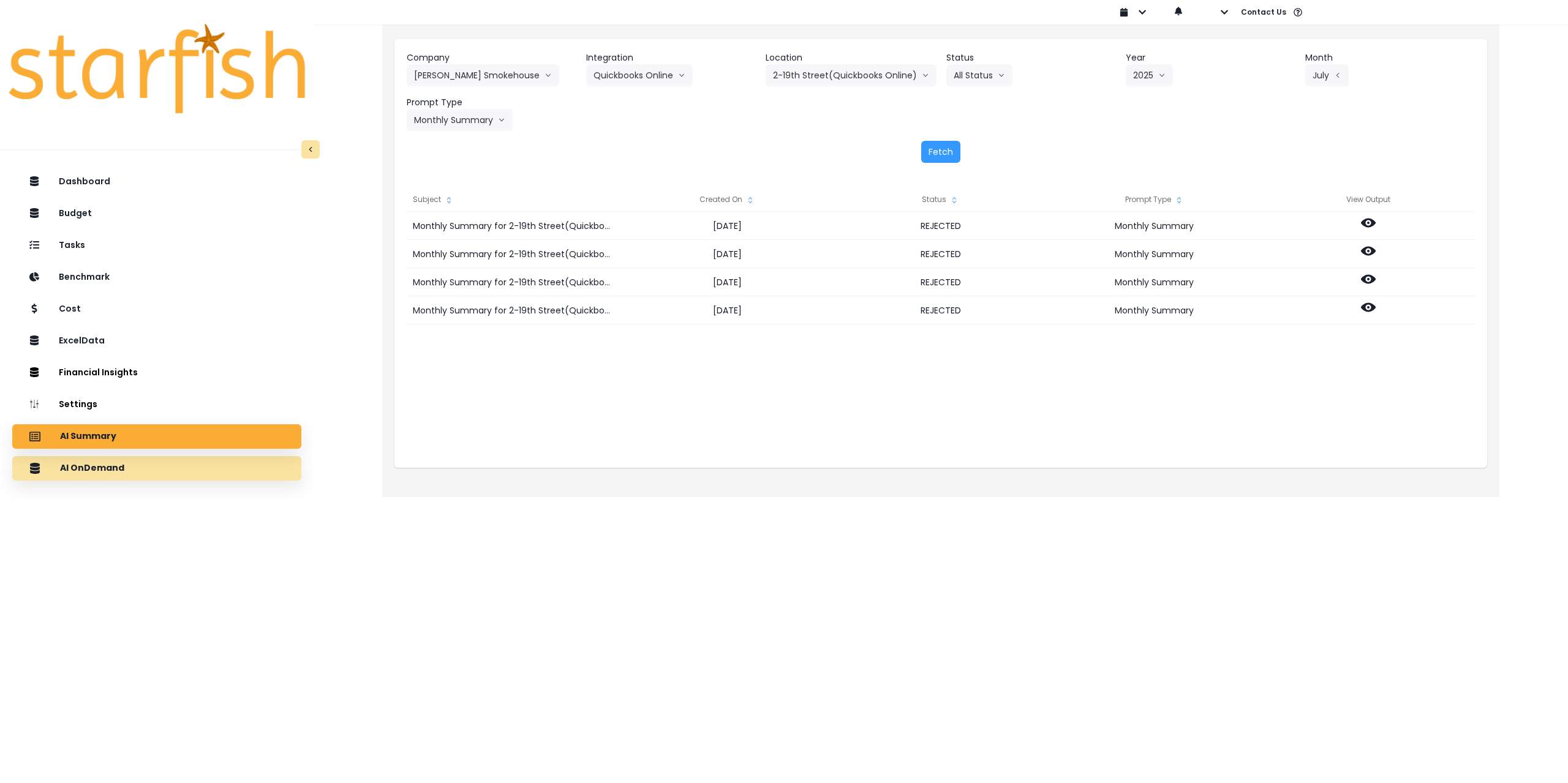
click at [113, 468] on p "AI OnDemand" at bounding box center [92, 468] width 64 height 11
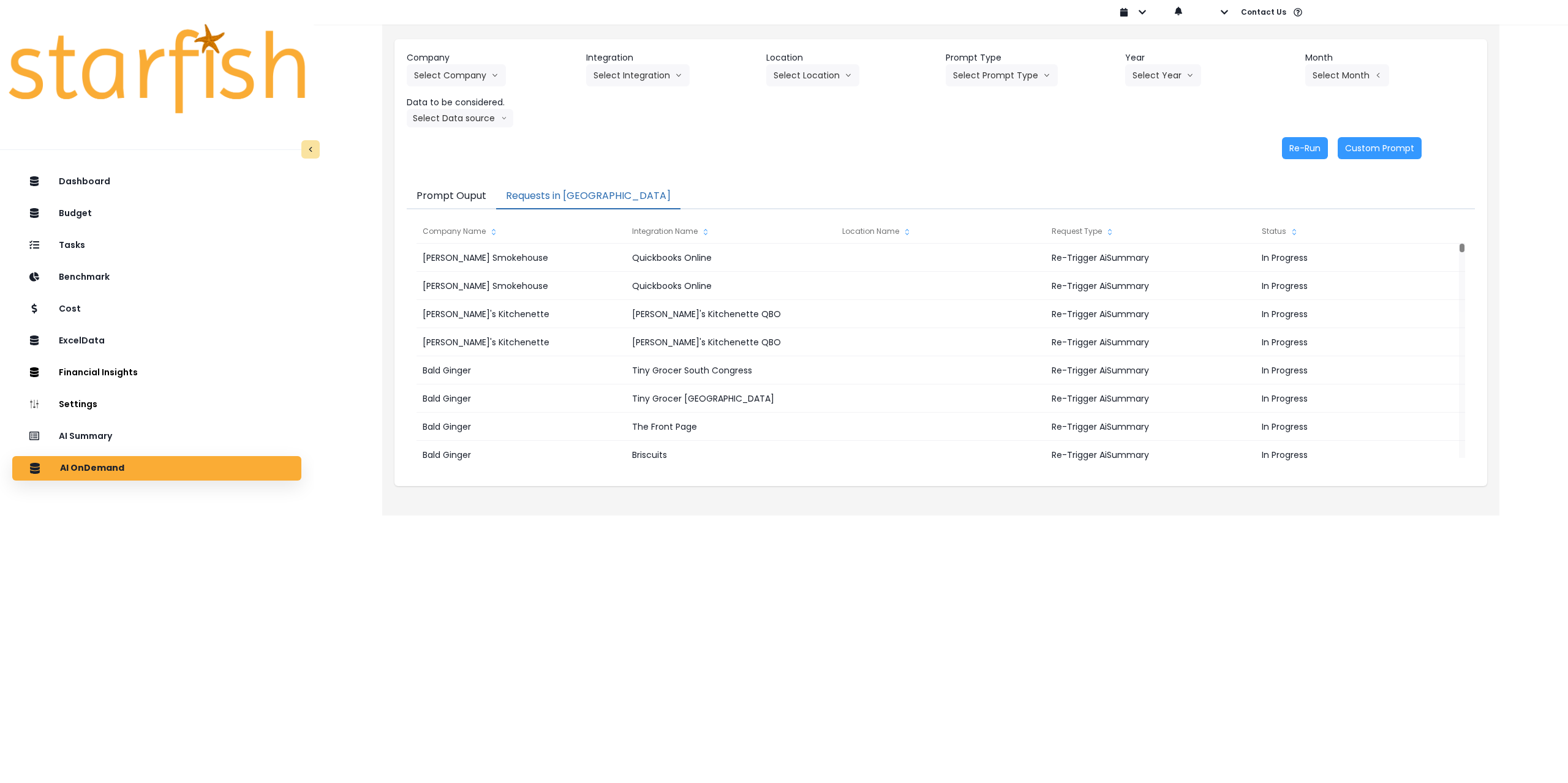
click at [576, 193] on button "Requests in [GEOGRAPHIC_DATA]" at bounding box center [588, 197] width 185 height 26
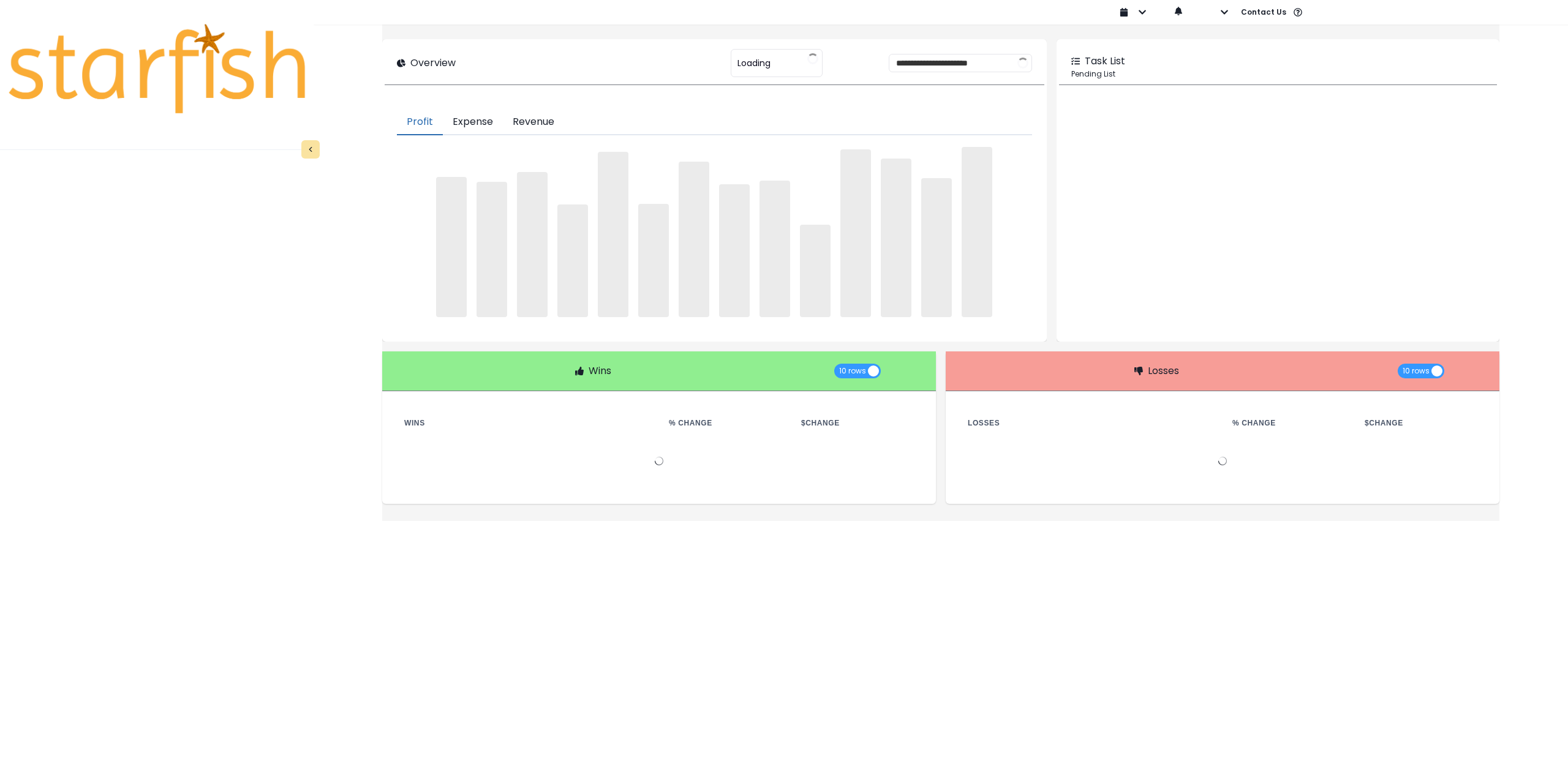
type input "********"
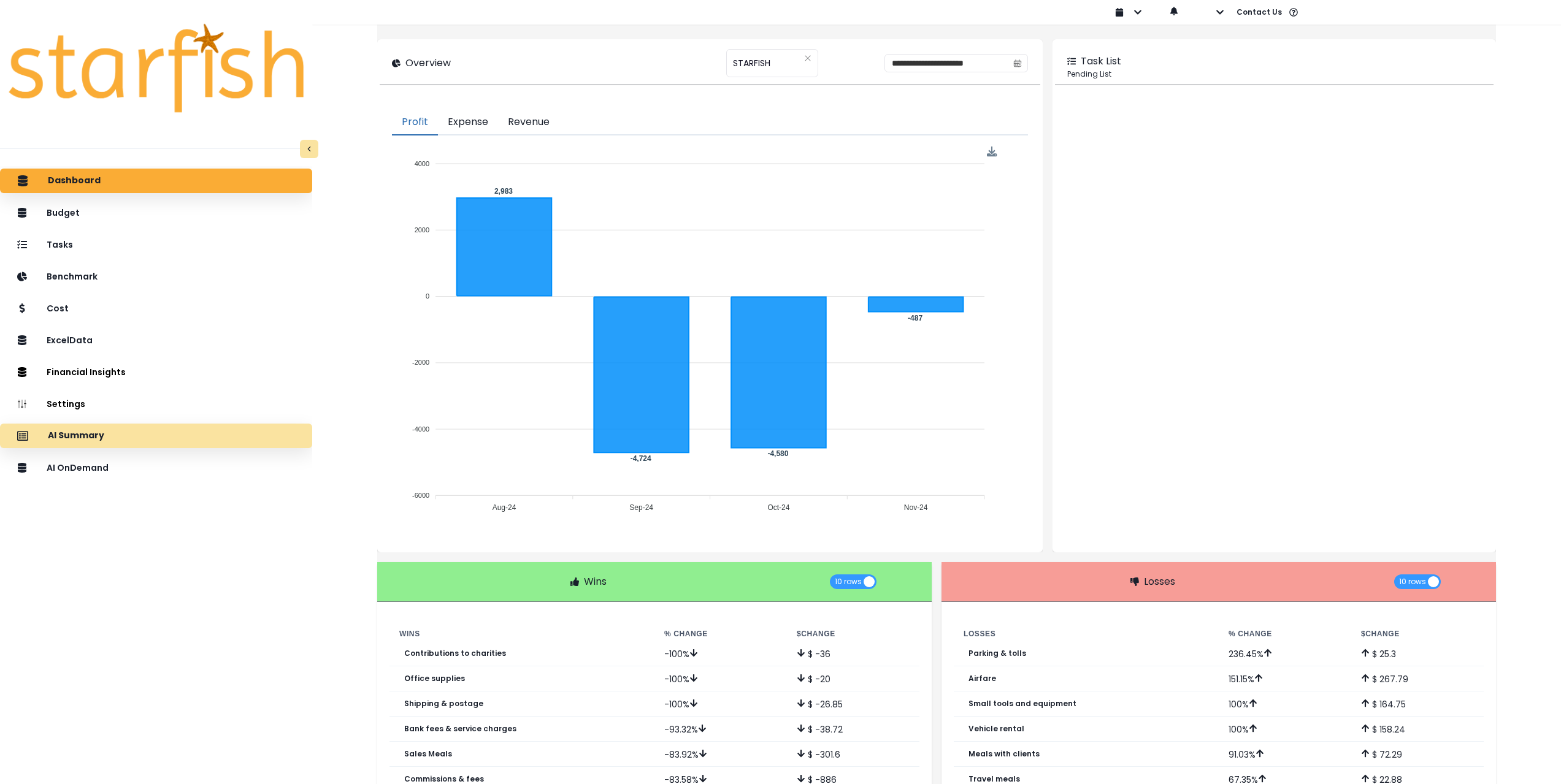
click at [131, 432] on div "AI Summary" at bounding box center [156, 436] width 292 height 26
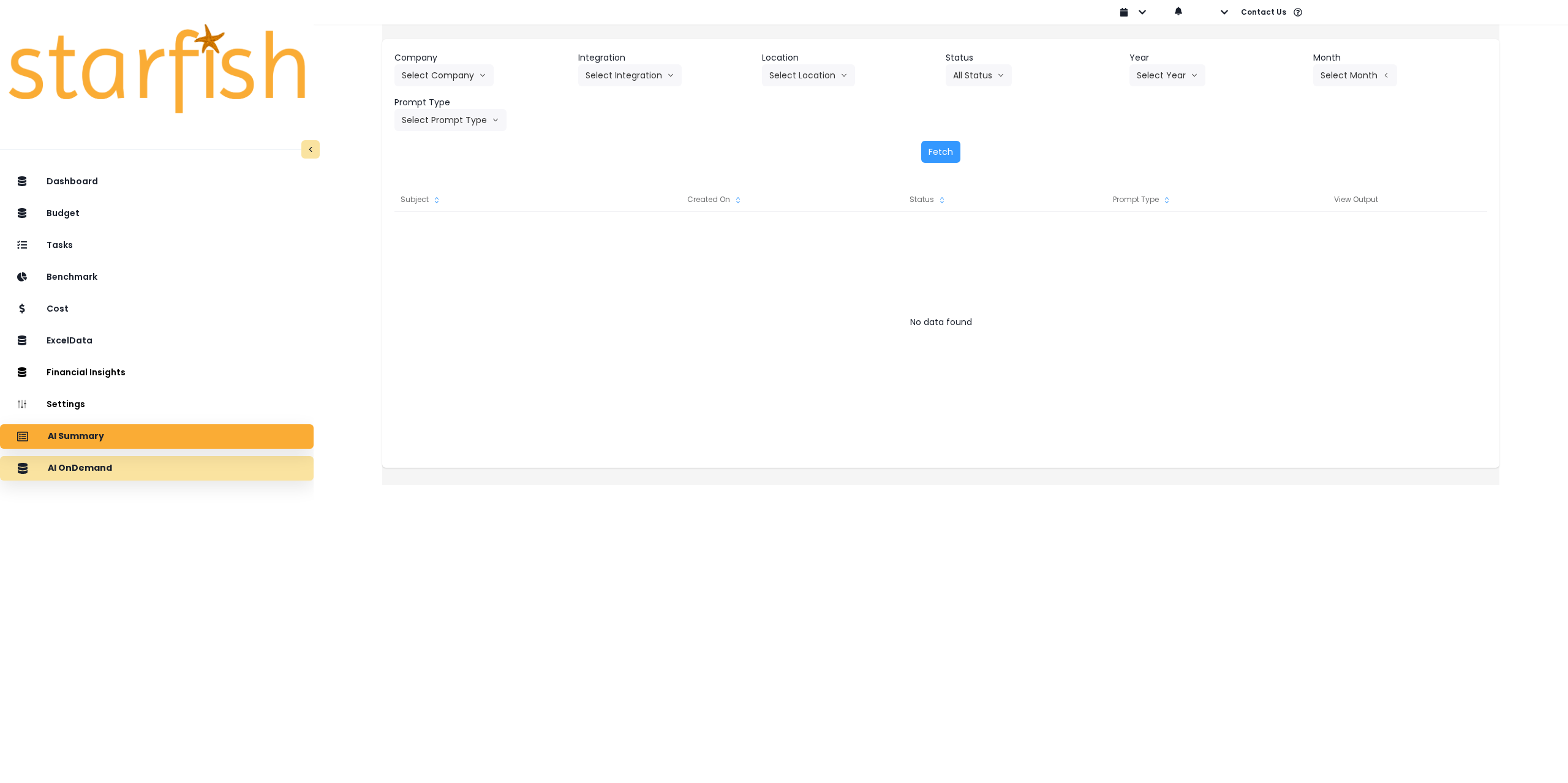
click at [138, 458] on div "AI OnDemand" at bounding box center [157, 468] width 294 height 26
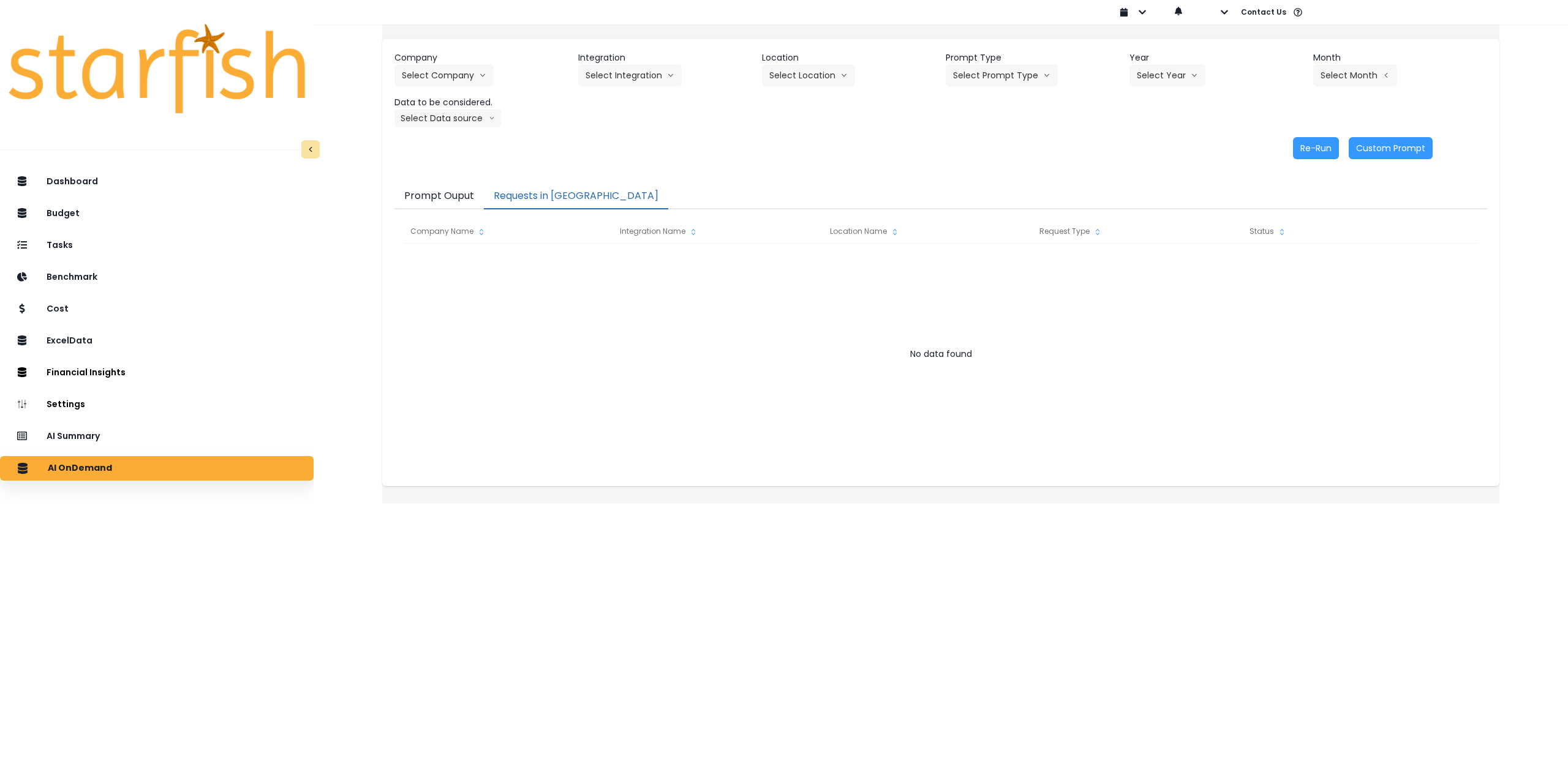
click at [565, 193] on button "Requests in [GEOGRAPHIC_DATA]" at bounding box center [576, 197] width 185 height 26
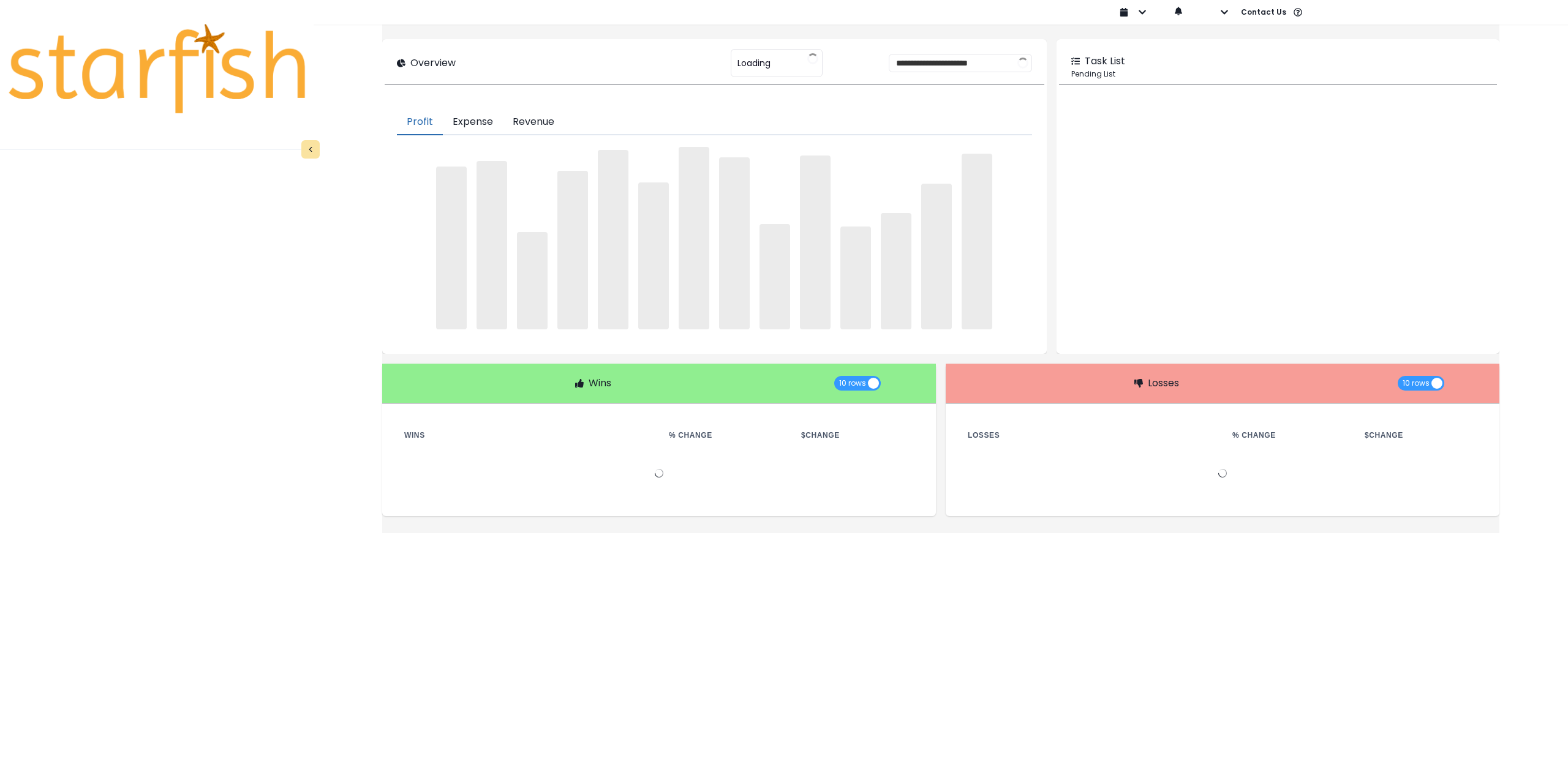
type input "********"
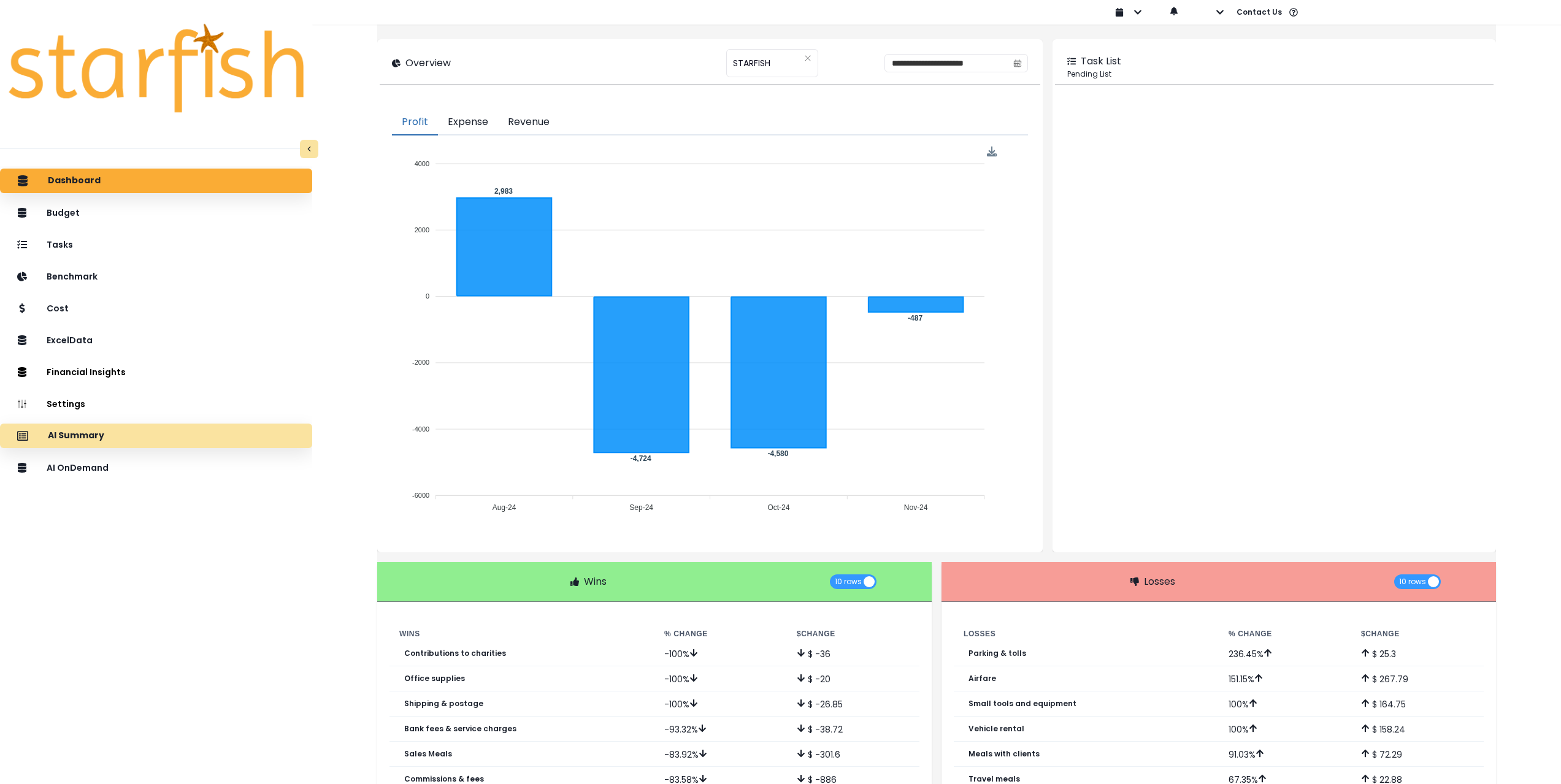
click at [149, 442] on div "AI Summary" at bounding box center [156, 436] width 292 height 26
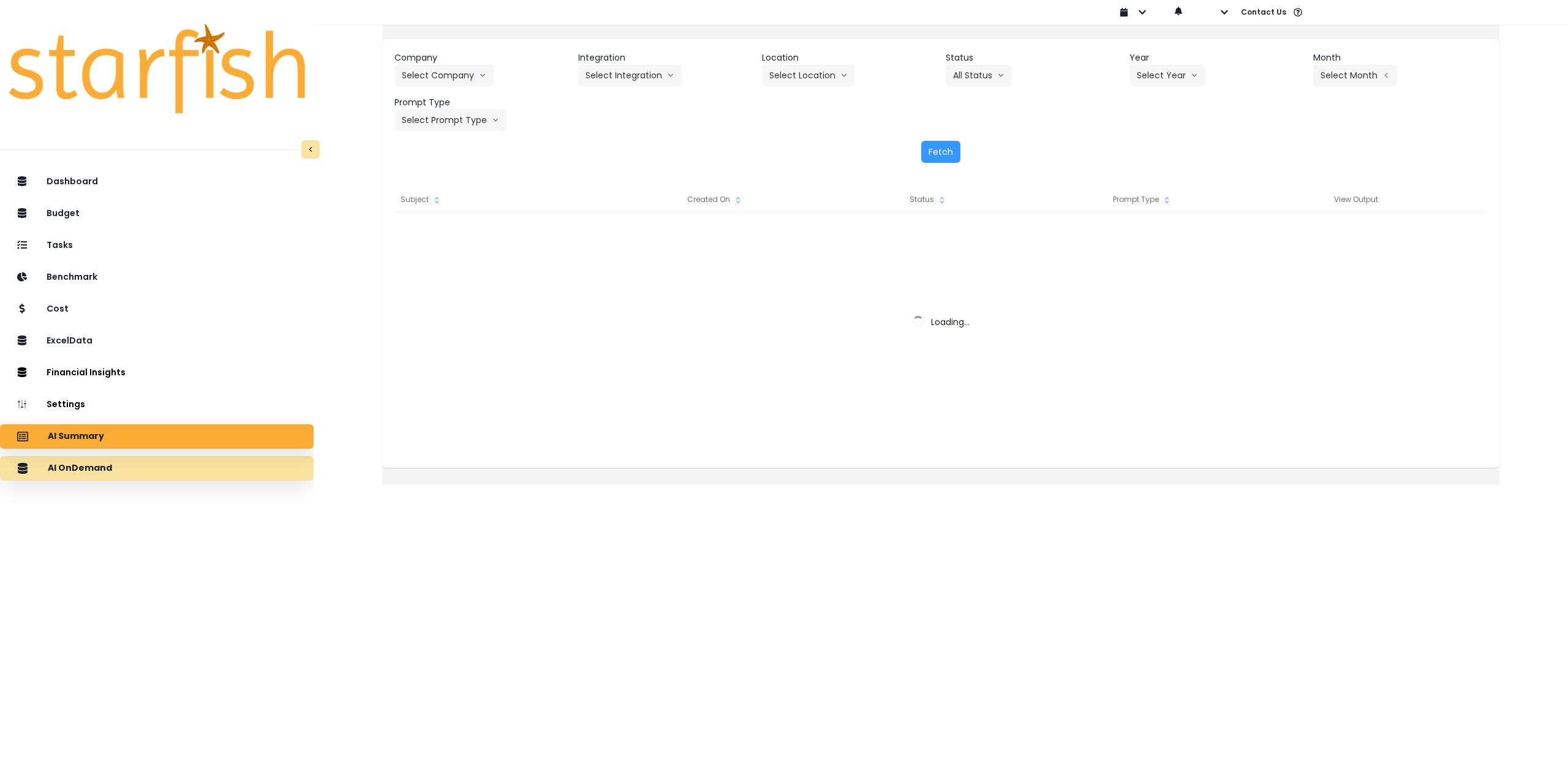
click at [180, 468] on div "AI OnDemand" at bounding box center [157, 468] width 294 height 26
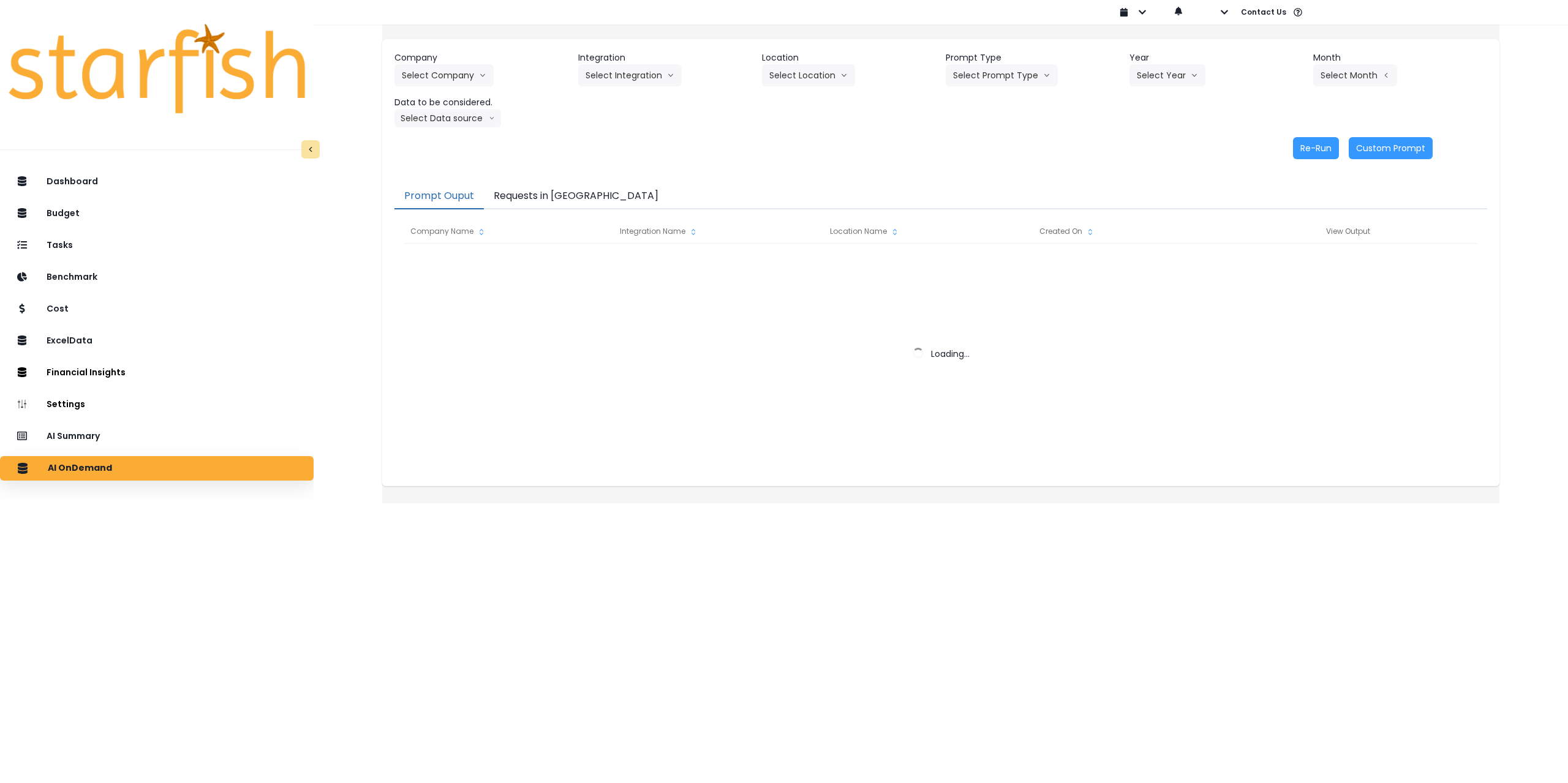
click at [578, 191] on button "Requests in [GEOGRAPHIC_DATA]" at bounding box center [576, 197] width 185 height 26
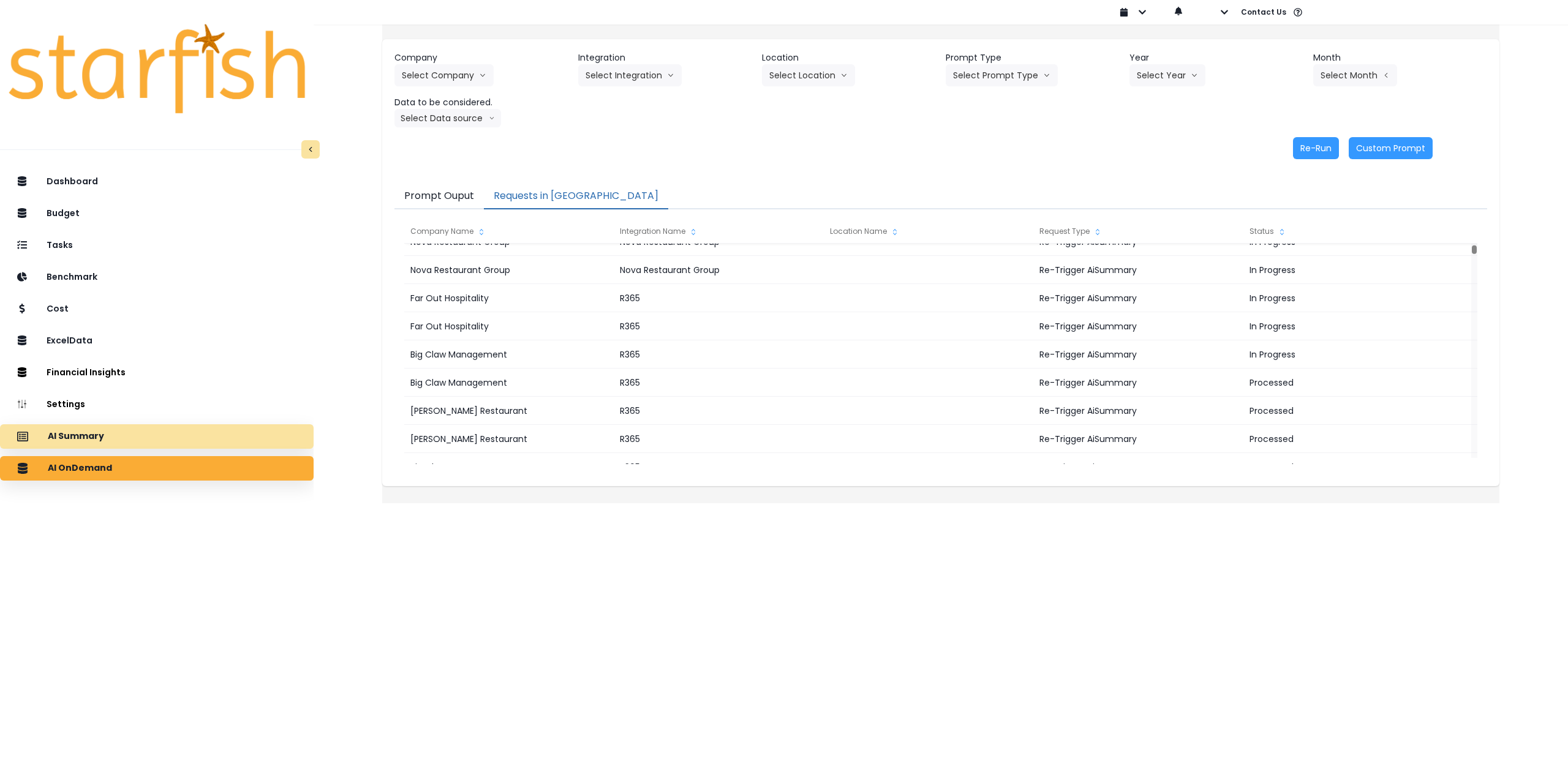
click at [85, 441] on p "AI Summary" at bounding box center [76, 436] width 57 height 11
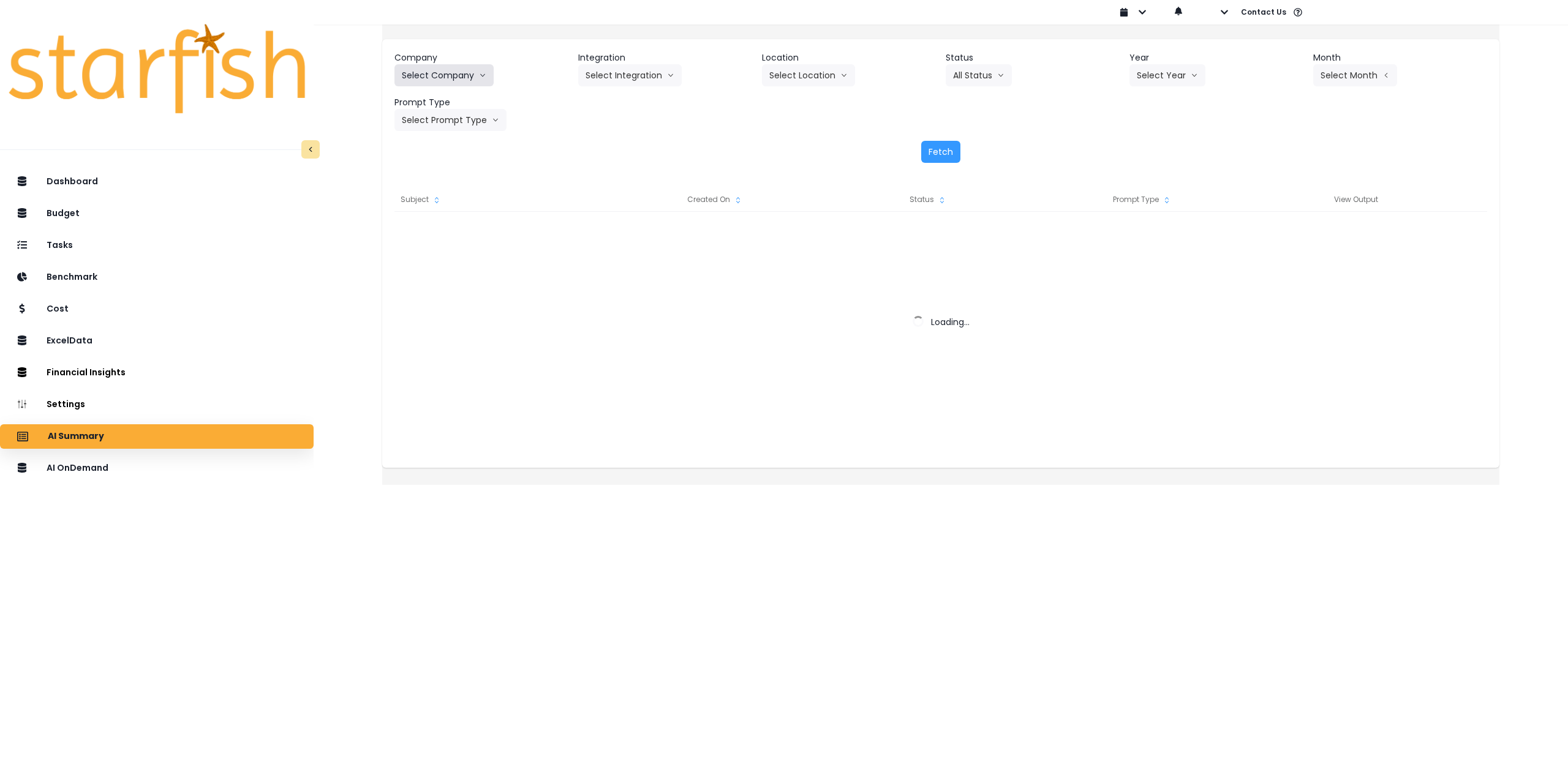
click at [440, 72] on button "Select Company" at bounding box center [444, 75] width 99 height 22
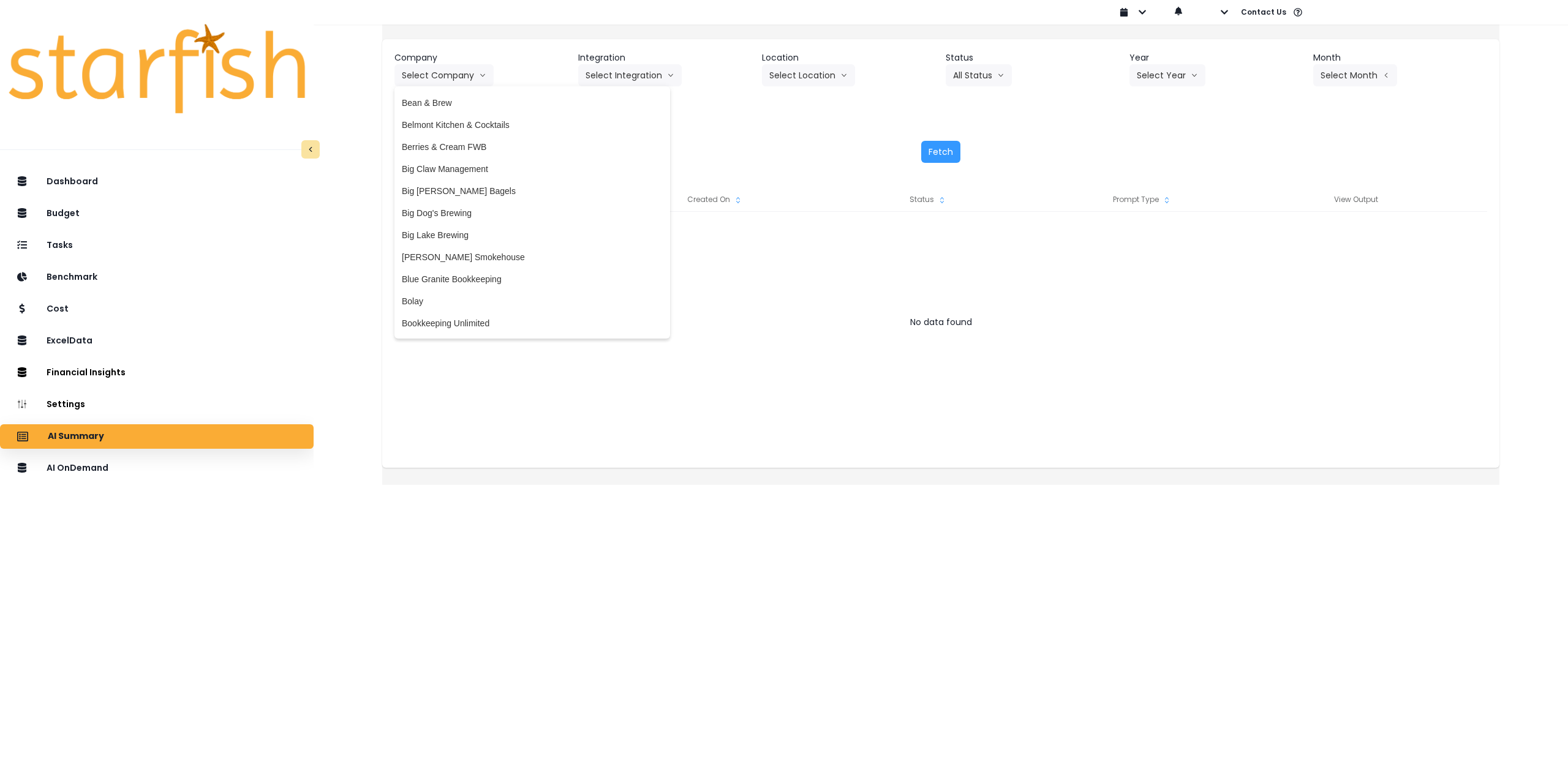
scroll to position [123, 0]
click at [474, 178] on span "Big Claw Management" at bounding box center [532, 177] width 261 height 12
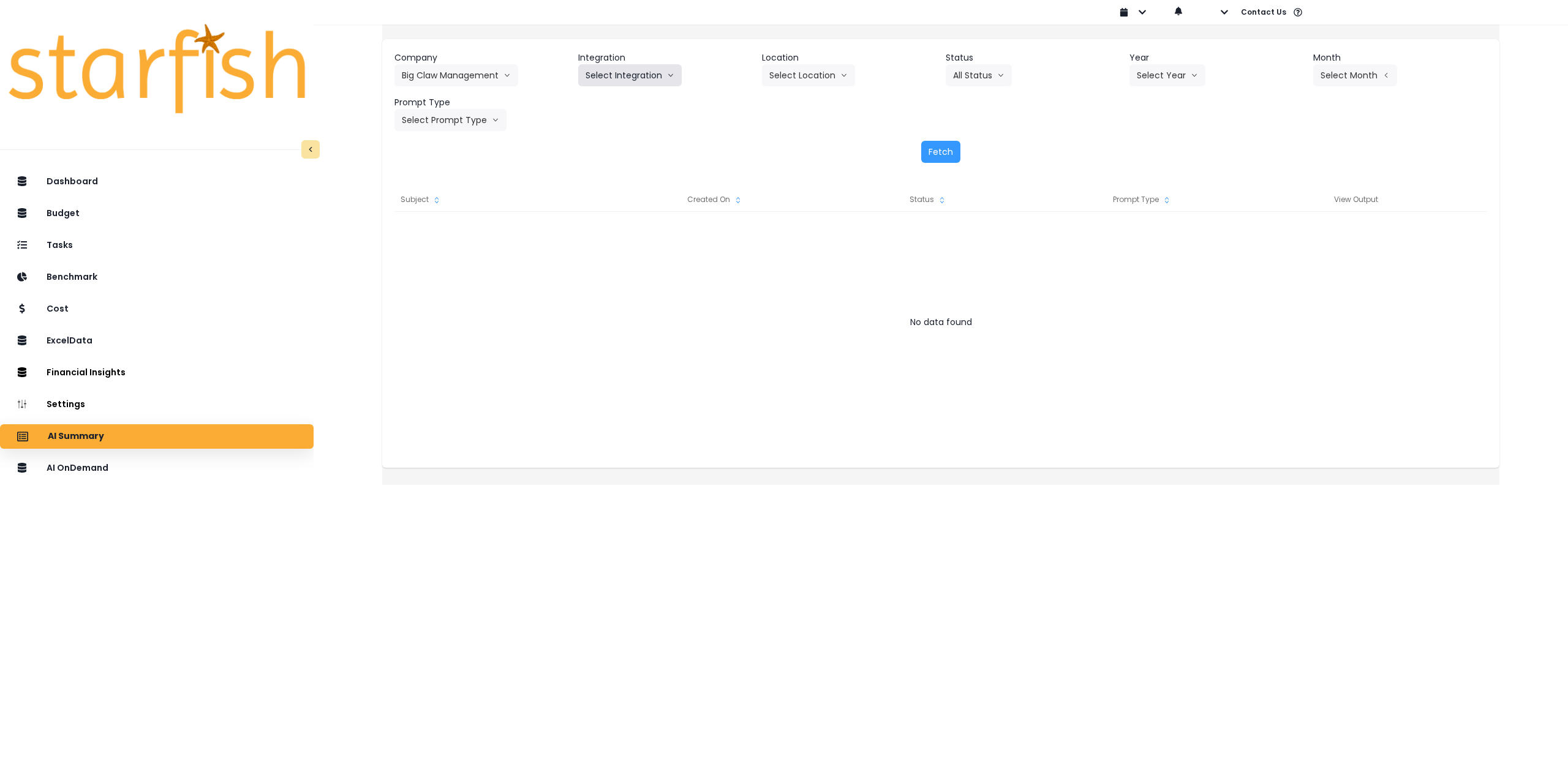
click at [644, 79] on button "Select Integration" at bounding box center [630, 75] width 103 height 22
click at [606, 104] on span "R365" at bounding box center [596, 101] width 20 height 12
click at [853, 69] on button "Select Location" at bounding box center [808, 75] width 93 height 22
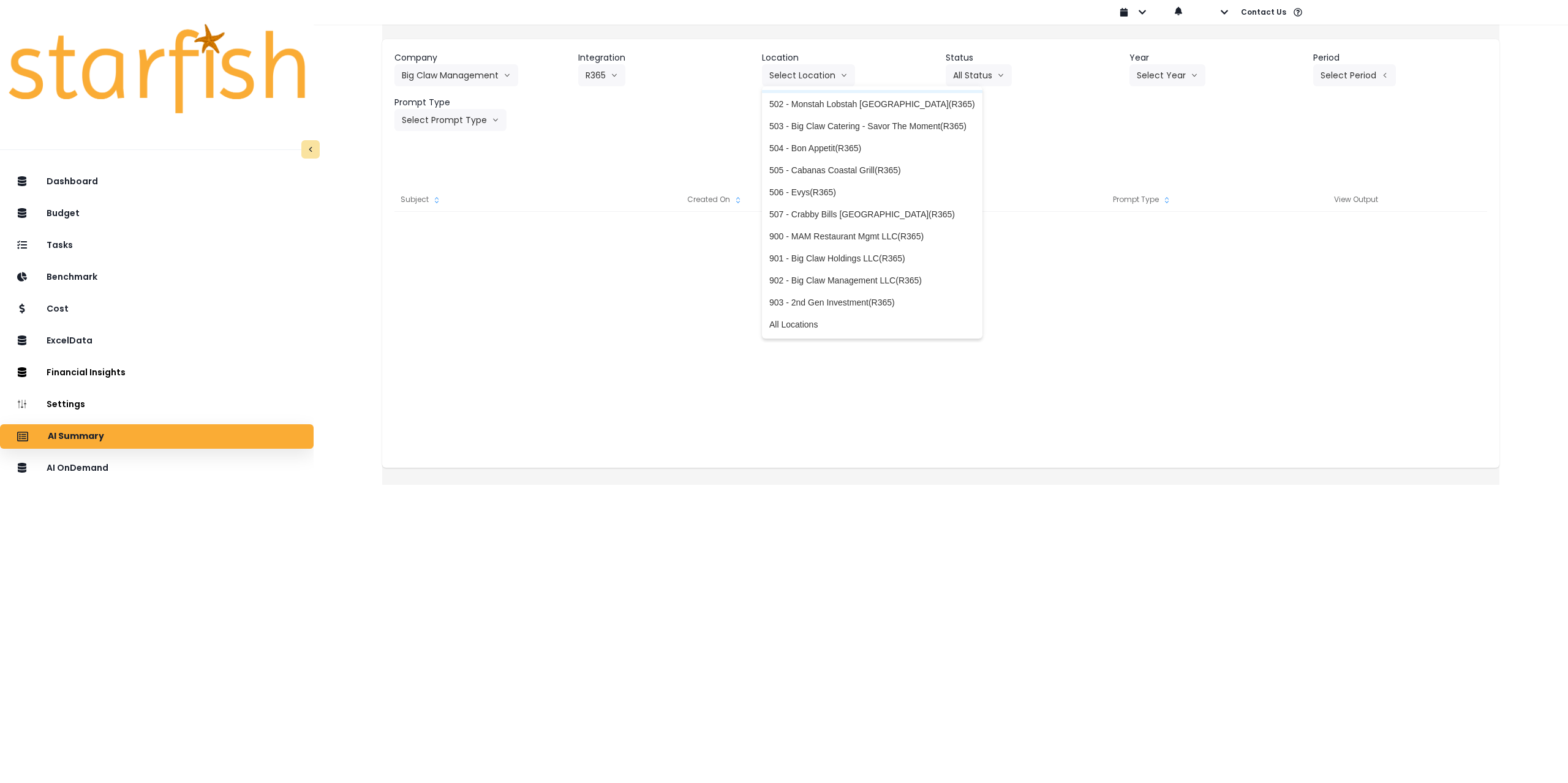
scroll to position [130, 0]
click at [816, 326] on span "All Locations" at bounding box center [872, 324] width 206 height 12
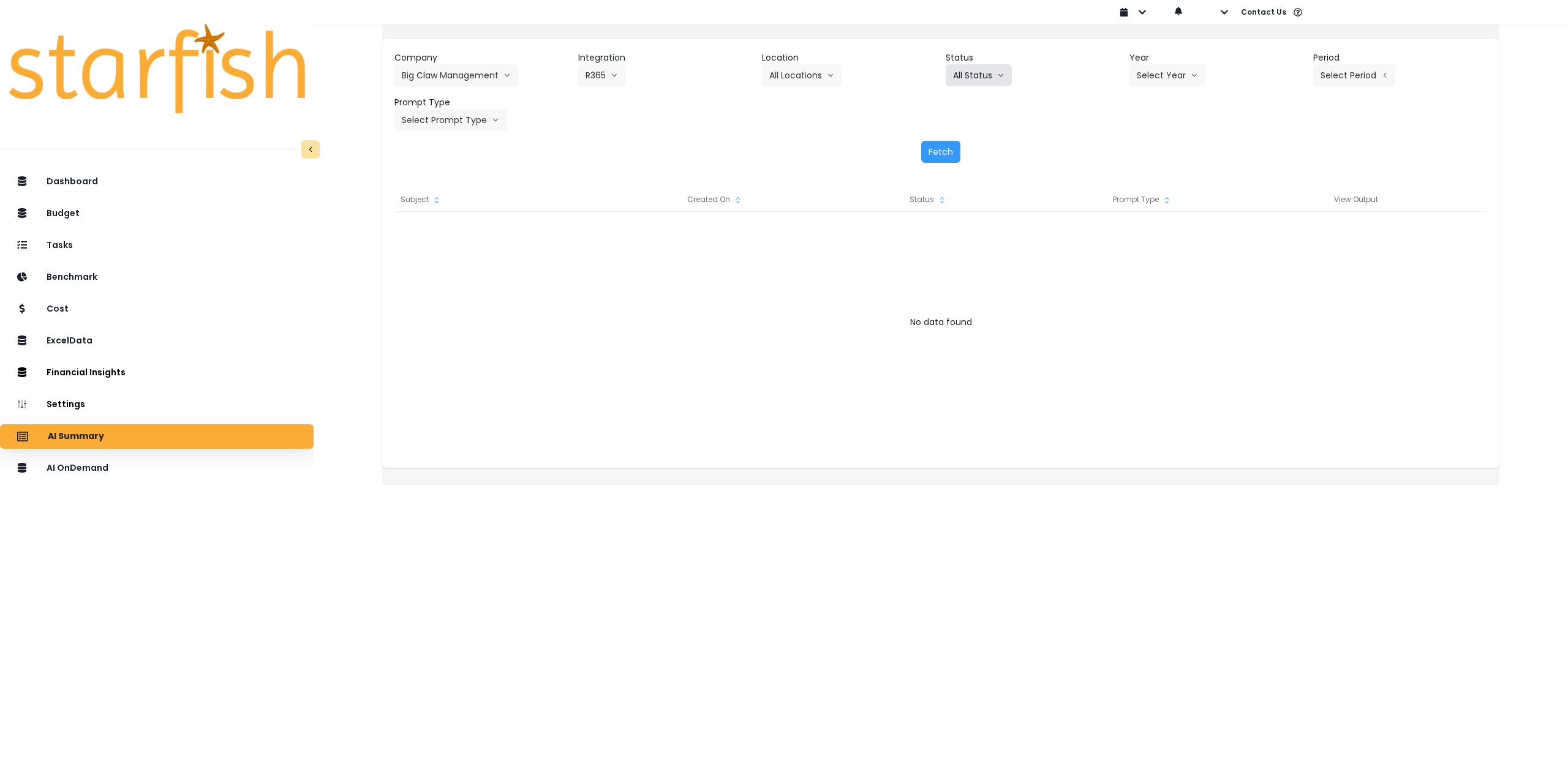
click at [979, 81] on button "All Status" at bounding box center [978, 75] width 66 height 22
click at [1163, 78] on button "Select Year" at bounding box center [1168, 75] width 76 height 22
click at [1139, 145] on span "2025" at bounding box center [1146, 145] width 19 height 12
click at [1322, 85] on button "Select Period" at bounding box center [1354, 75] width 83 height 22
click at [1342, 72] on button "Select Period" at bounding box center [1354, 75] width 83 height 22
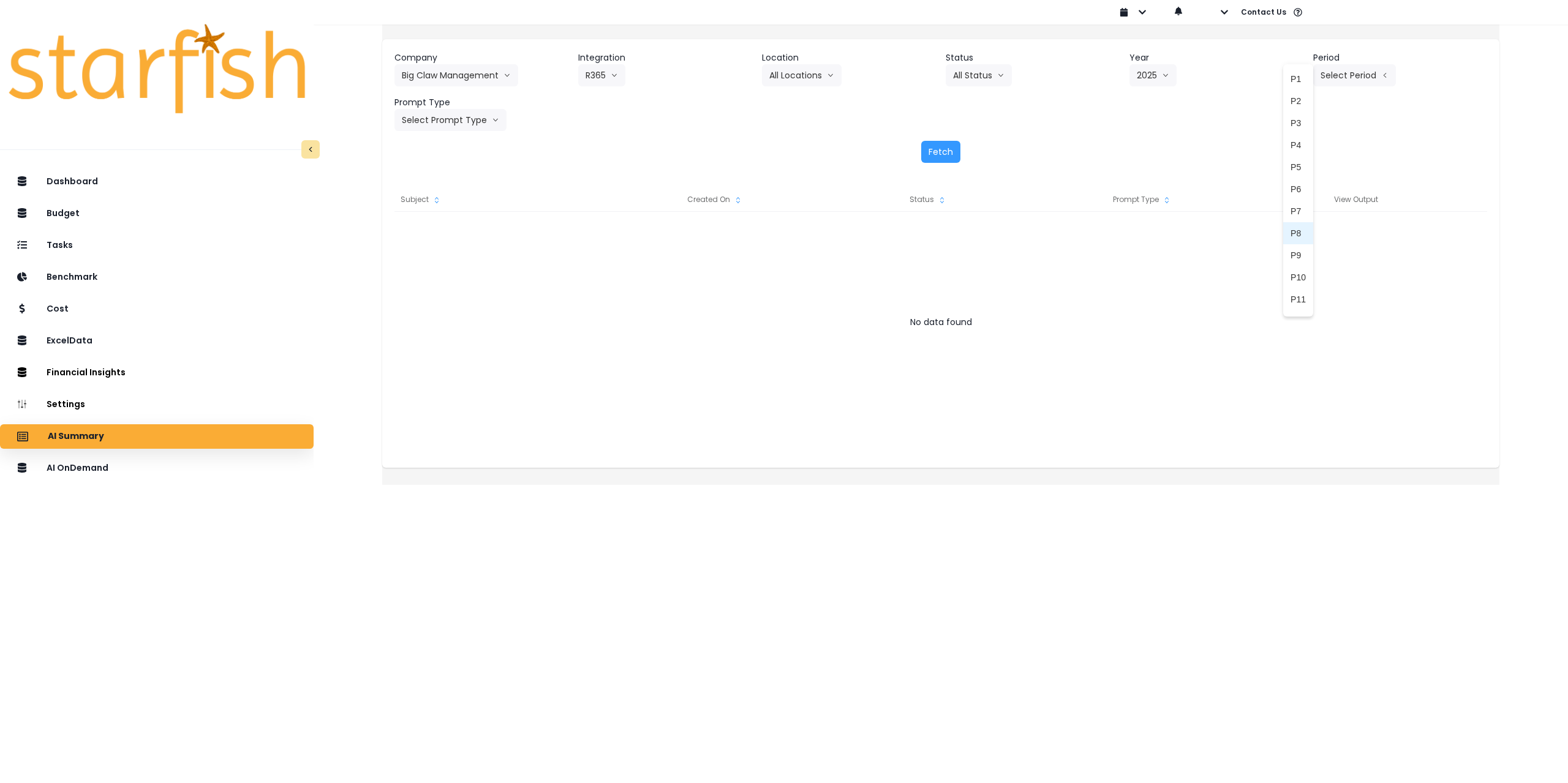
click at [1290, 236] on span "P8" at bounding box center [1297, 233] width 15 height 12
click at [463, 119] on button "Select Prompt Type" at bounding box center [450, 120] width 112 height 22
click at [444, 239] on span "Monthly Summary" at bounding box center [436, 234] width 69 height 12
click at [926, 158] on button "Fetch" at bounding box center [940, 151] width 39 height 22
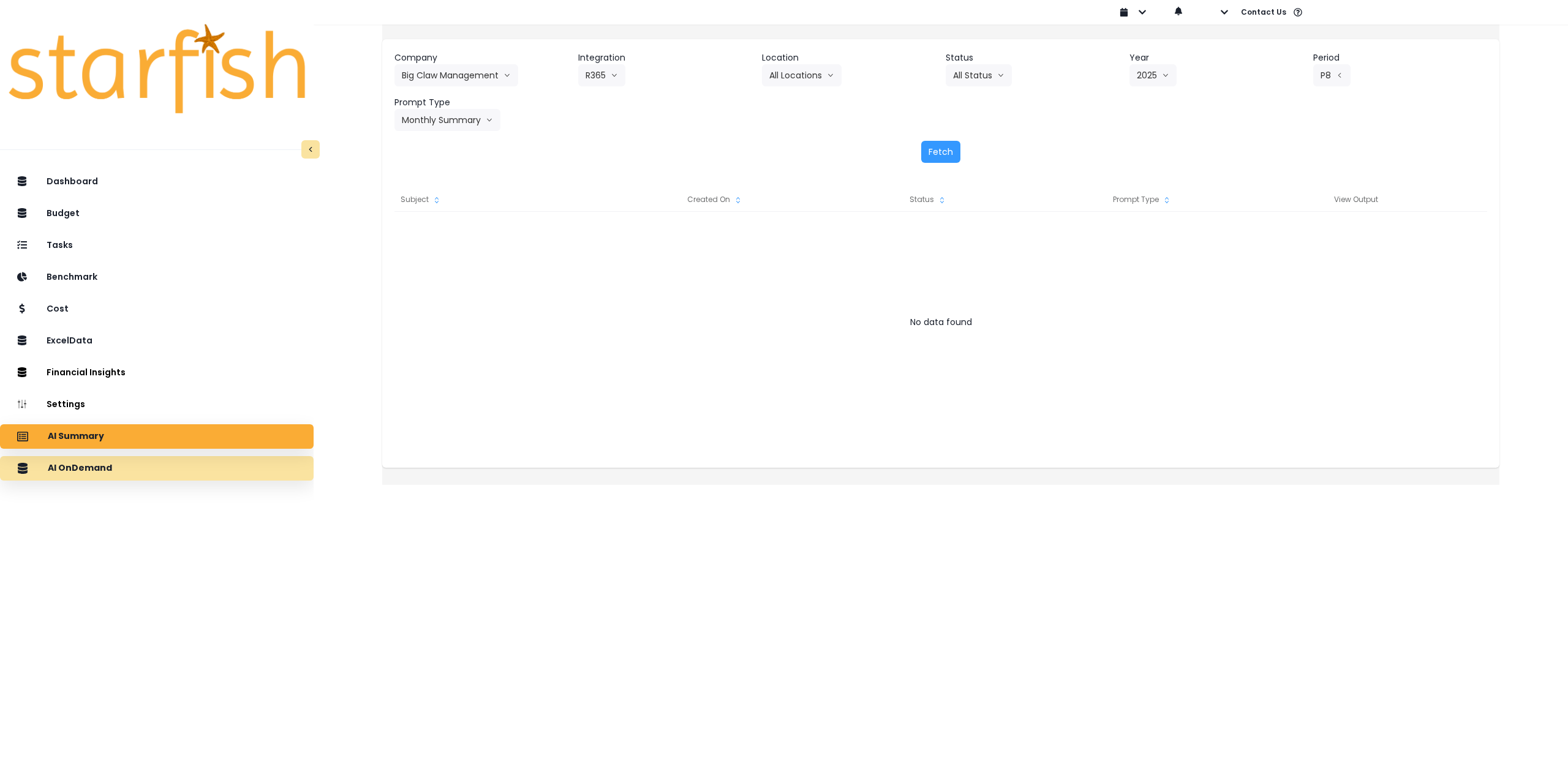
click at [143, 473] on div "AI OnDemand" at bounding box center [157, 468] width 294 height 26
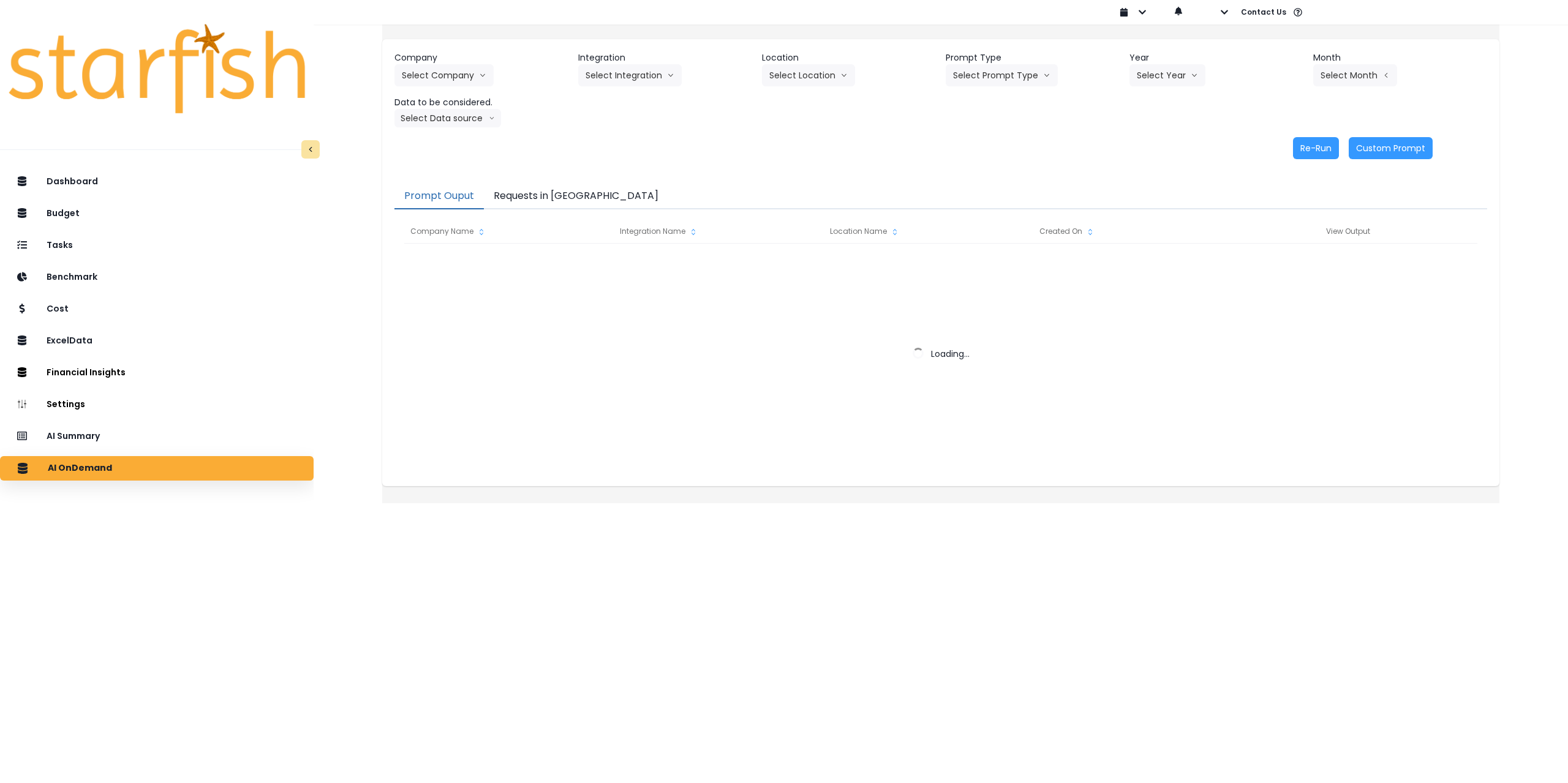
click at [571, 193] on button "Requests in [GEOGRAPHIC_DATA]" at bounding box center [576, 197] width 185 height 26
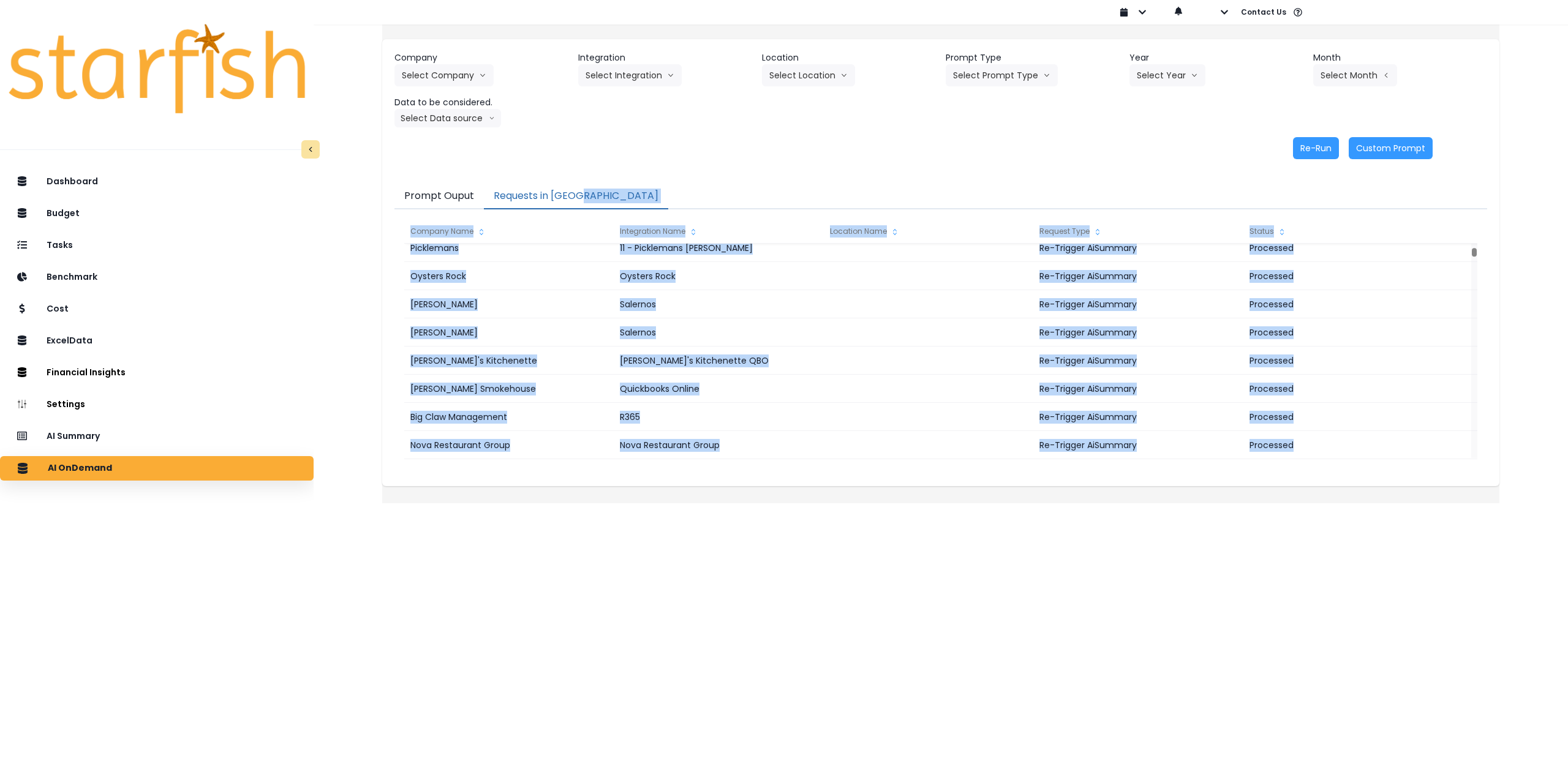
drag, startPoint x: 1465, startPoint y: 253, endPoint x: 1453, endPoint y: 248, distance: 13.0
click at [1461, 205] on div "Prompt Ouput Requests in Queue Company Name Integration Name Location Name Requ…" at bounding box center [940, 329] width 1092 height 291
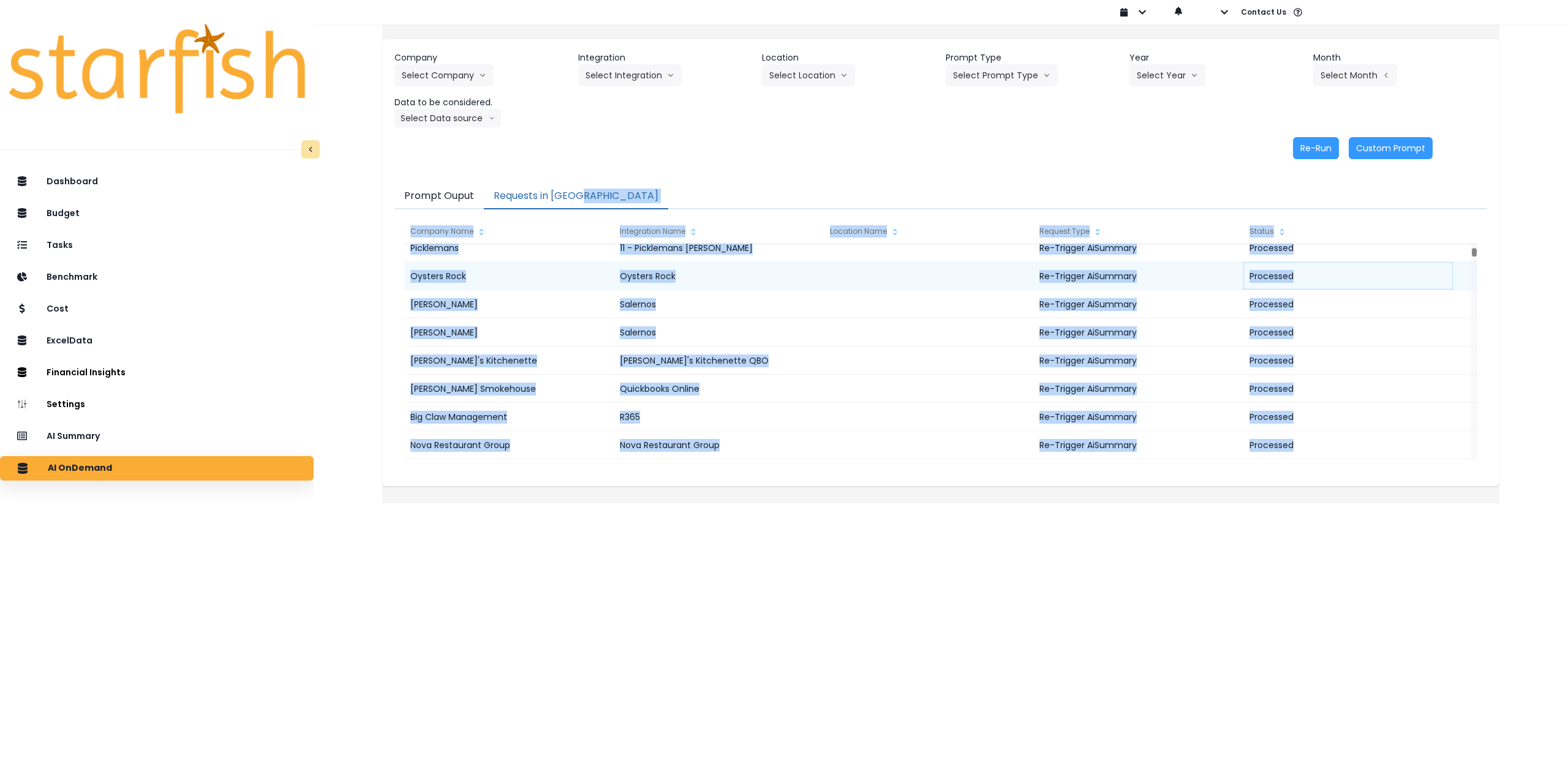
click at [1448, 279] on div "Processed" at bounding box center [1348, 276] width 209 height 28
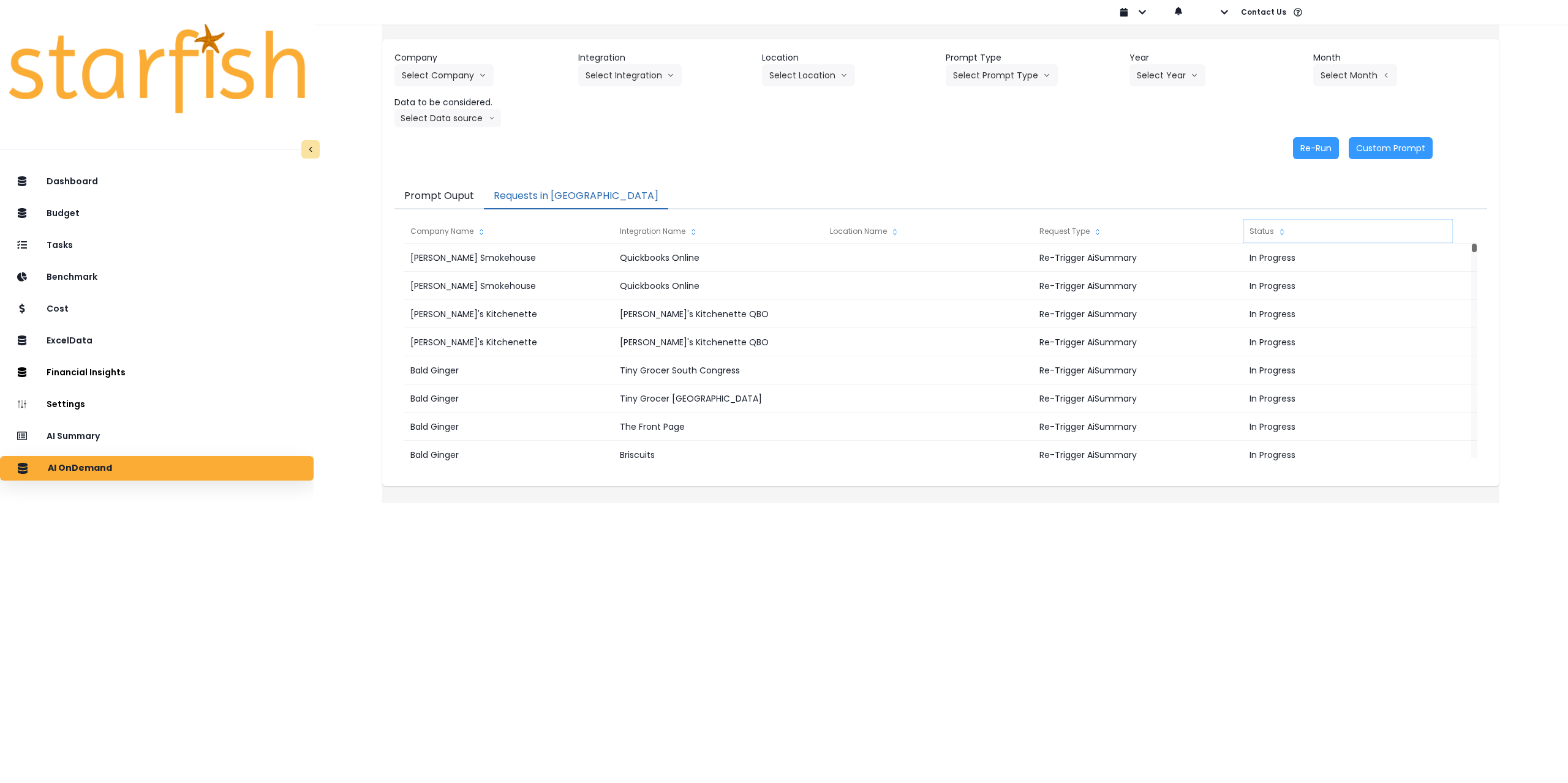
drag, startPoint x: 1461, startPoint y: 253, endPoint x: 1449, endPoint y: 223, distance: 32.3
click at [1459, 221] on div "Company Name Integration Name Location Name Request Type Status Bigham's Smokeh…" at bounding box center [941, 342] width 1073 height 245
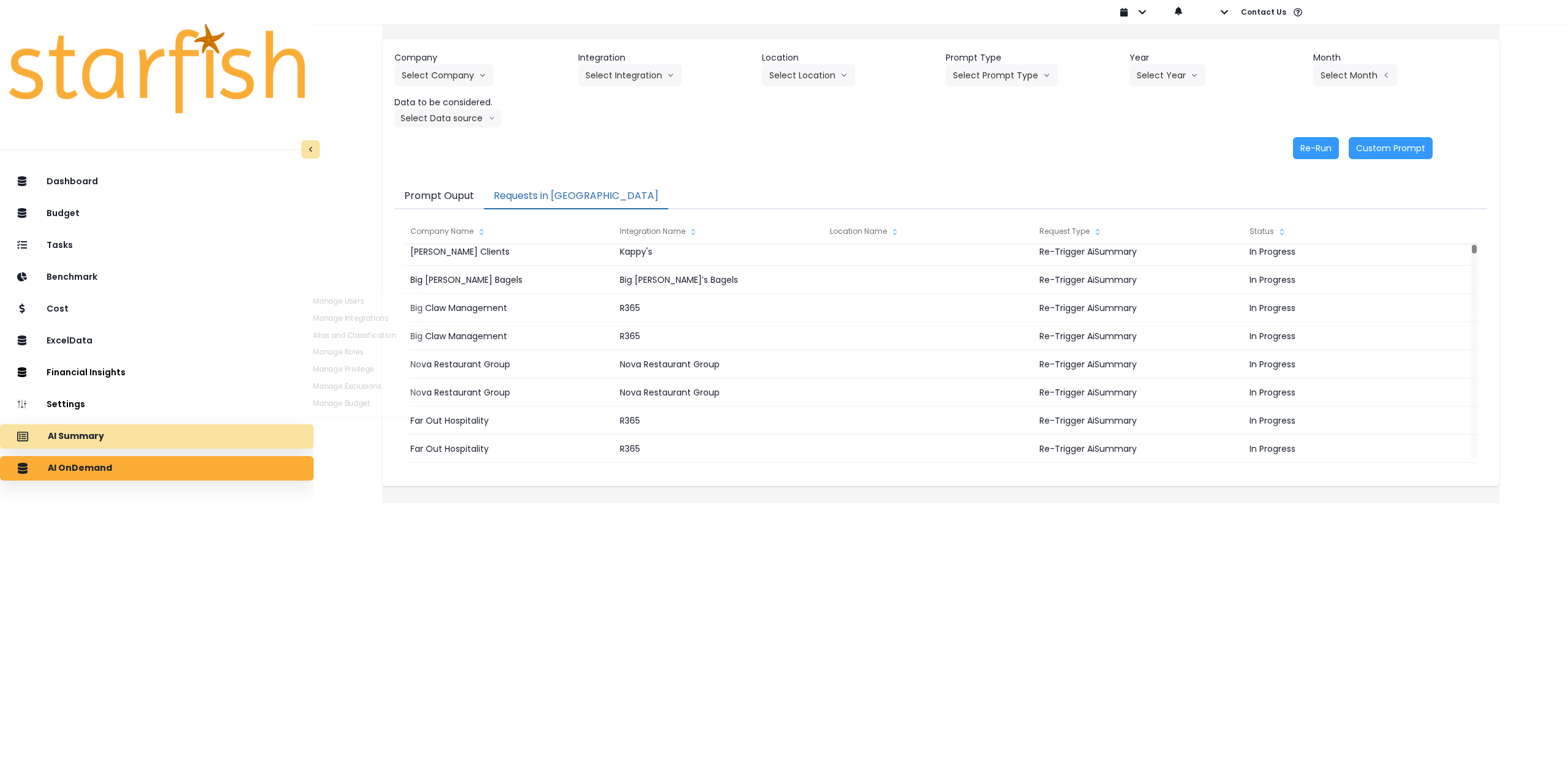
click at [193, 441] on div "AI Summary" at bounding box center [157, 436] width 294 height 26
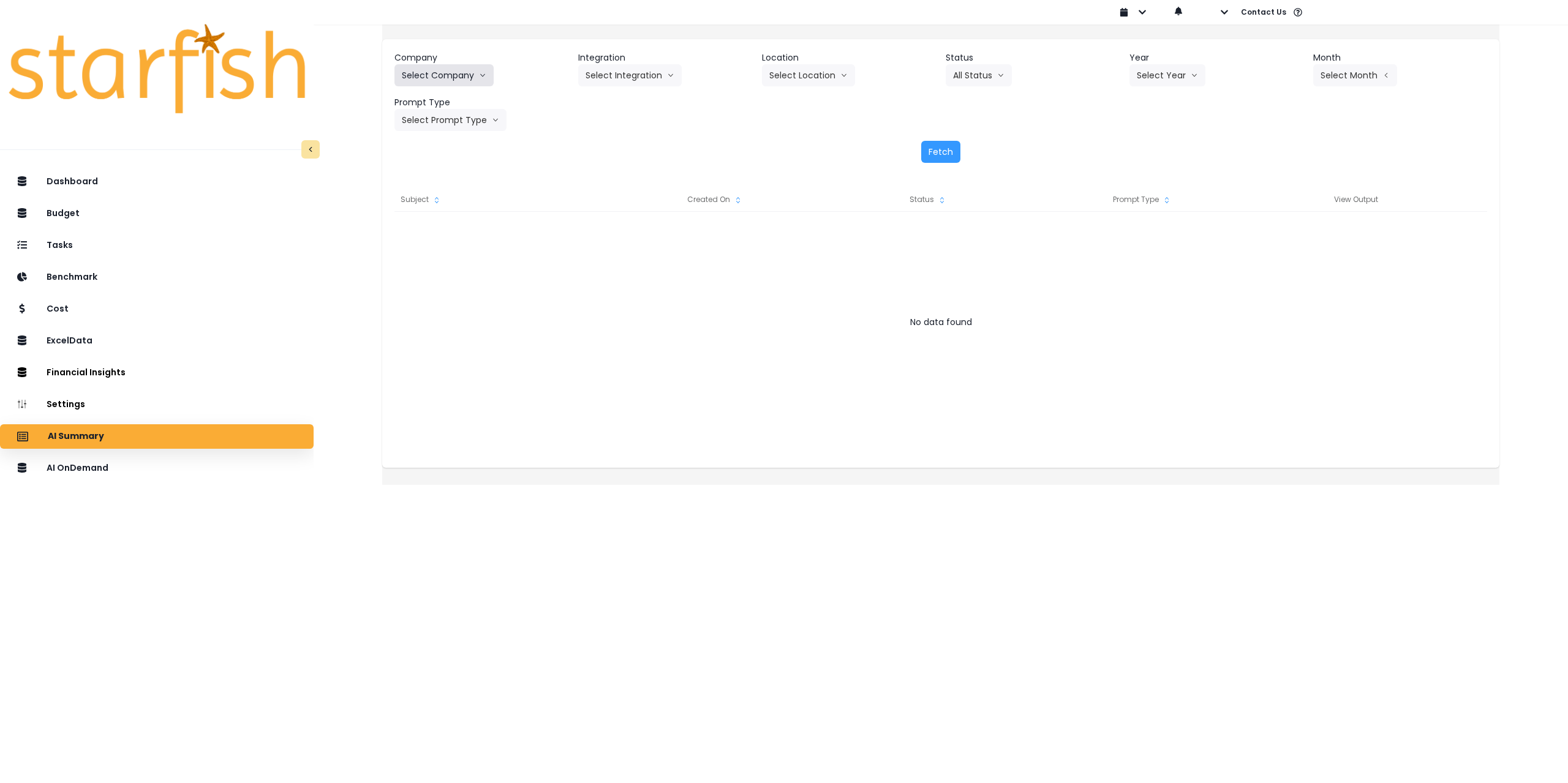
click at [476, 81] on button "Select Company" at bounding box center [444, 75] width 99 height 22
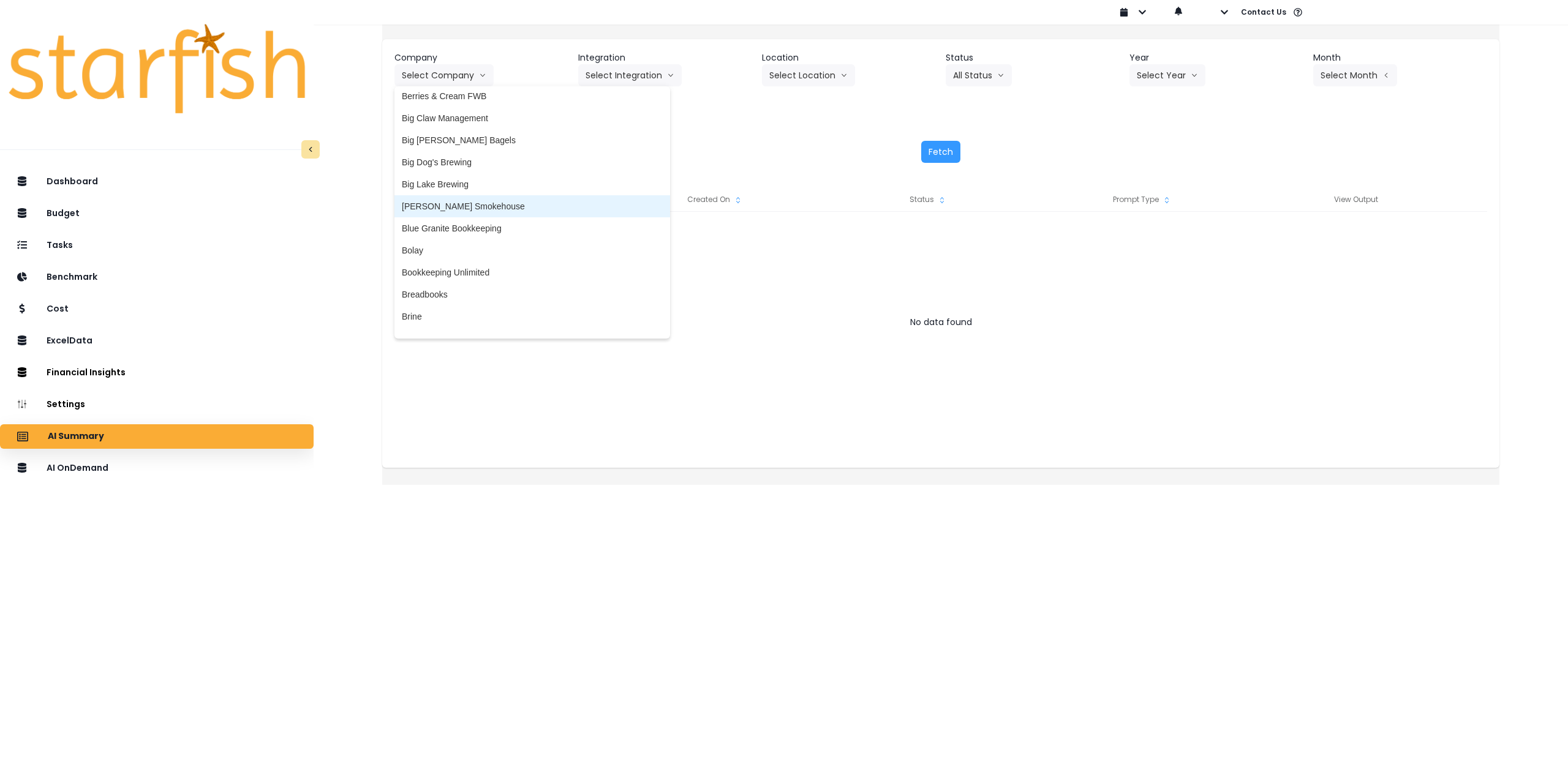
scroll to position [184, 0]
click at [495, 115] on span "Big Claw Management" at bounding box center [532, 115] width 261 height 12
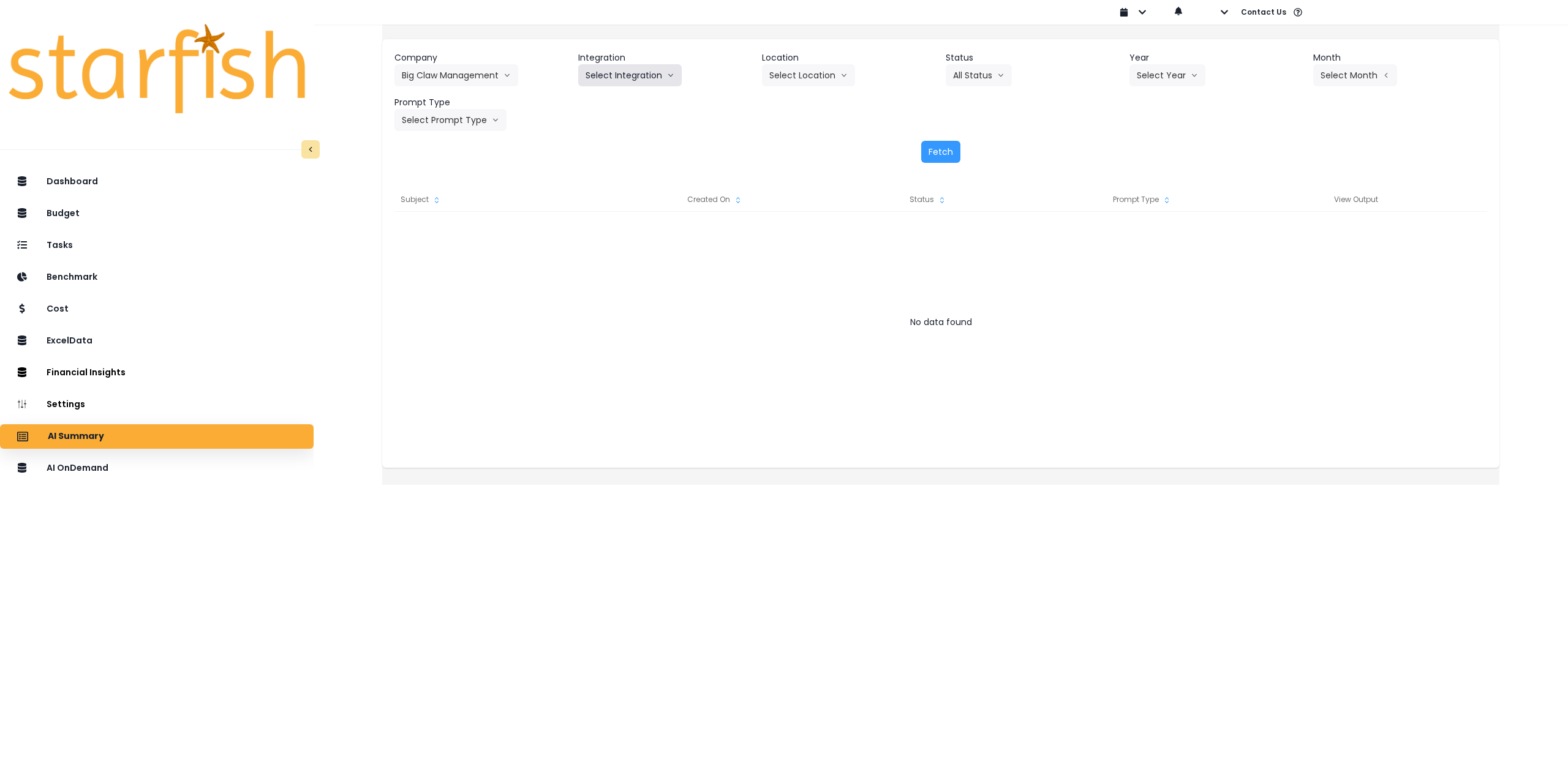
click at [646, 75] on button "Select Integration" at bounding box center [630, 75] width 103 height 22
click at [606, 102] on span "R365" at bounding box center [596, 101] width 20 height 12
click at [821, 86] on button "Select Location" at bounding box center [808, 75] width 93 height 22
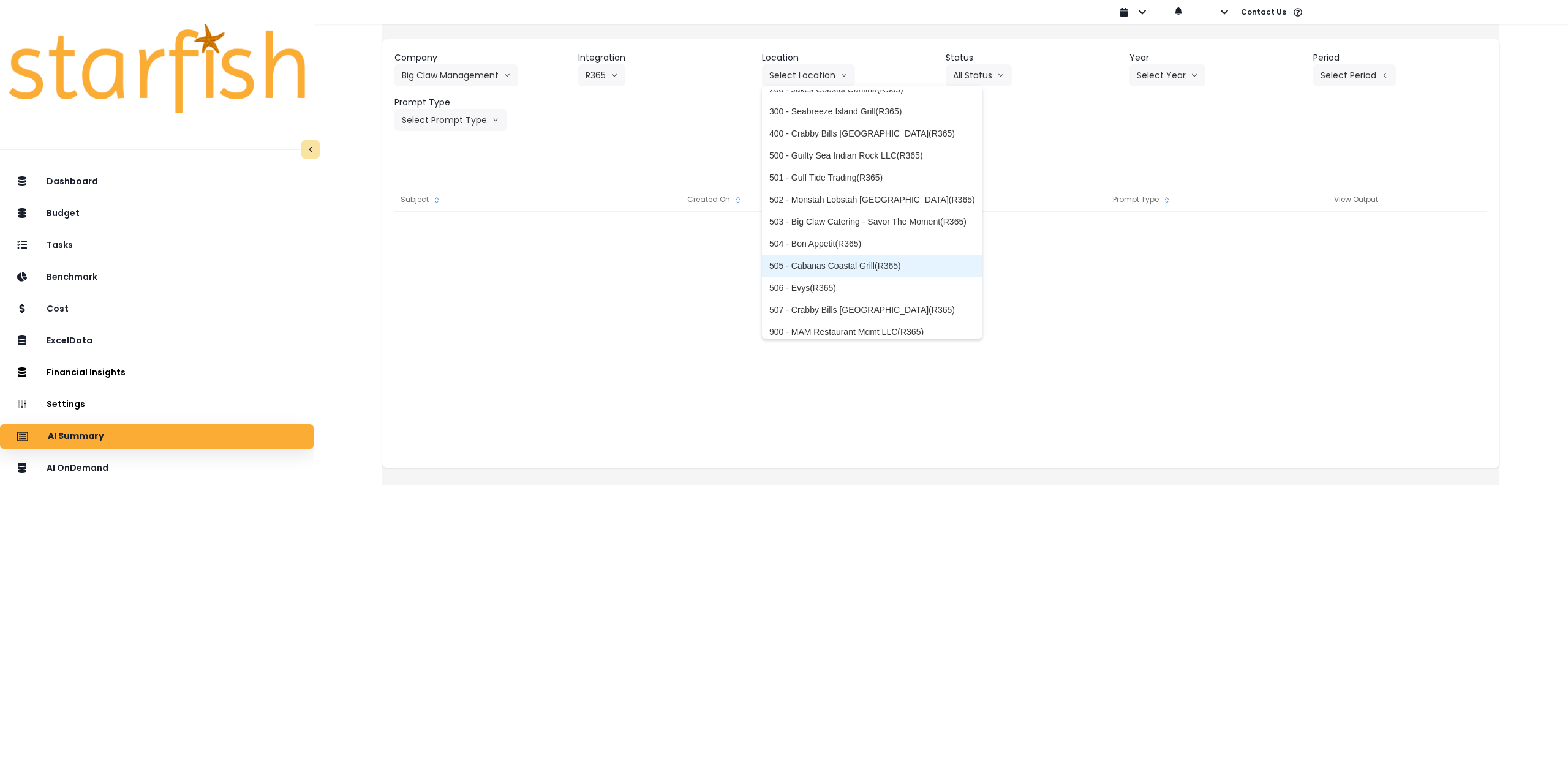
scroll to position [130, 0]
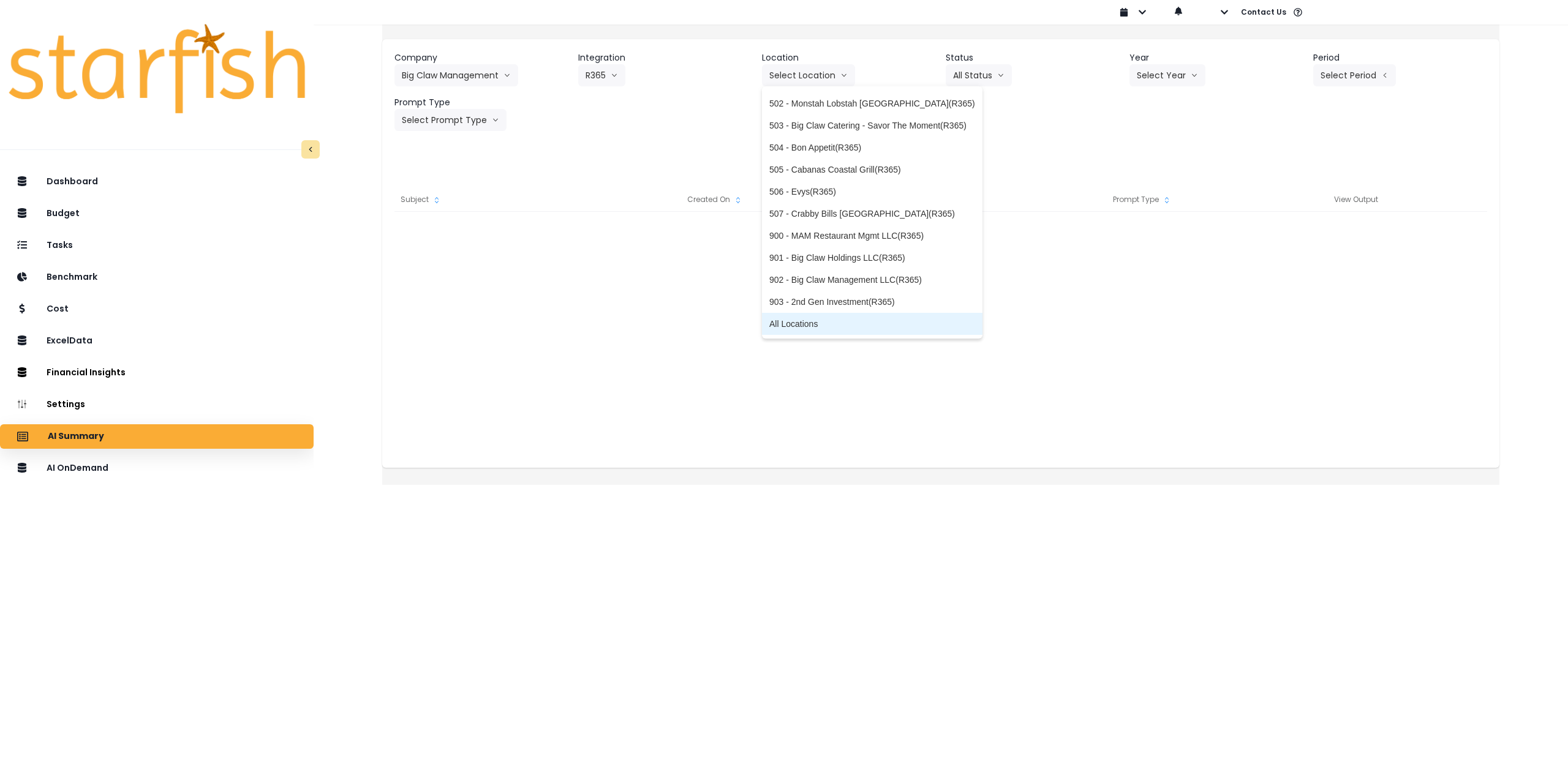
drag, startPoint x: 828, startPoint y: 328, endPoint x: 835, endPoint y: 325, distance: 7.6
click at [828, 329] on span "All Locations" at bounding box center [872, 324] width 206 height 12
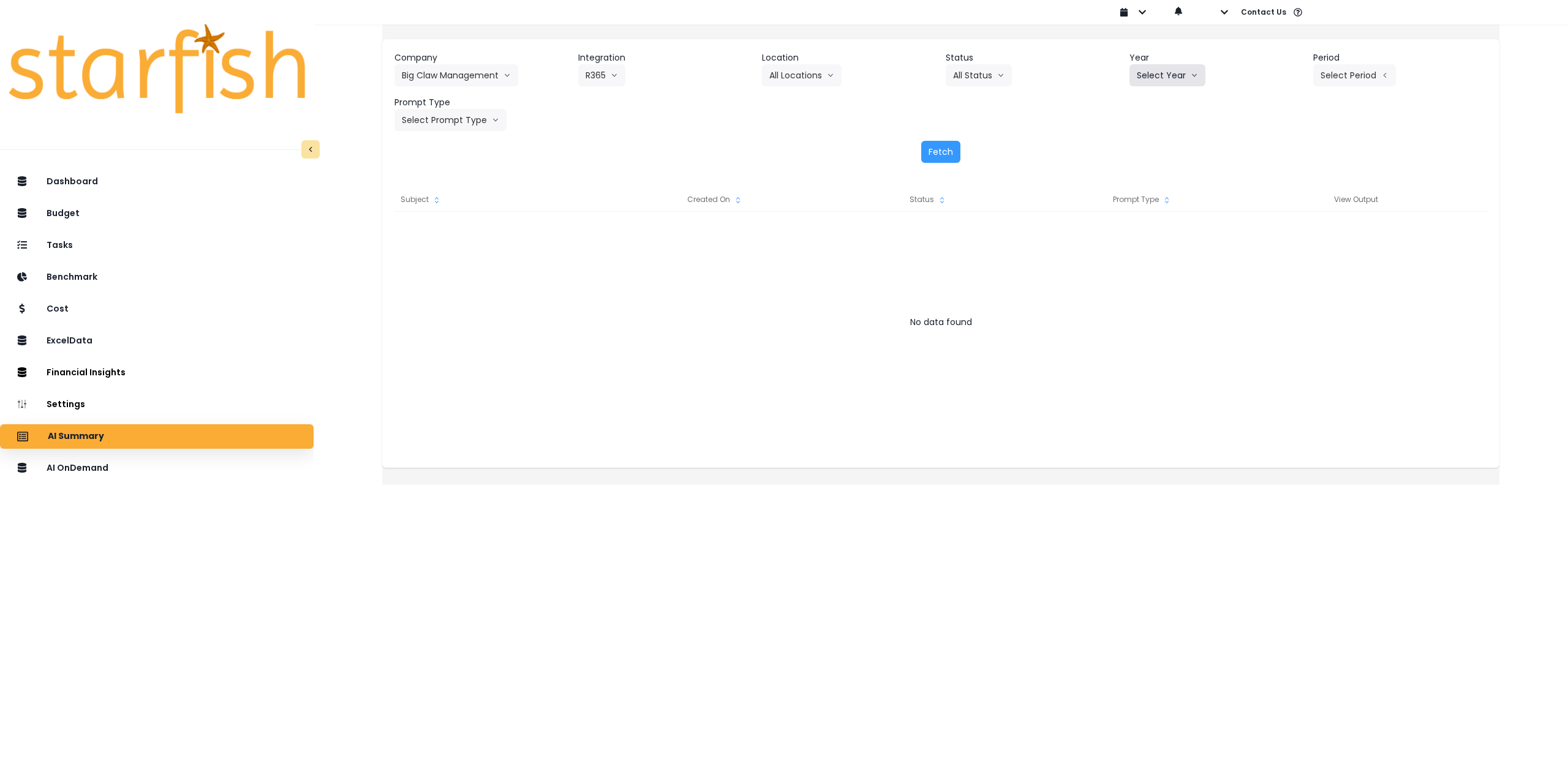
click at [1182, 73] on button "Select Year" at bounding box center [1168, 75] width 76 height 22
click at [1149, 145] on span "2025" at bounding box center [1146, 145] width 19 height 12
click at [1334, 75] on button "Select Period" at bounding box center [1354, 75] width 83 height 22
click at [1290, 213] on span "P7" at bounding box center [1297, 211] width 15 height 12
click at [425, 125] on button "Select Prompt Type" at bounding box center [450, 120] width 112 height 22
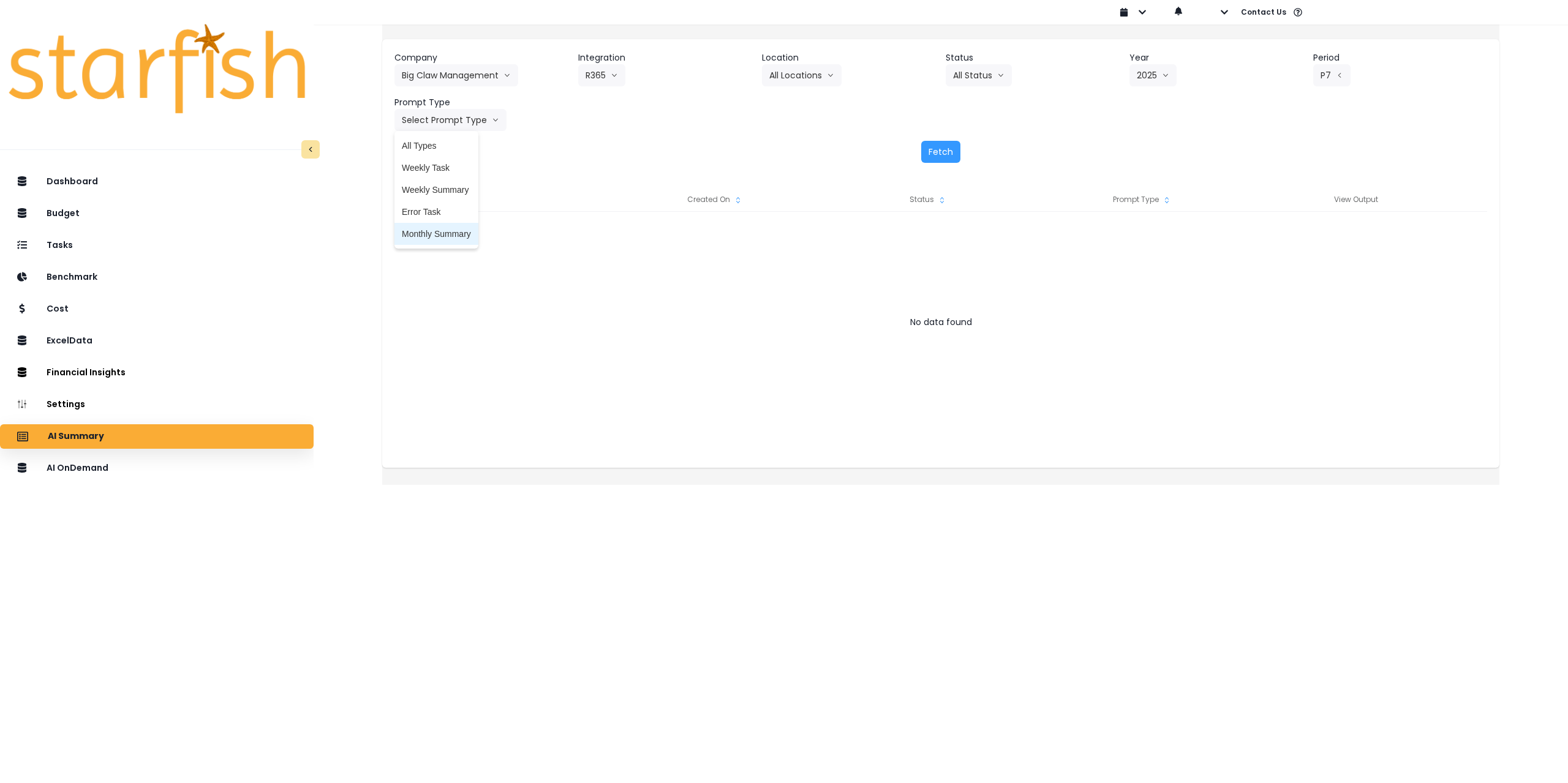
drag, startPoint x: 476, startPoint y: 233, endPoint x: 678, endPoint y: 209, distance: 203.4
click at [471, 233] on span "Monthly Summary" at bounding box center [436, 234] width 69 height 12
click at [950, 148] on button "Fetch" at bounding box center [940, 151] width 39 height 22
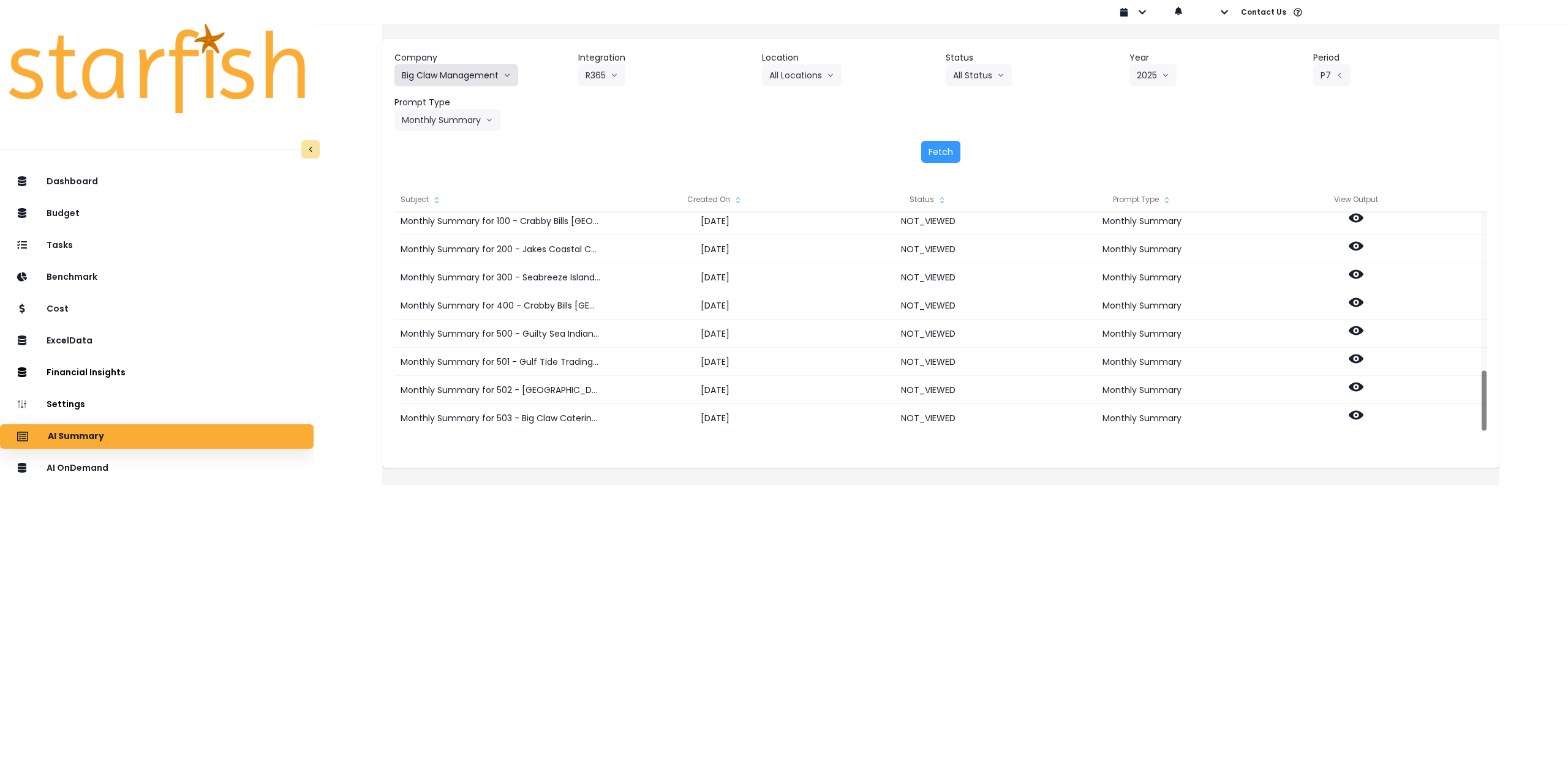
click at [486, 81] on button "Big Claw Management" at bounding box center [456, 75] width 124 height 22
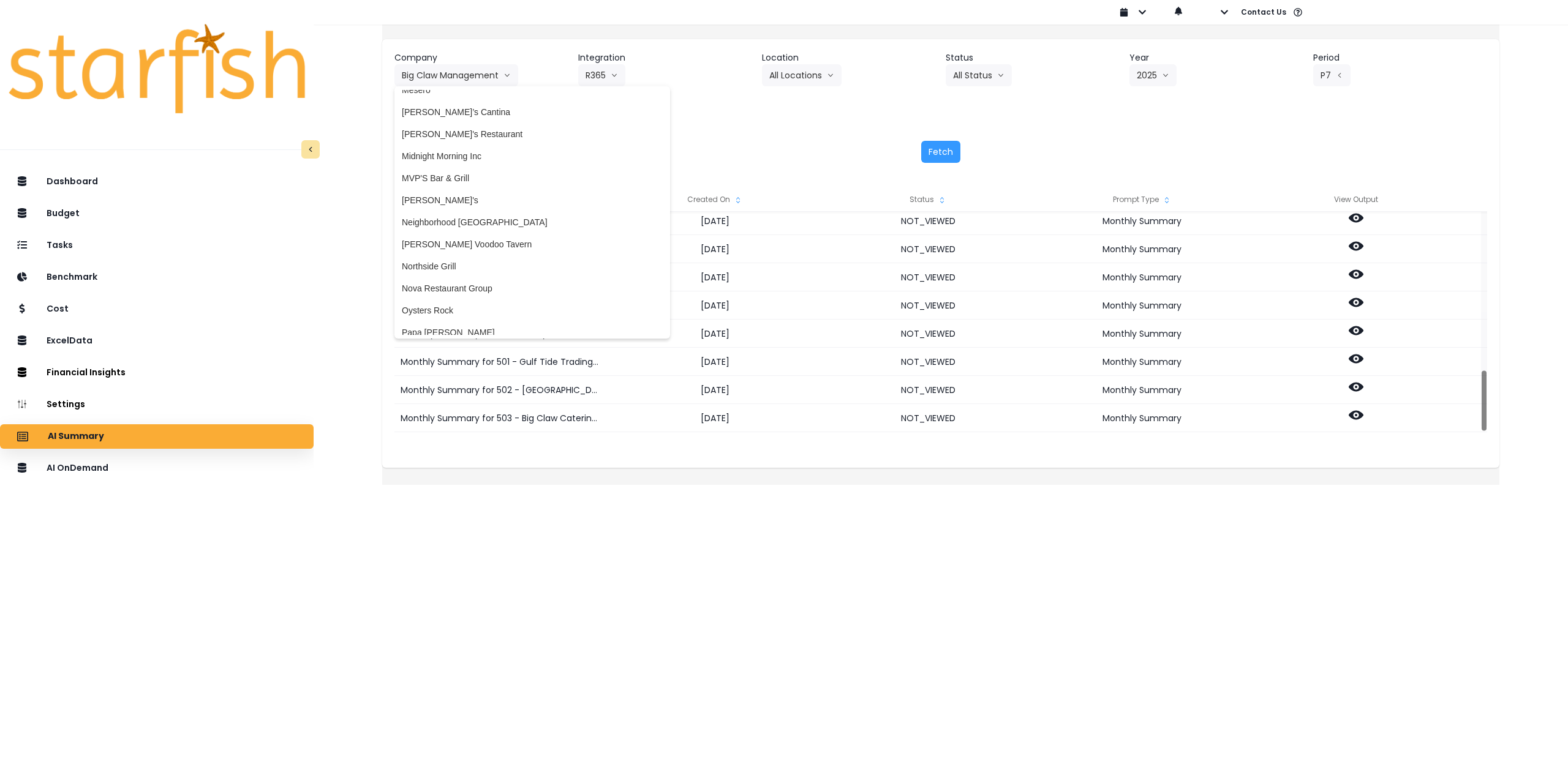
scroll to position [1584, 0]
click at [486, 281] on span "Nova Restaurant Group" at bounding box center [532, 281] width 261 height 12
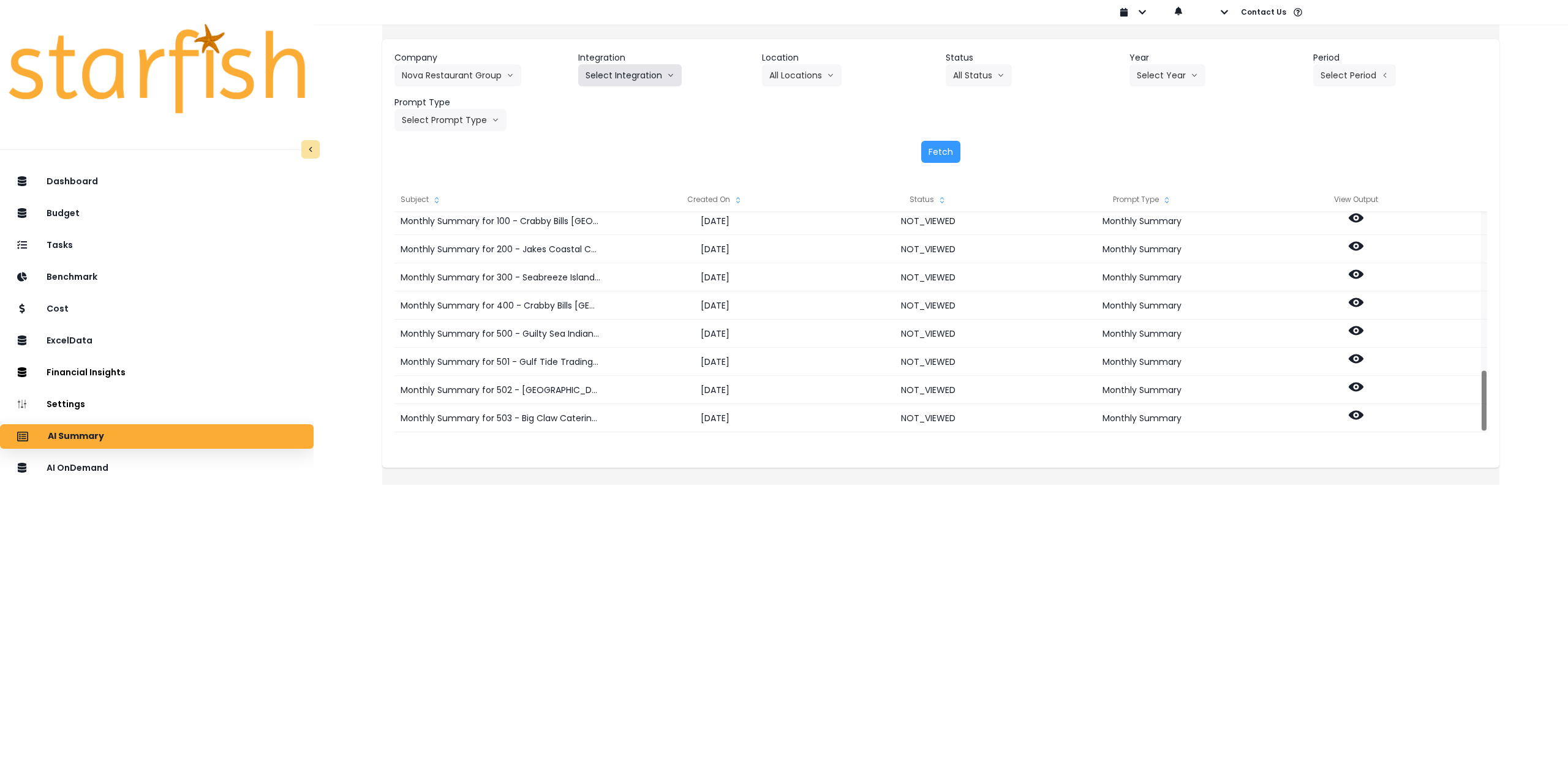
click at [638, 74] on button "Select Integration" at bounding box center [630, 75] width 103 height 22
drag, startPoint x: 629, startPoint y: 103, endPoint x: 686, endPoint y: 101, distance: 57.0
click at [629, 103] on span "Nova Restaurant Group" at bounding box center [631, 101] width 91 height 12
click at [838, 72] on button "Select Location" at bounding box center [808, 75] width 93 height 22
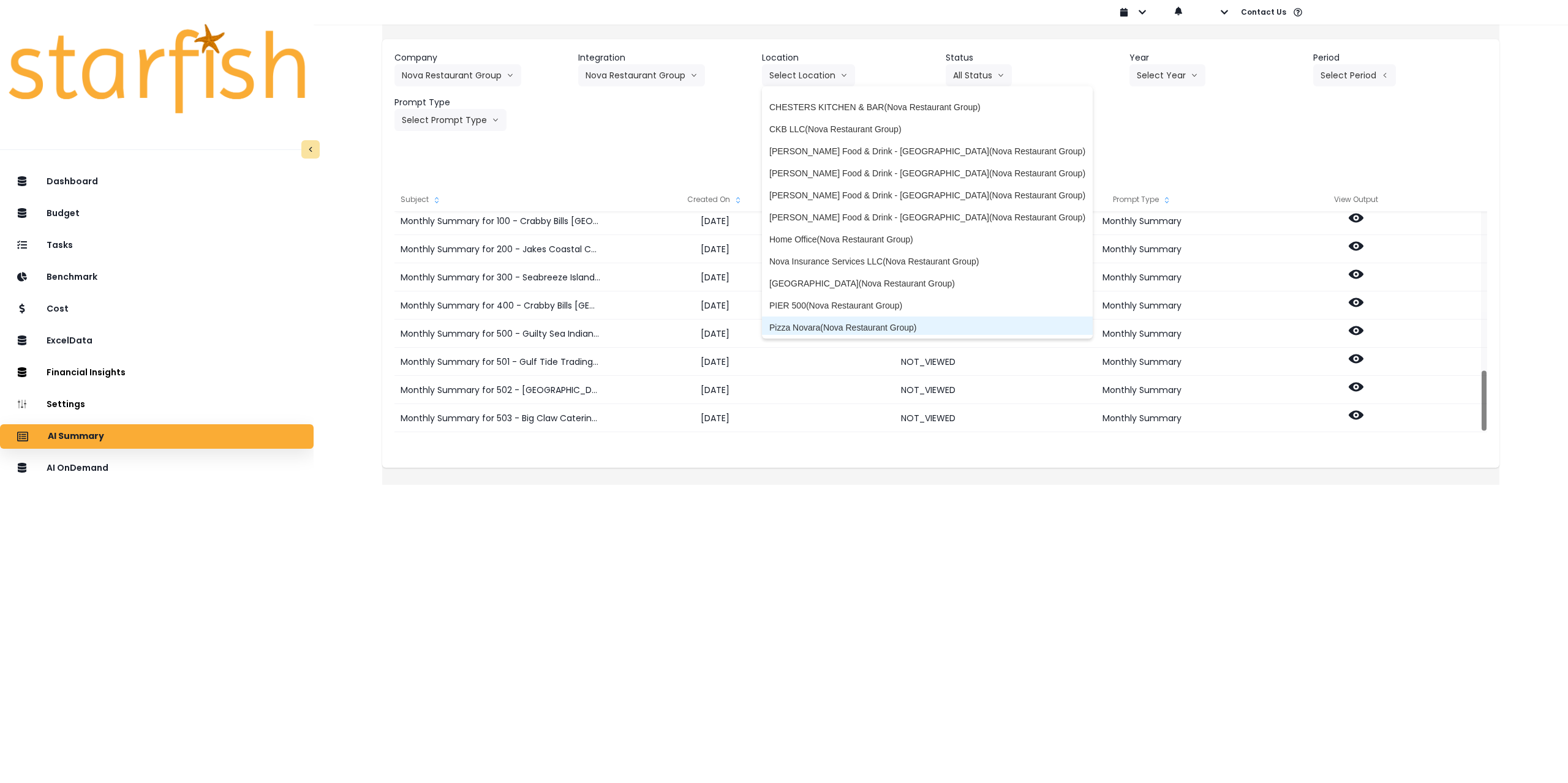
scroll to position [0, 0]
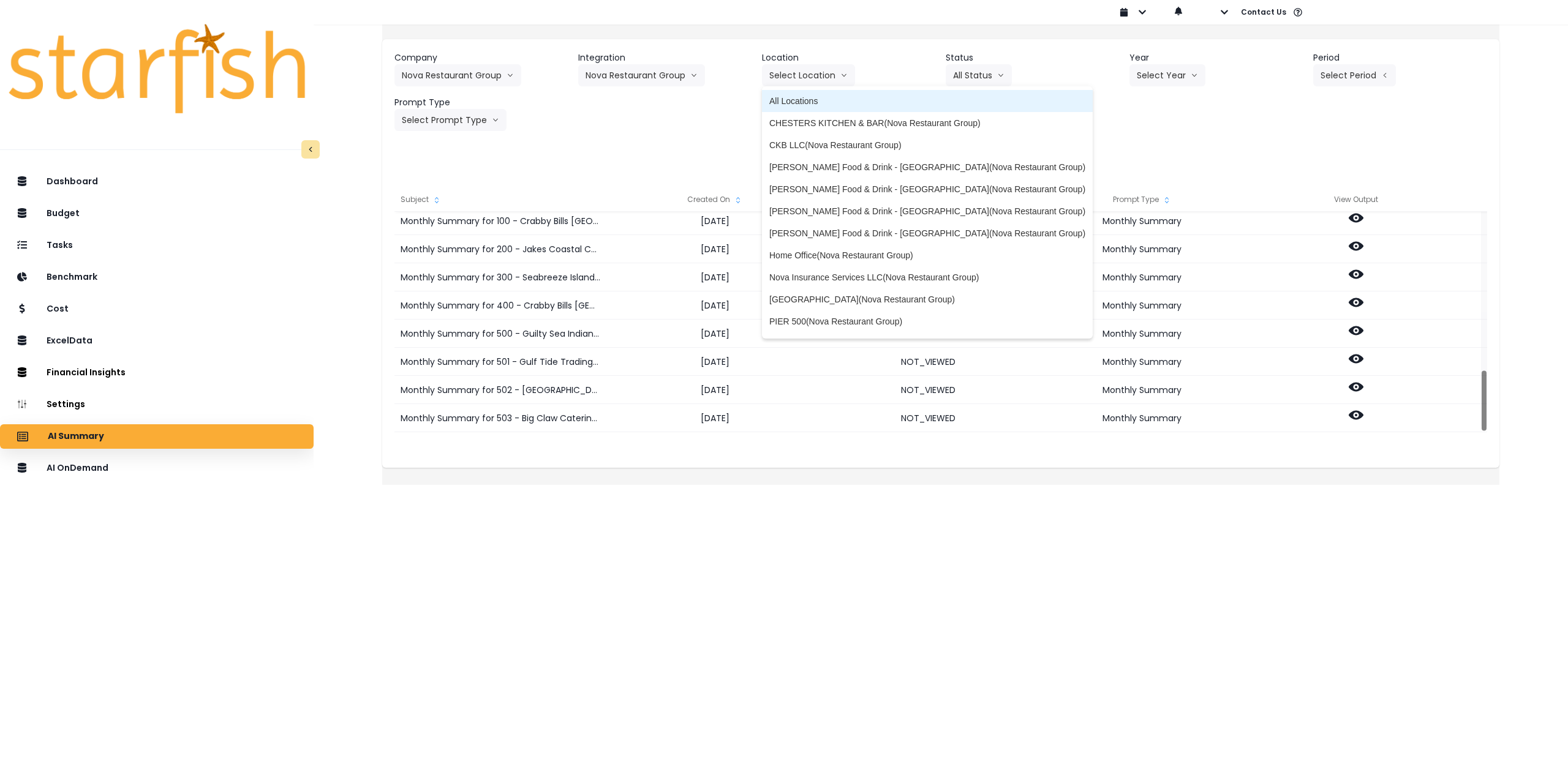
click at [864, 94] on li "All Locations" at bounding box center [927, 101] width 331 height 22
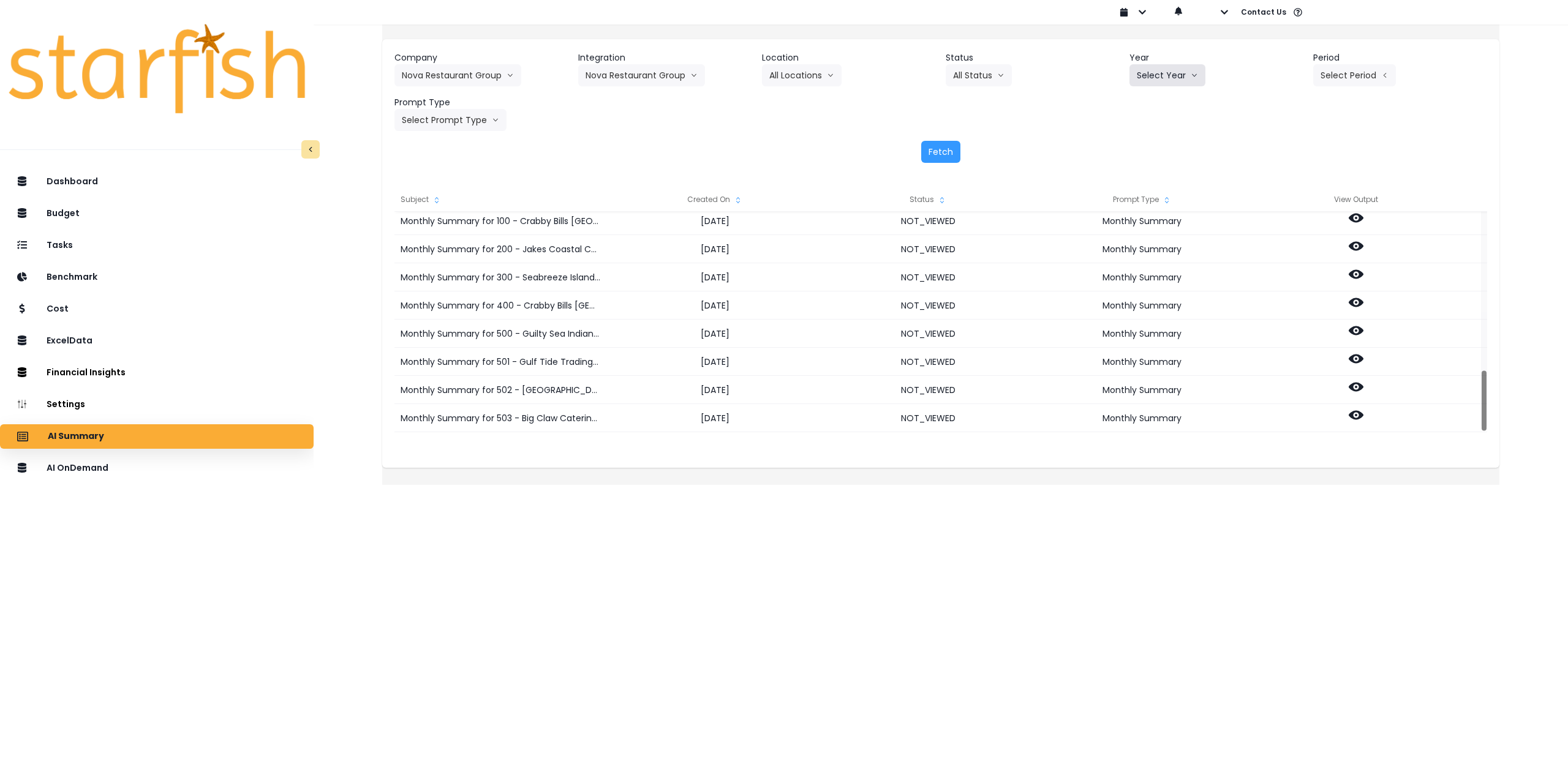
click at [1152, 80] on button "Select Year" at bounding box center [1168, 75] width 76 height 22
click at [1144, 149] on span "2025" at bounding box center [1146, 145] width 19 height 12
click at [1348, 79] on button "Select Period" at bounding box center [1354, 75] width 83 height 22
click at [1290, 207] on span "P7" at bounding box center [1297, 211] width 15 height 12
click at [468, 119] on button "Select Prompt Type" at bounding box center [450, 120] width 112 height 22
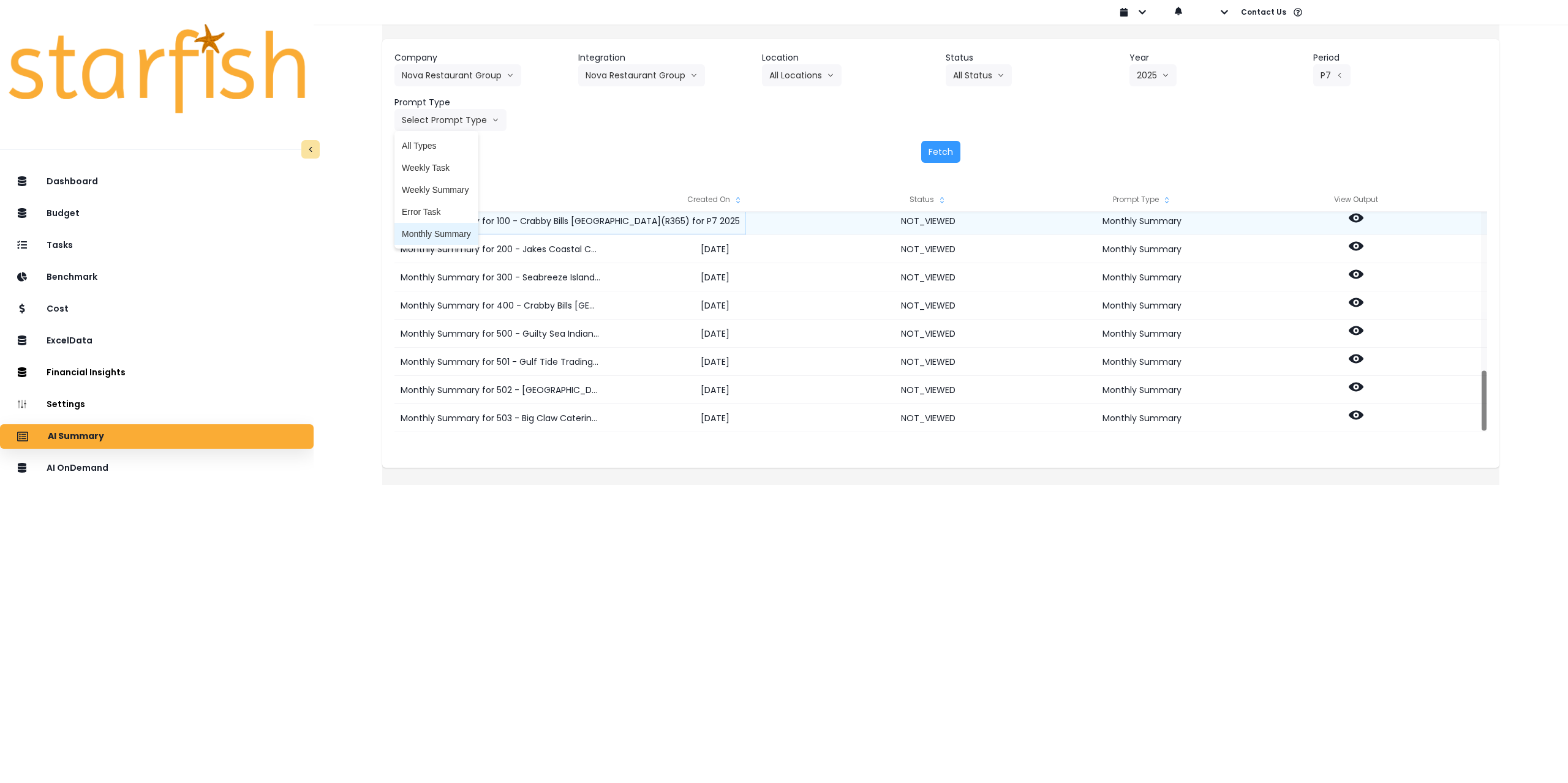
drag, startPoint x: 451, startPoint y: 228, endPoint x: 472, endPoint y: 230, distance: 21.1
click at [452, 229] on span "Monthly Summary" at bounding box center [436, 234] width 69 height 12
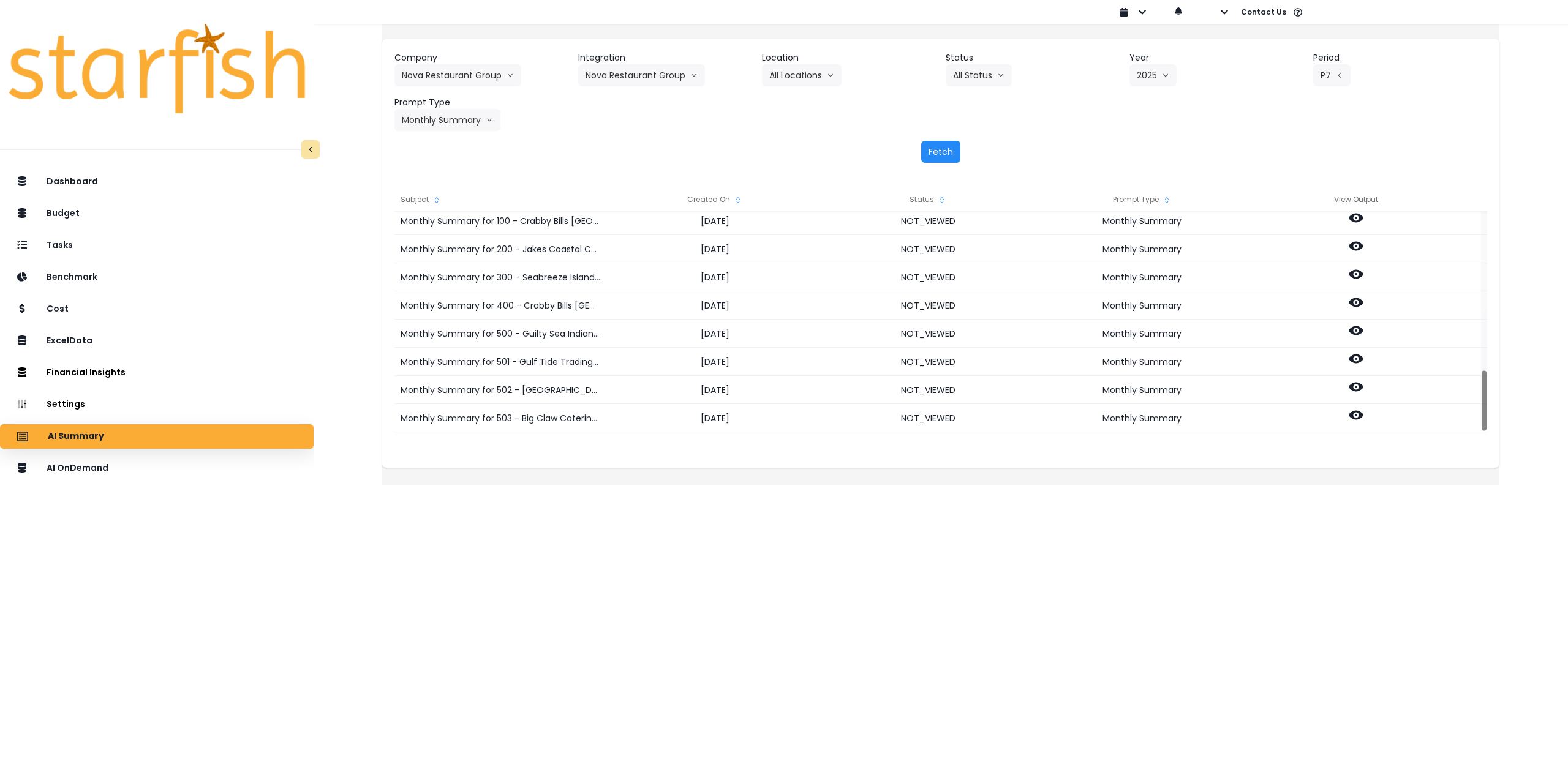
click at [950, 155] on button "Fetch" at bounding box center [940, 151] width 39 height 22
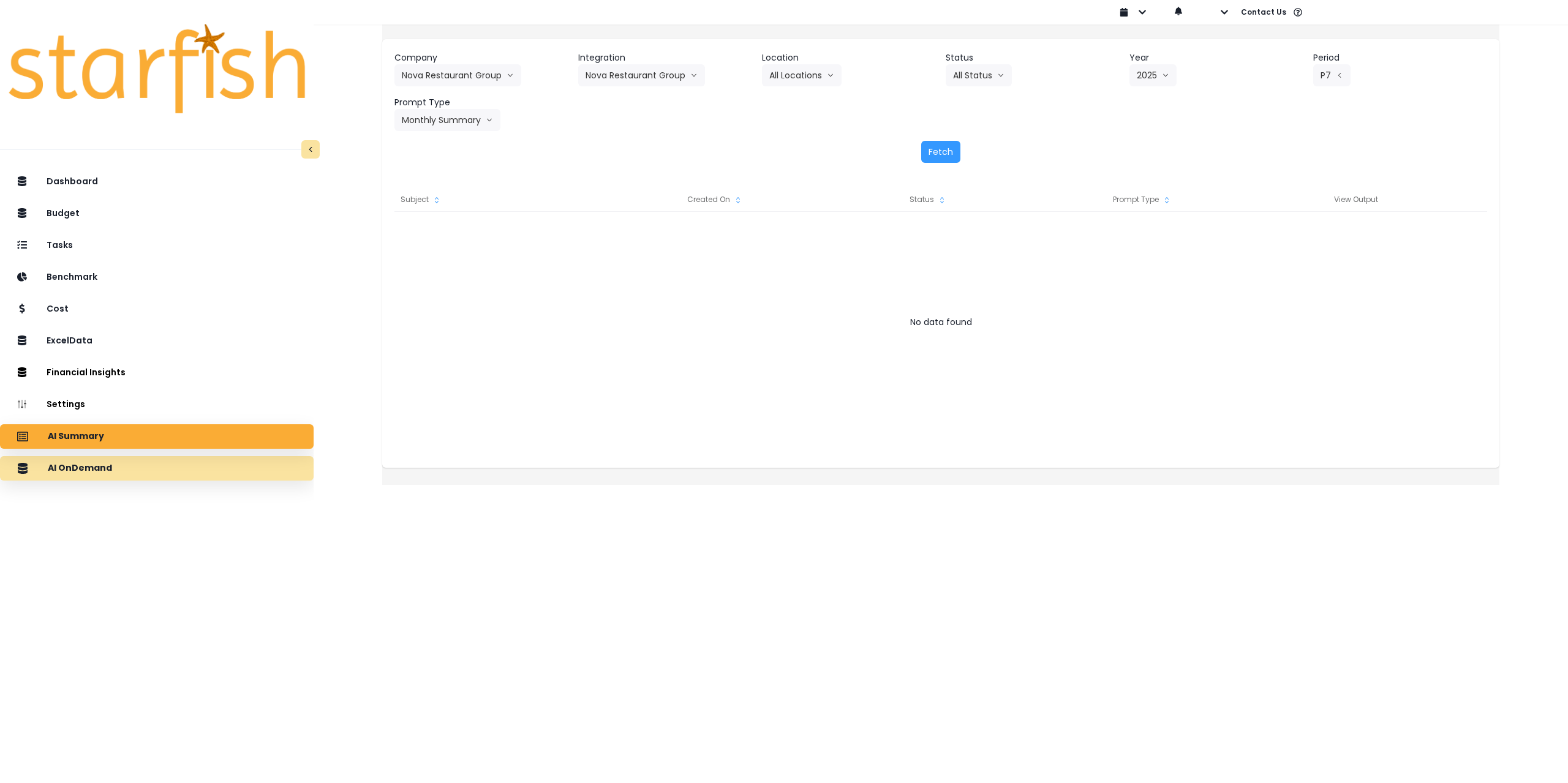
click at [174, 463] on div "AI OnDemand" at bounding box center [157, 468] width 294 height 26
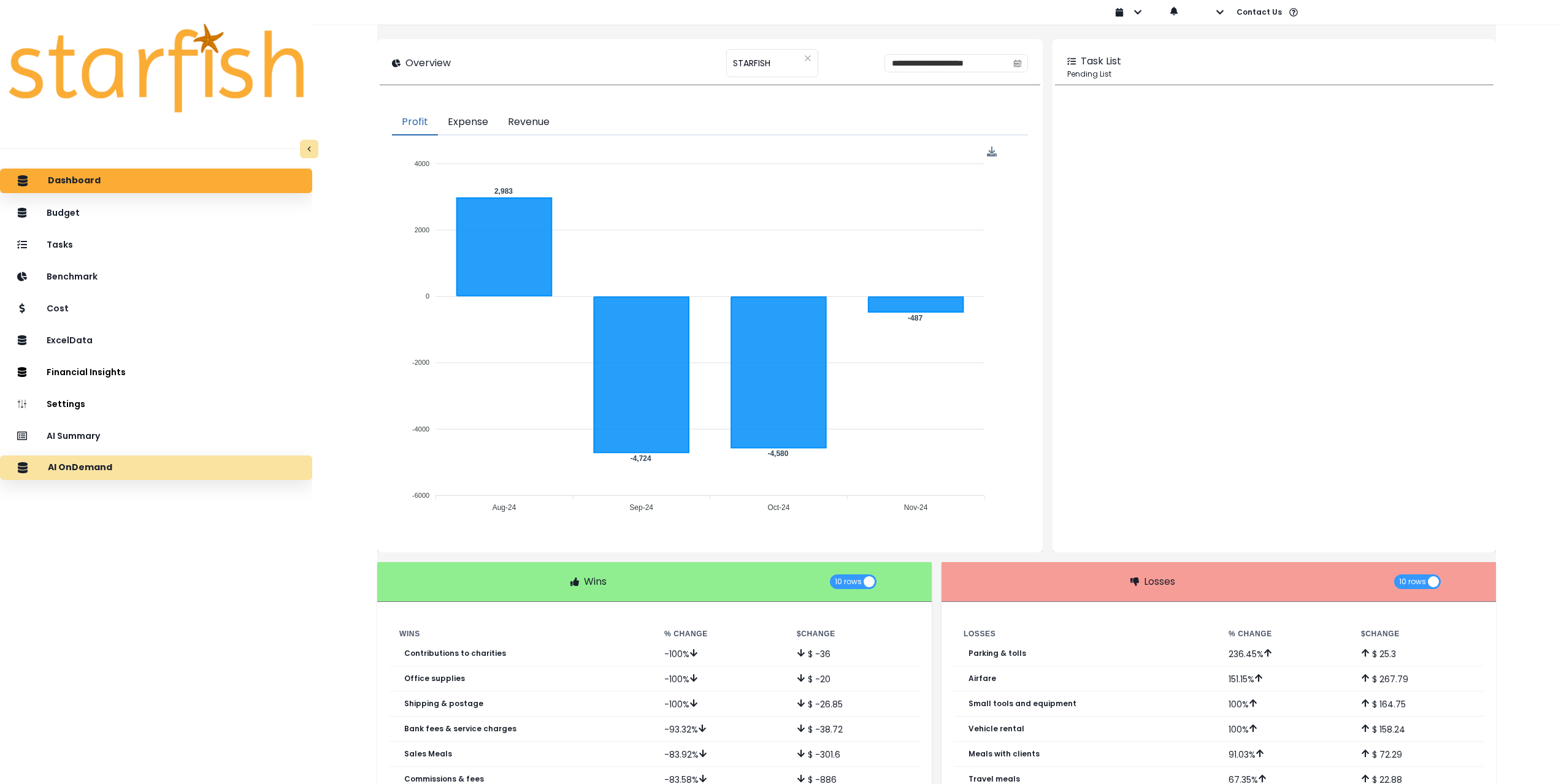
click at [145, 475] on div "AI OnDemand" at bounding box center [156, 468] width 292 height 26
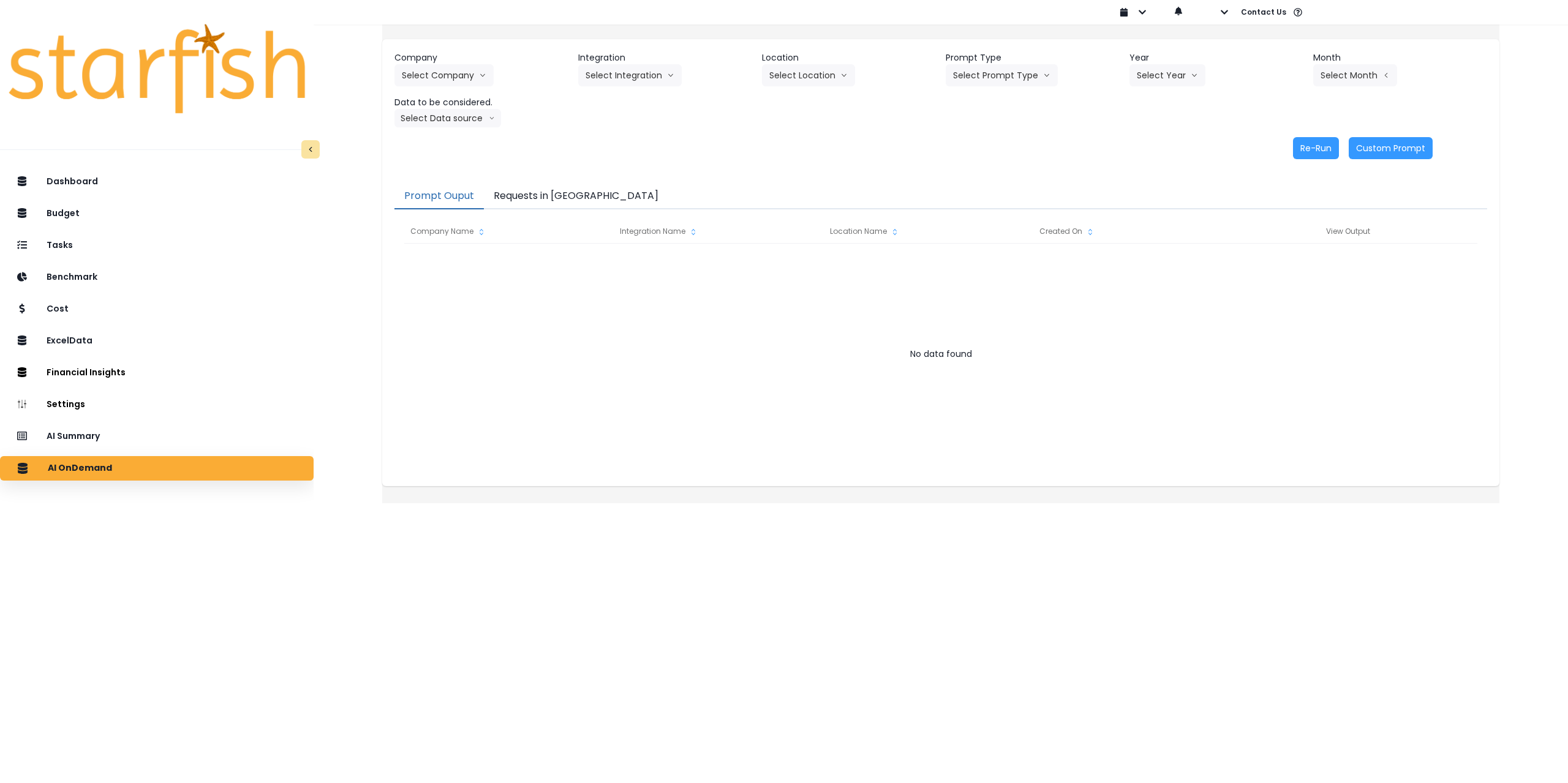
click at [554, 197] on button "Requests in [GEOGRAPHIC_DATA]" at bounding box center [576, 197] width 185 height 26
